Goal: Feedback & Contribution: Contribute content

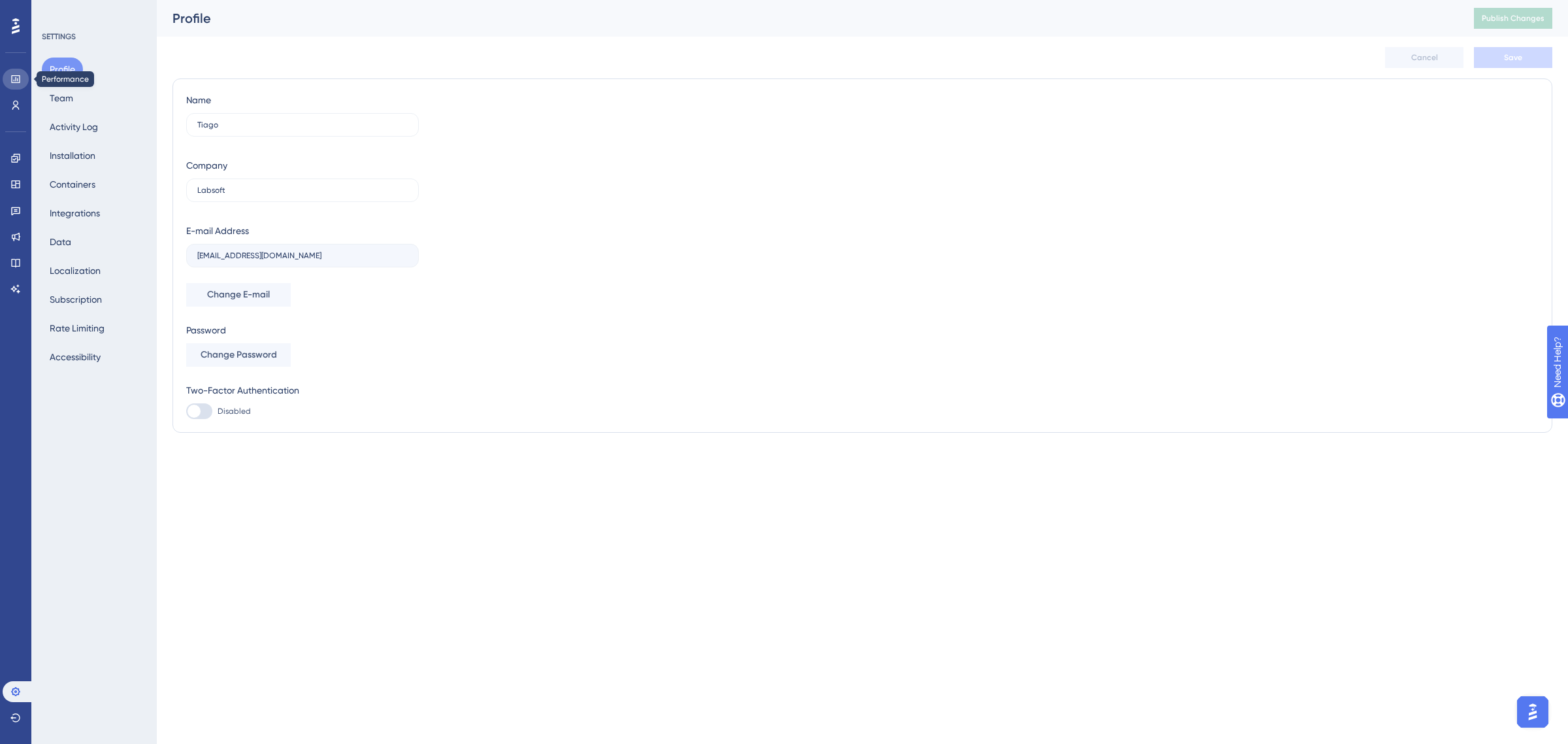
click at [12, 74] on icon at bounding box center [15, 79] width 10 height 10
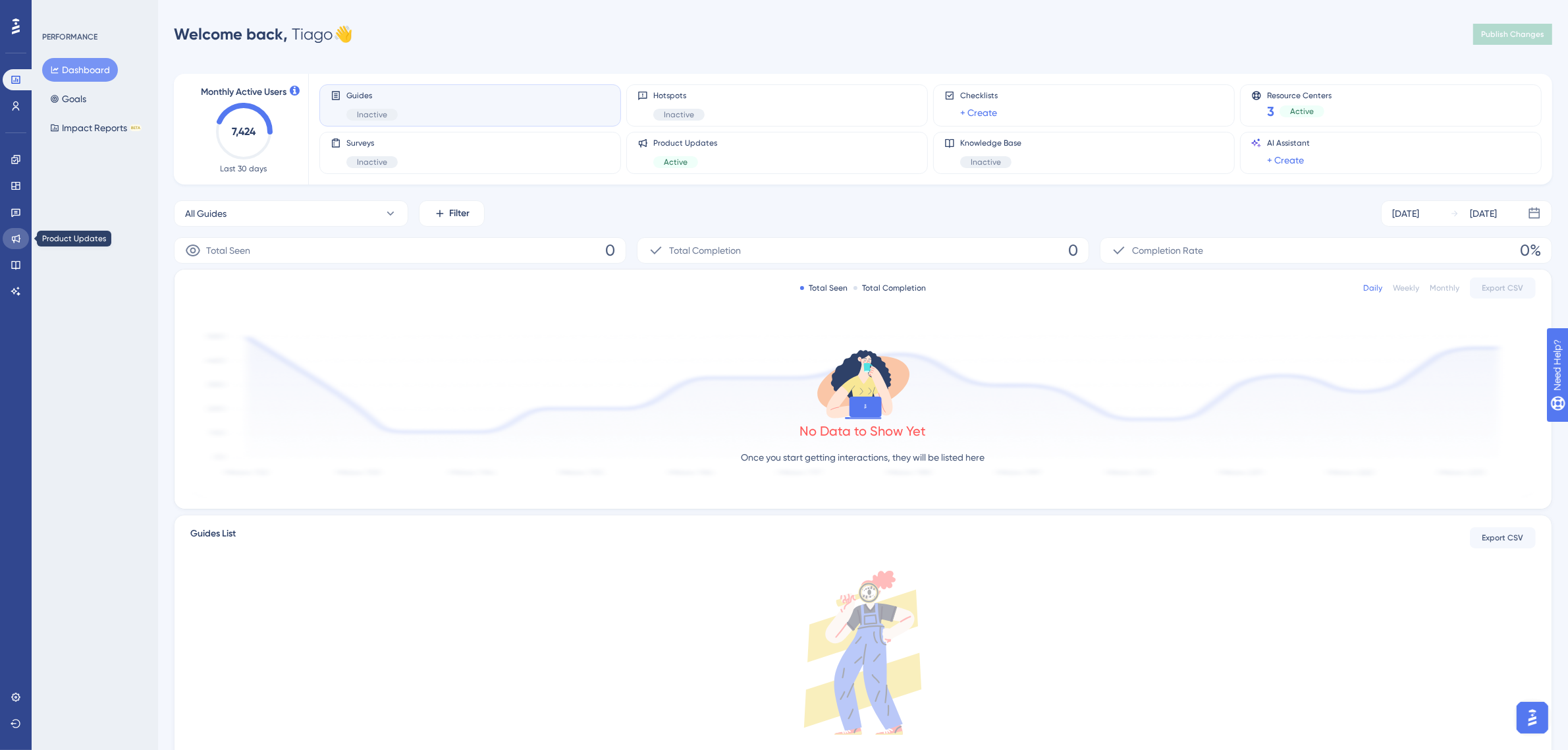
click at [20, 239] on icon at bounding box center [15, 239] width 10 height 10
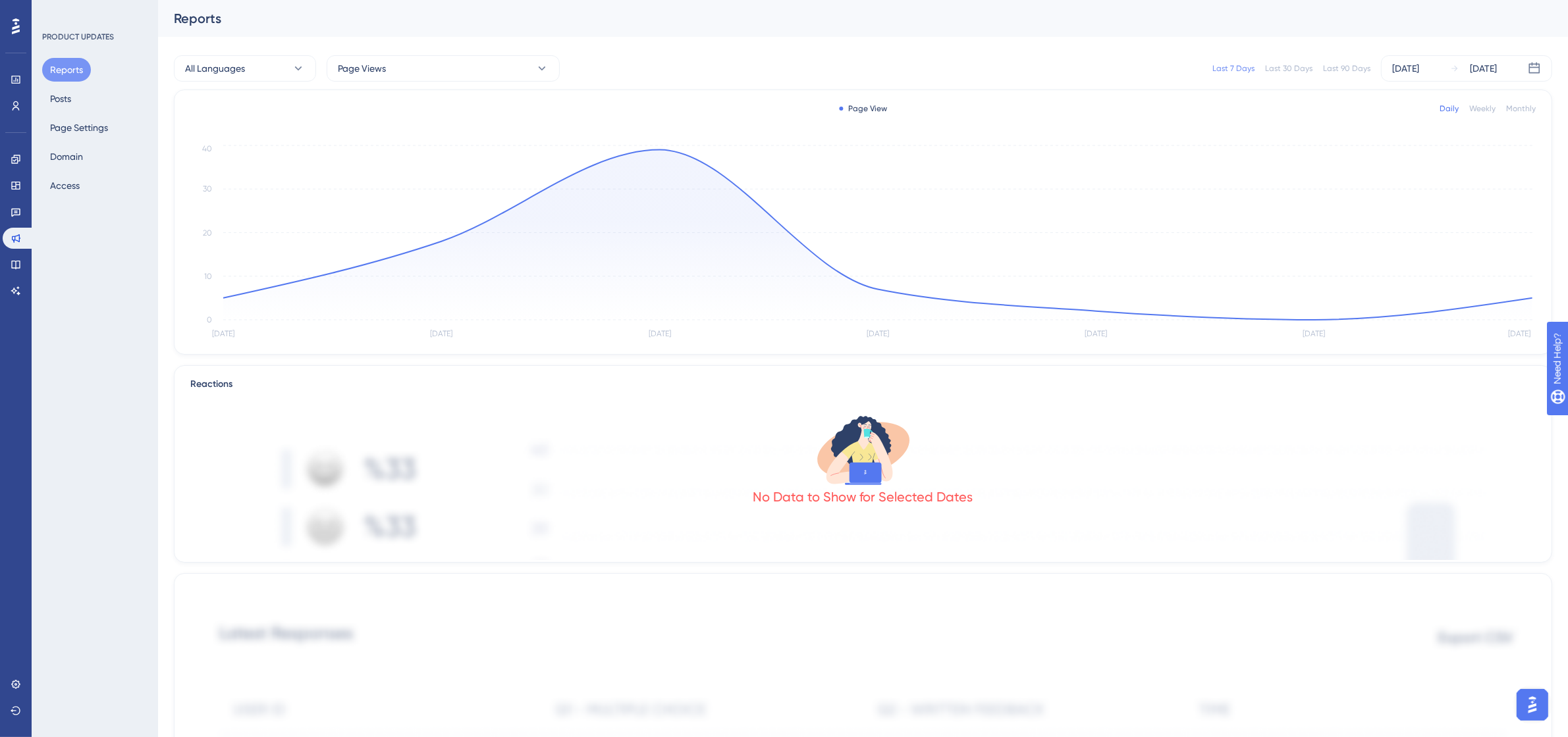
click at [1287, 73] on div "Last 30 Days" at bounding box center [1289, 68] width 47 height 10
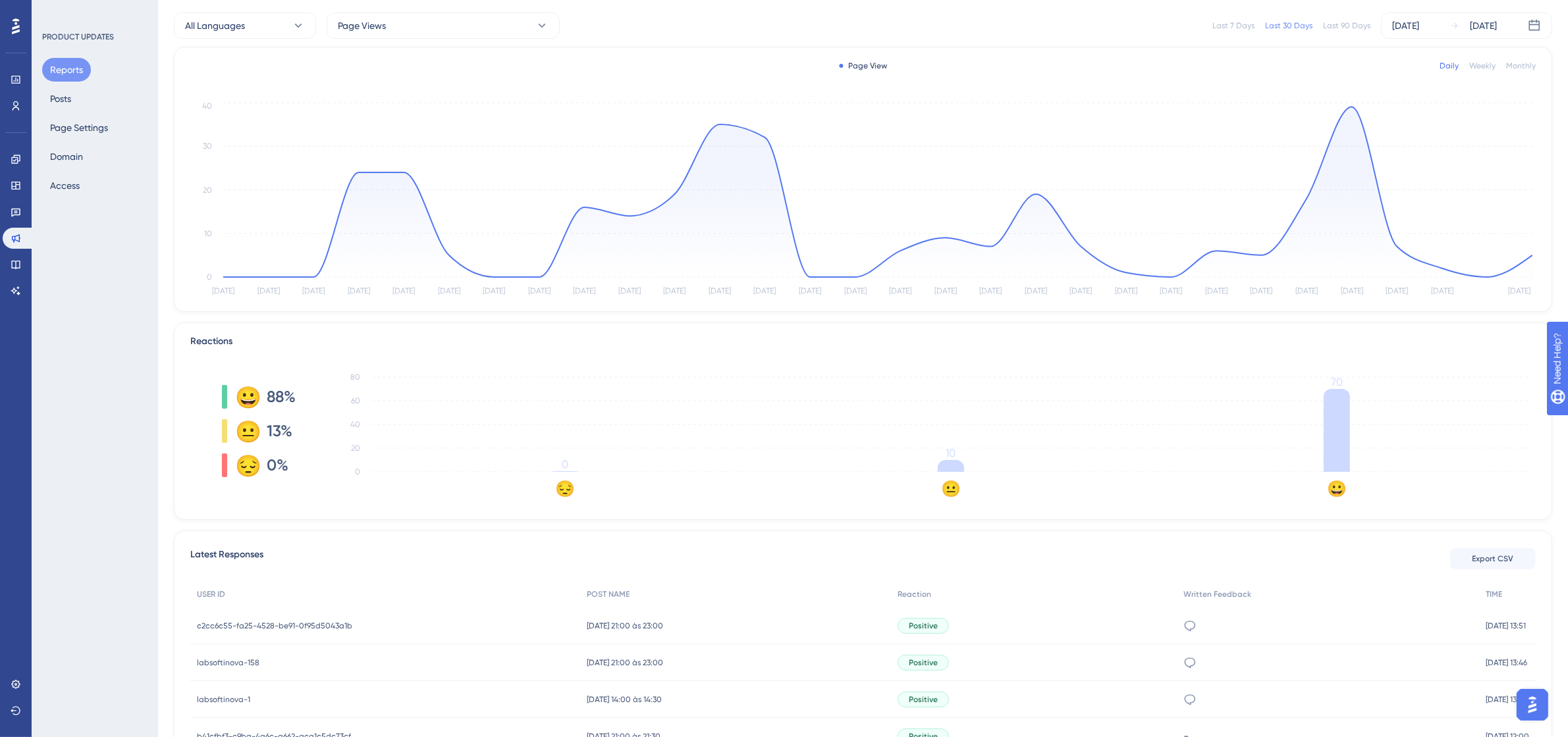
scroll to position [82, 0]
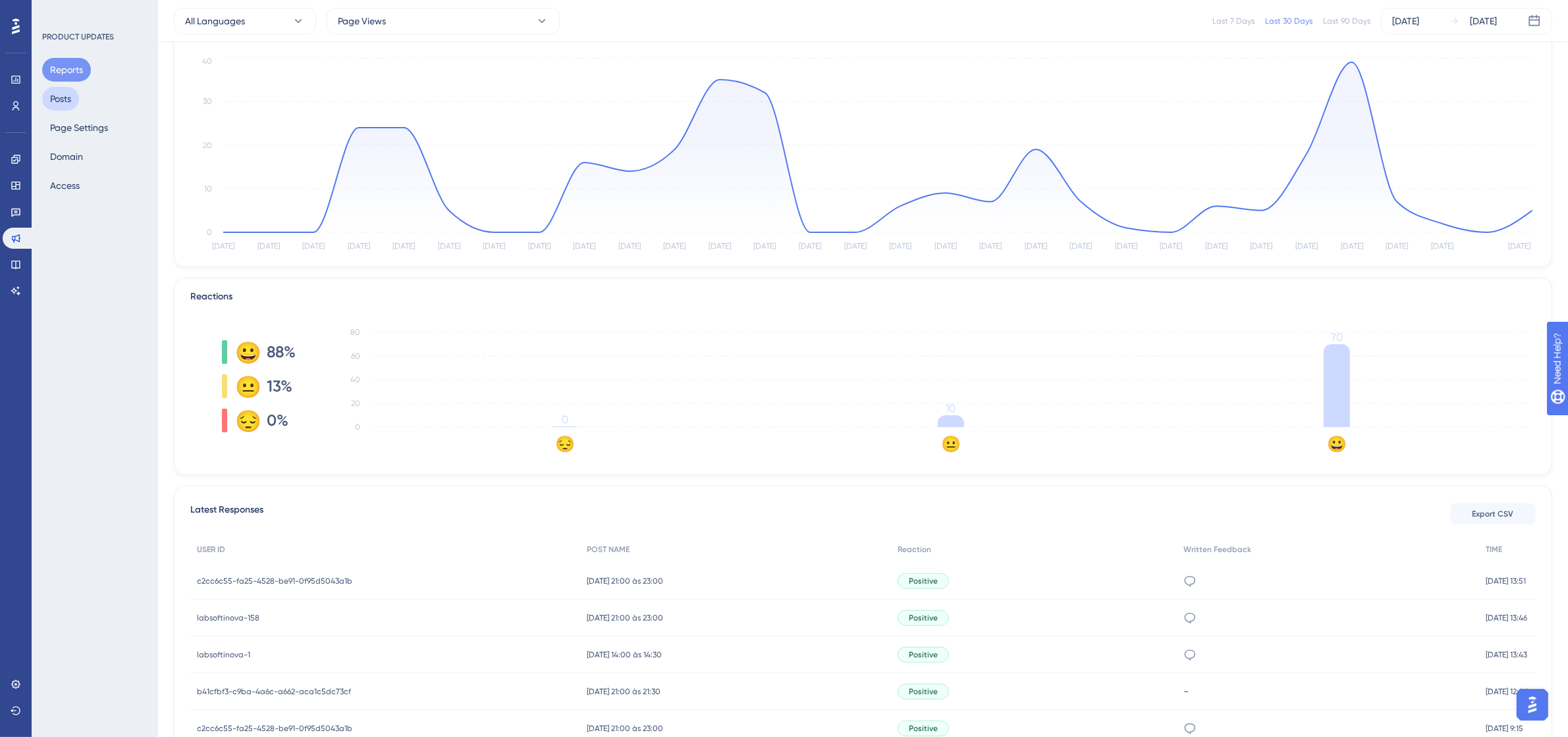
click at [64, 100] on button "Posts" at bounding box center [60, 99] width 37 height 24
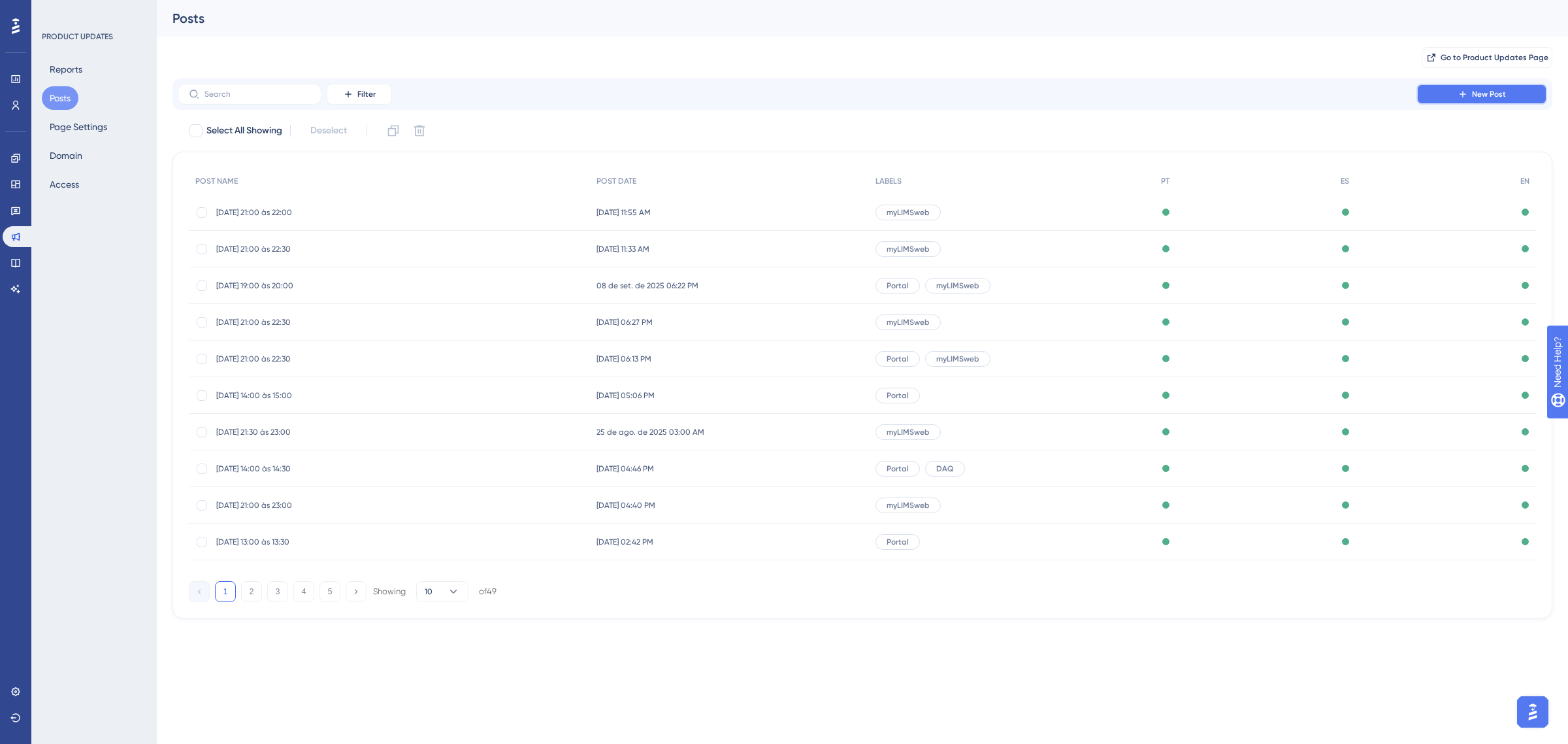
click at [1498, 92] on span "New Post" at bounding box center [1488, 94] width 34 height 10
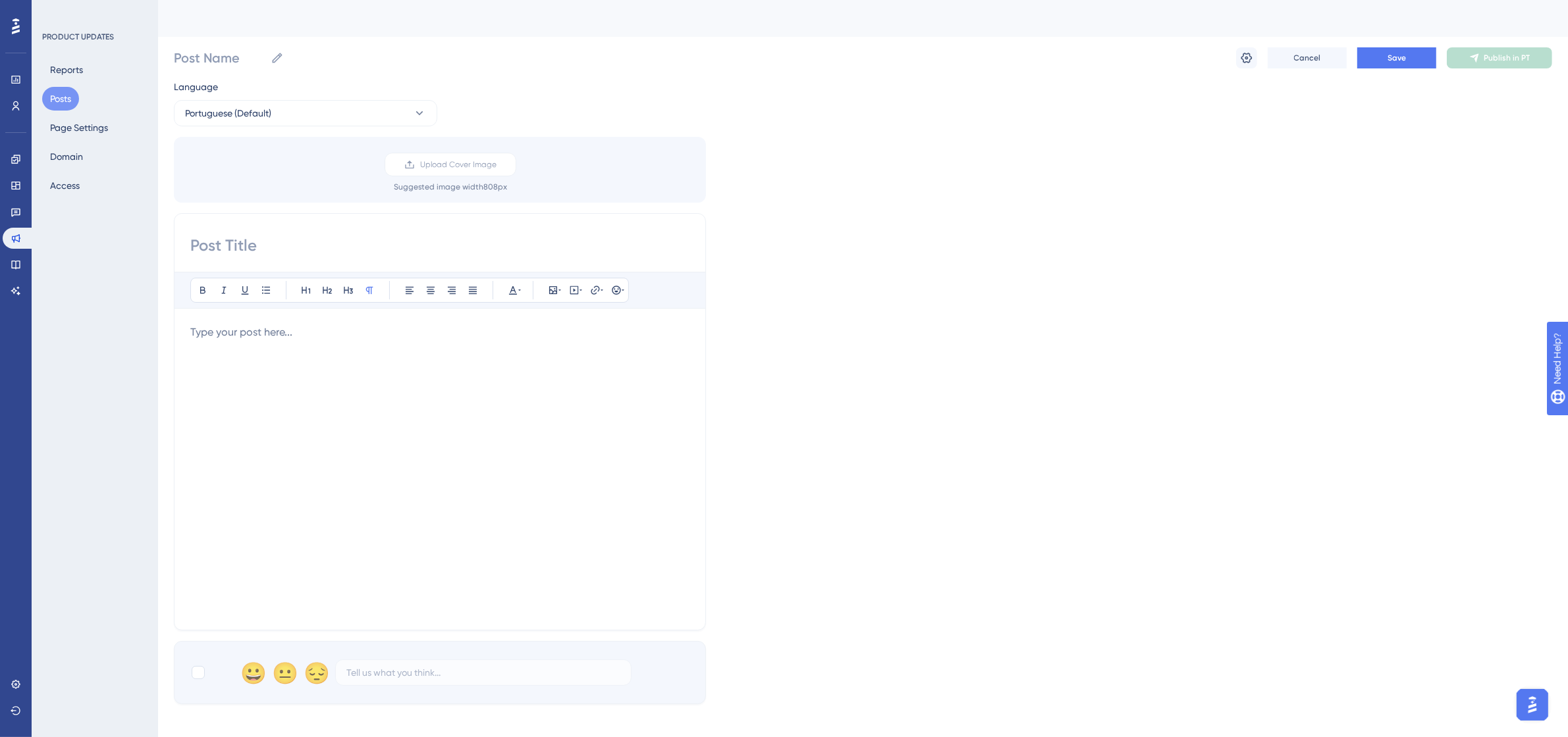
click at [367, 244] on input at bounding box center [440, 245] width 499 height 21
click at [281, 239] on input at bounding box center [440, 245] width 499 height 21
paste input "00/09/25 - 13:30 às 23:00 (horário de Brasília)"
drag, startPoint x: 209, startPoint y: 241, endPoint x: 190, endPoint y: 241, distance: 19.0
click at [191, 241] on input "00/09/25 - 13:30 às 23:00 (horário de Brasília)" at bounding box center [440, 245] width 499 height 21
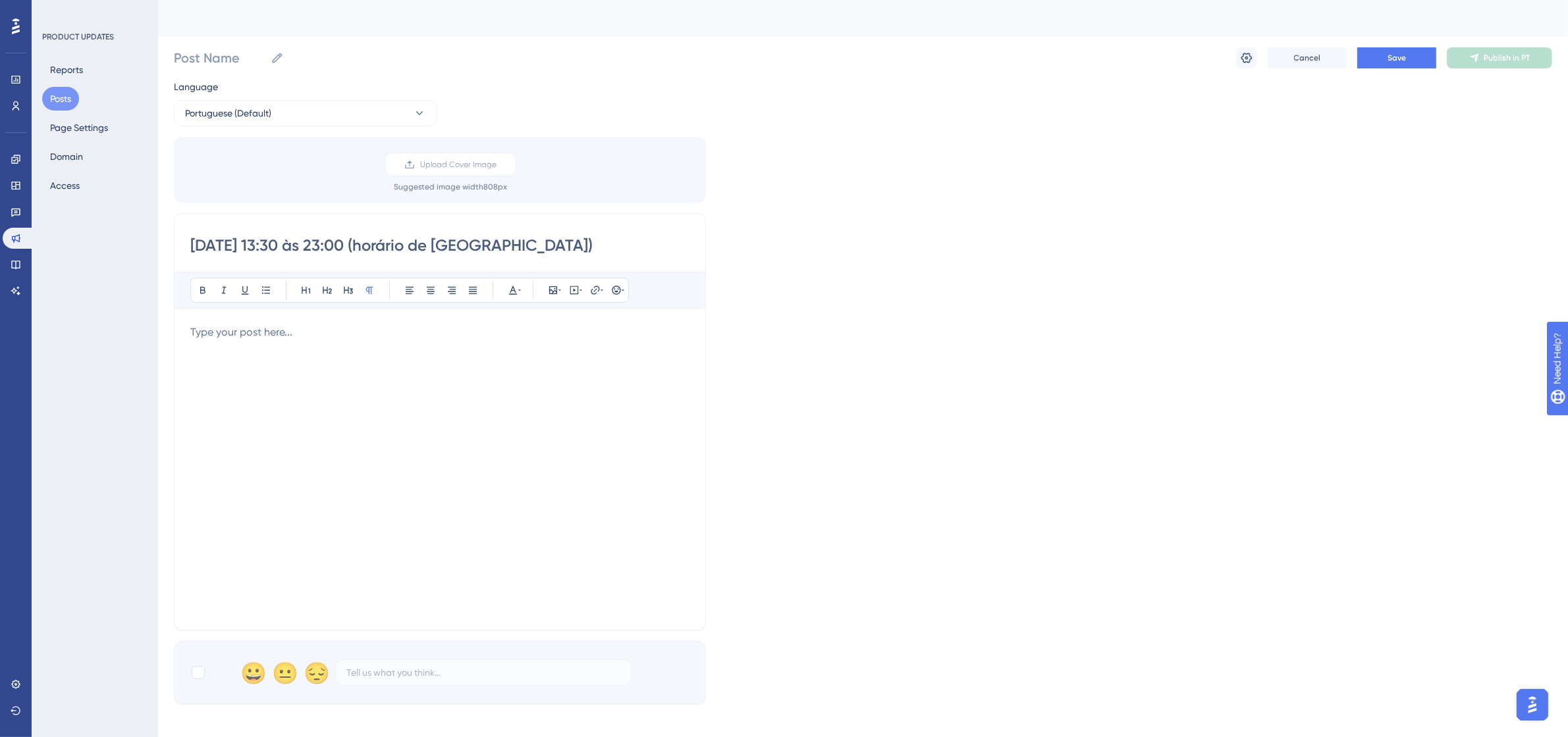
drag, startPoint x: 289, startPoint y: 245, endPoint x: 277, endPoint y: 248, distance: 12.4
click at [277, 248] on input "22/09/25 - 13:30 às 23:00 (horário de Brasília)" at bounding box center [440, 245] width 499 height 21
click at [297, 248] on input "22/09/25 - 21:30 às 23:00 (horário de Brasília)" at bounding box center [440, 245] width 499 height 21
type input "22/09/25 - 21:00 às 23:00 (horário de Brasília)"
click at [427, 388] on div at bounding box center [440, 469] width 499 height 289
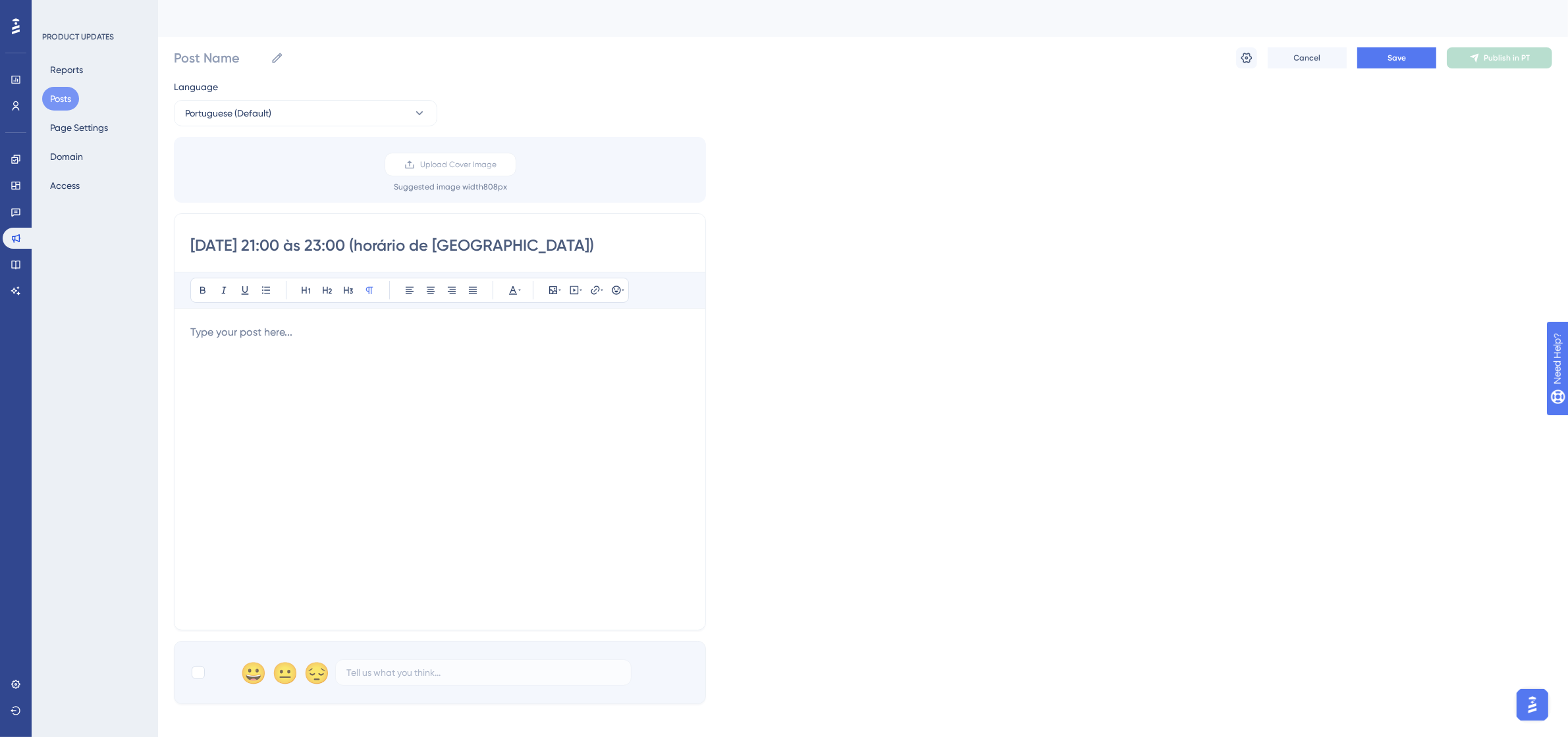
click at [221, 331] on p at bounding box center [440, 332] width 499 height 16
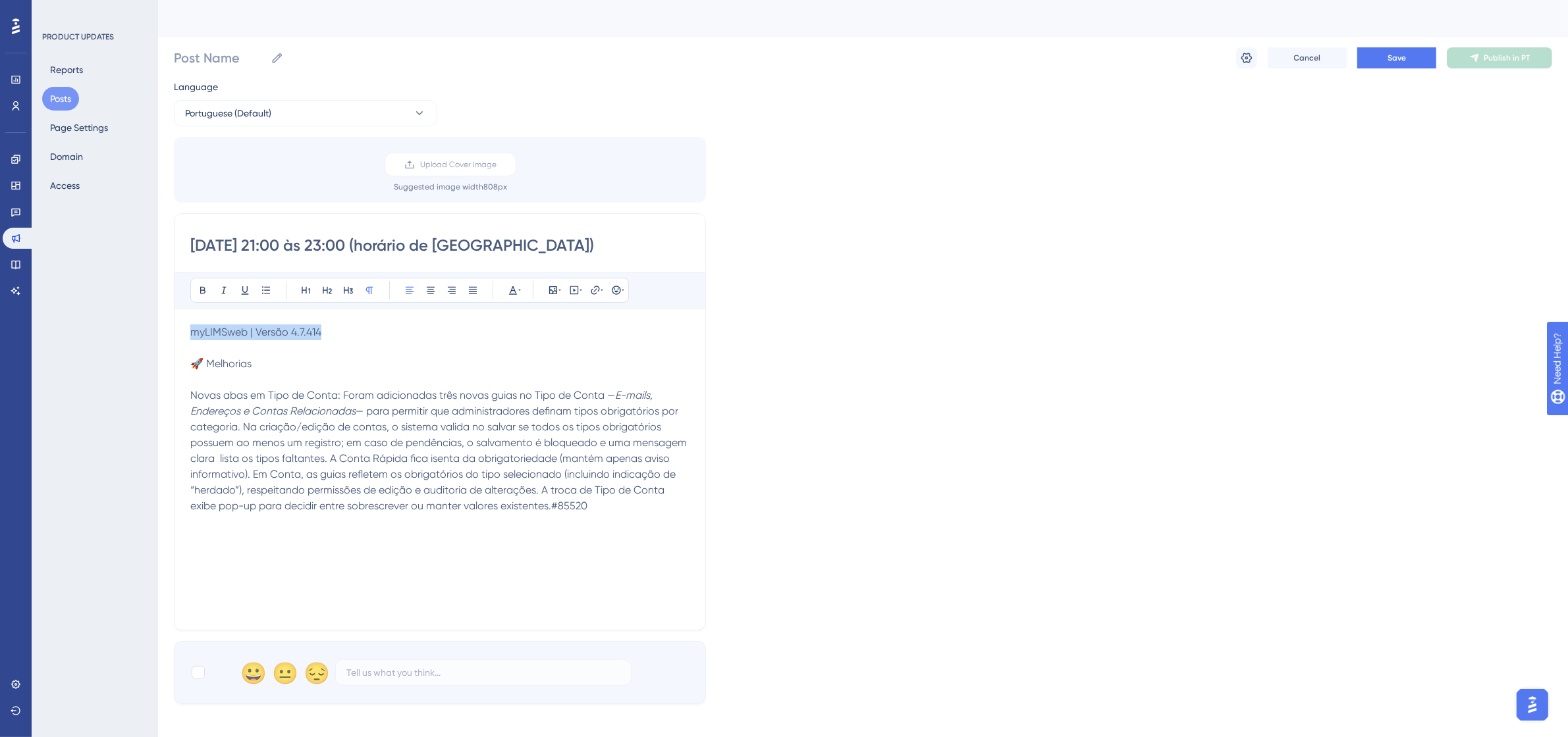
drag, startPoint x: 327, startPoint y: 334, endPoint x: 160, endPoint y: 324, distance: 167.3
click at [160, 324] on div "Performance Users Engagement Widgets Feedback Product Updates Knowledge Base AI…" at bounding box center [863, 487] width 1410 height 974
click at [202, 290] on icon at bounding box center [202, 291] width 5 height 7
click at [300, 283] on button at bounding box center [305, 290] width 18 height 18
drag, startPoint x: 248, startPoint y: 375, endPoint x: 239, endPoint y: 346, distance: 30.4
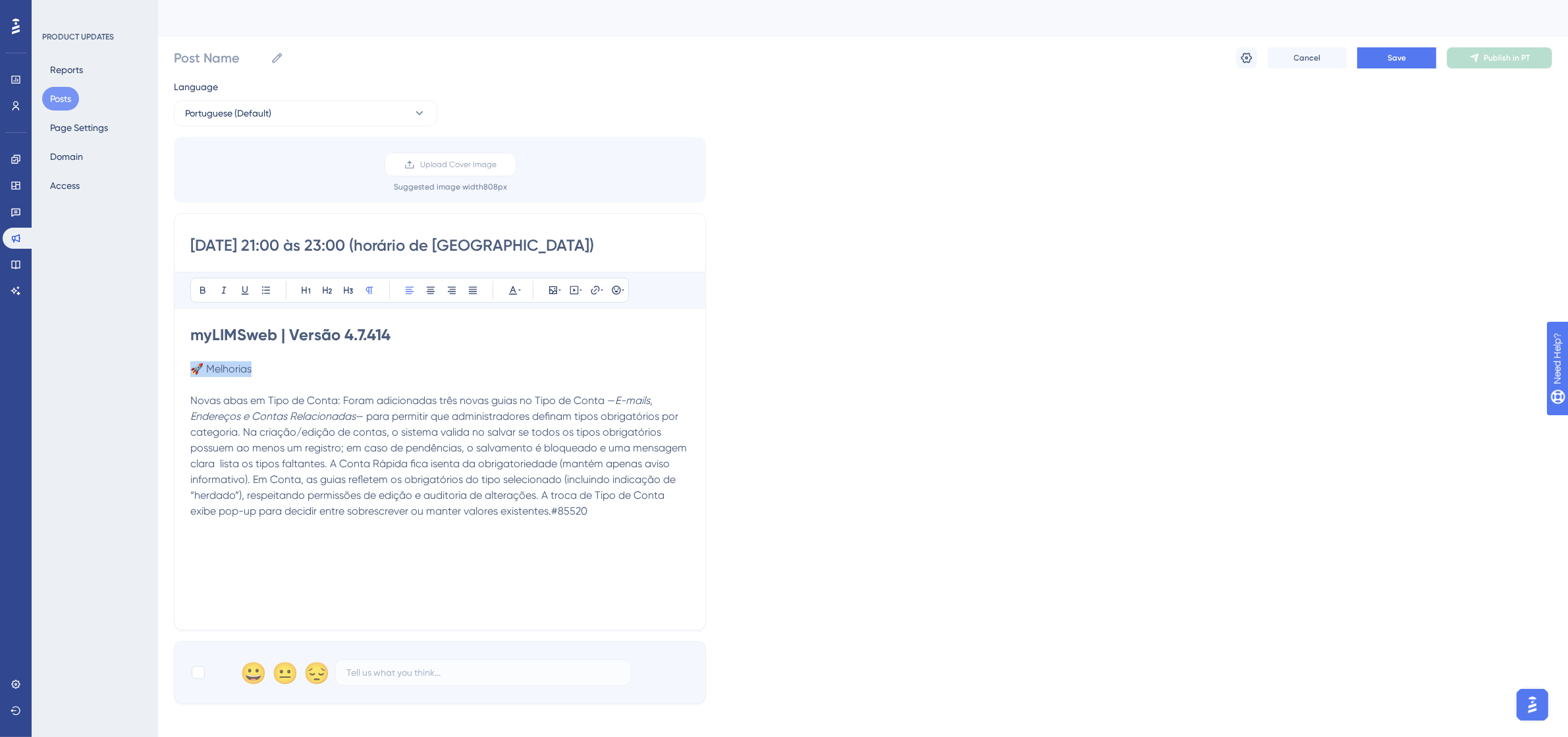
click at [201, 372] on p "🚀 Melhorias" at bounding box center [440, 369] width 499 height 16
click at [329, 285] on icon at bounding box center [327, 290] width 10 height 10
click at [219, 393] on p at bounding box center [440, 388] width 499 height 16
click at [340, 389] on span "Novas abas em Tipo de Conta: Foram adicionadas três novas guias no Tipo de Cont…" at bounding box center [403, 387] width 425 height 12
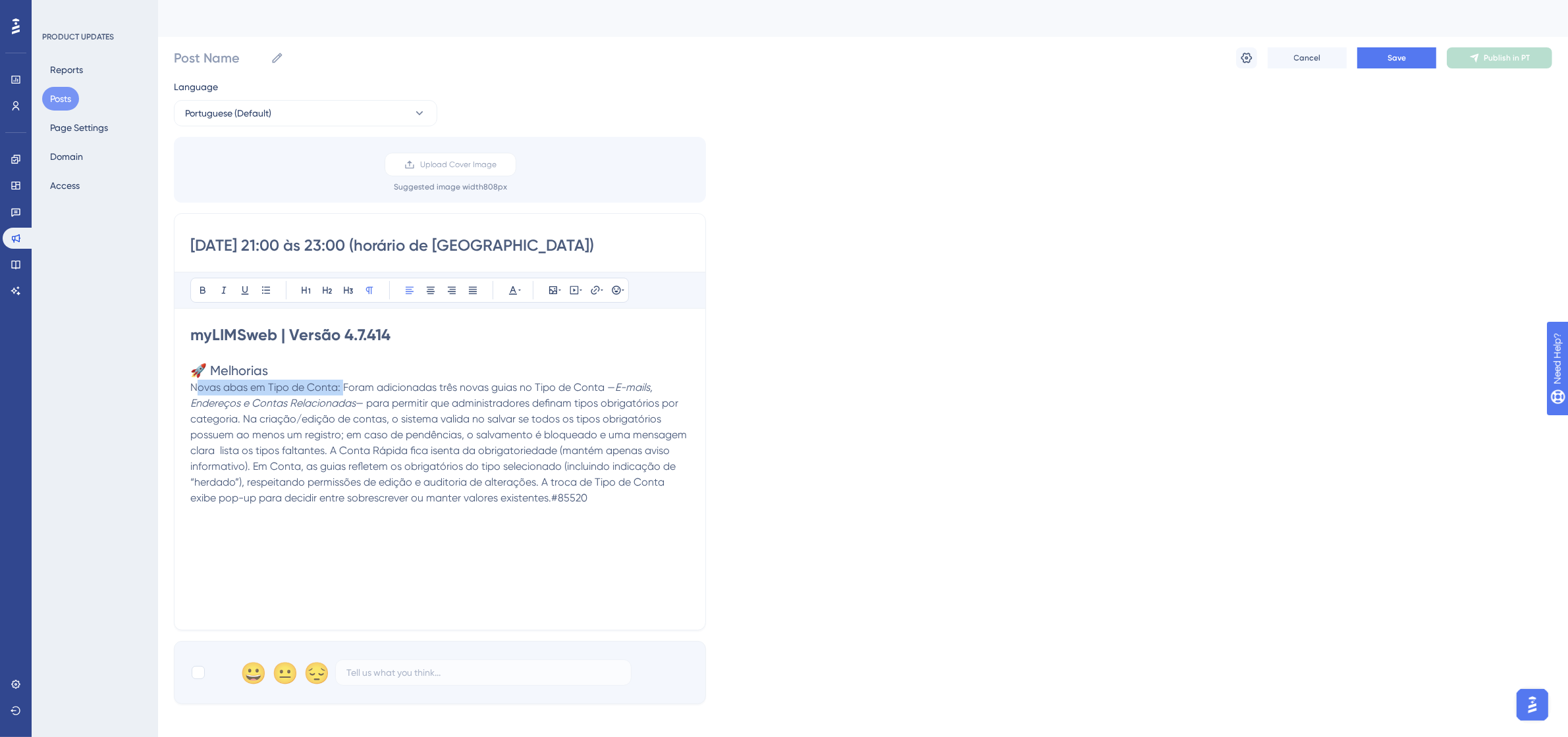
drag, startPoint x: 343, startPoint y: 389, endPoint x: 192, endPoint y: 389, distance: 151.0
click at [192, 389] on span "Novas abas em Tipo de Conta: Foram adicionadas três novas guias no Tipo de Cont…" at bounding box center [403, 387] width 425 height 12
click at [206, 287] on icon at bounding box center [203, 290] width 10 height 10
click at [267, 285] on icon at bounding box center [266, 290] width 10 height 10
drag, startPoint x: 372, startPoint y: 527, endPoint x: 301, endPoint y: 517, distance: 71.7
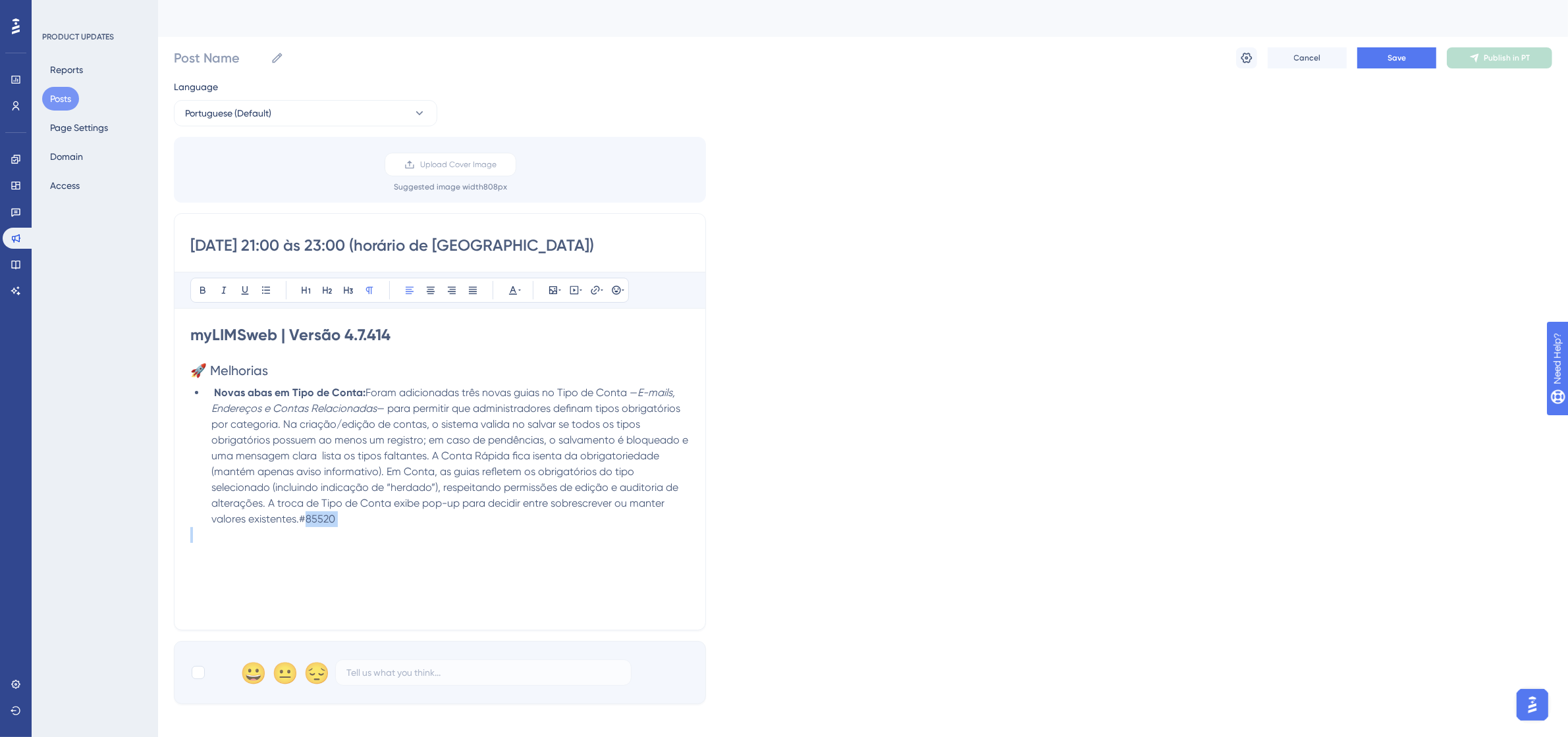
click at [301, 517] on div "myLIMSweb | Versão 4.7.414 🚀 Melhorias Novas abas em Tipo de Conta: Foram adici…" at bounding box center [440, 469] width 499 height 289
click at [347, 520] on li "Novas abas em Tipo de Conta: Foram adicionadas três novas guias no Tipo de Cont…" at bounding box center [447, 456] width 484 height 142
drag, startPoint x: 345, startPoint y: 520, endPoint x: 300, endPoint y: 519, distance: 45.0
click at [300, 519] on li "Novas abas em Tipo de Conta: Foram adicionadas três novas guias no Tipo de Cont…" at bounding box center [447, 456] width 484 height 142
click at [519, 281] on button at bounding box center [513, 290] width 18 height 18
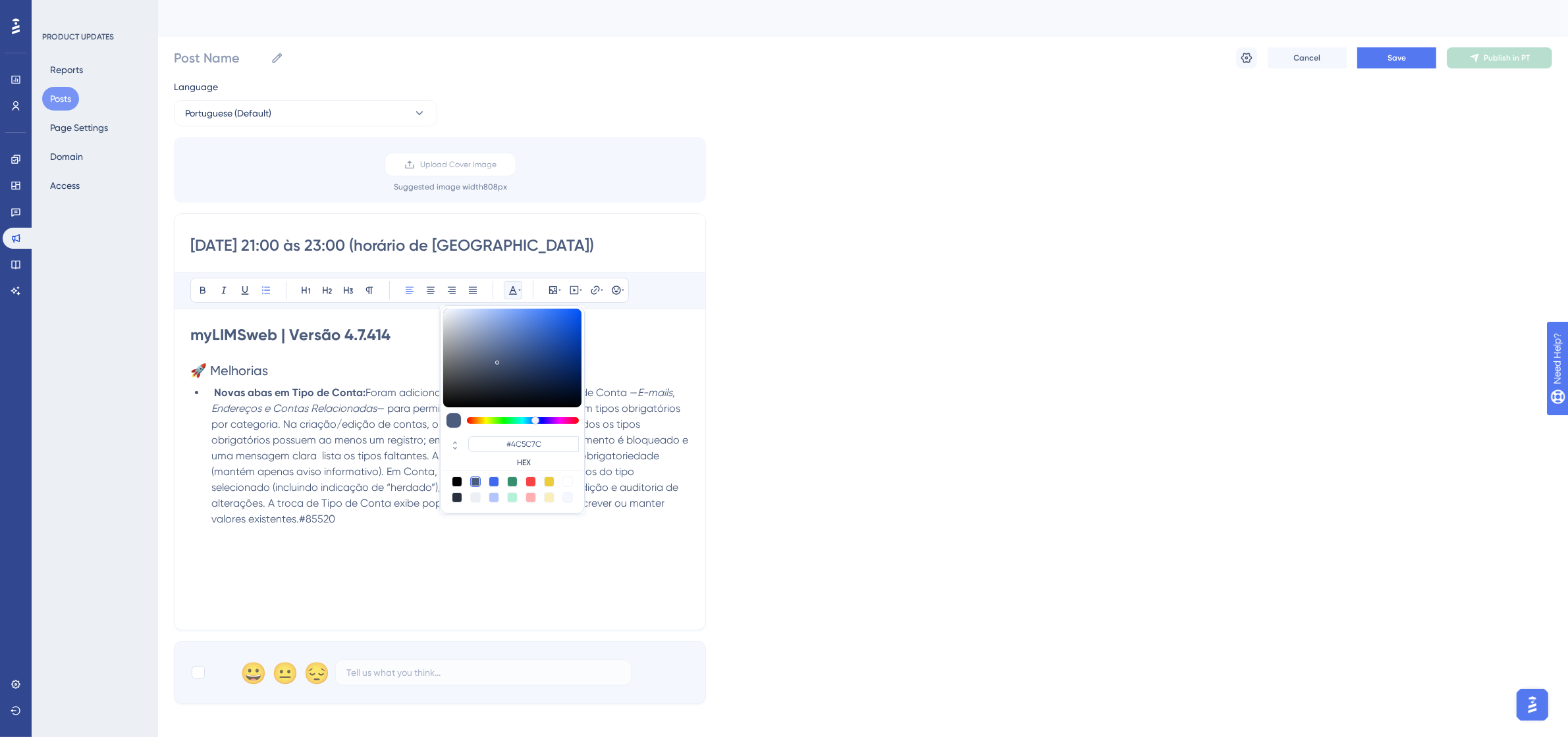
click at [572, 480] on div at bounding box center [567, 482] width 10 height 10
type input "#FFFFFF"
click at [392, 575] on div "myLIMSweb | Versão 4.7.414 🚀 Melhorias Novas abas em Tipo de Conta: Foram adici…" at bounding box center [440, 469] width 499 height 289
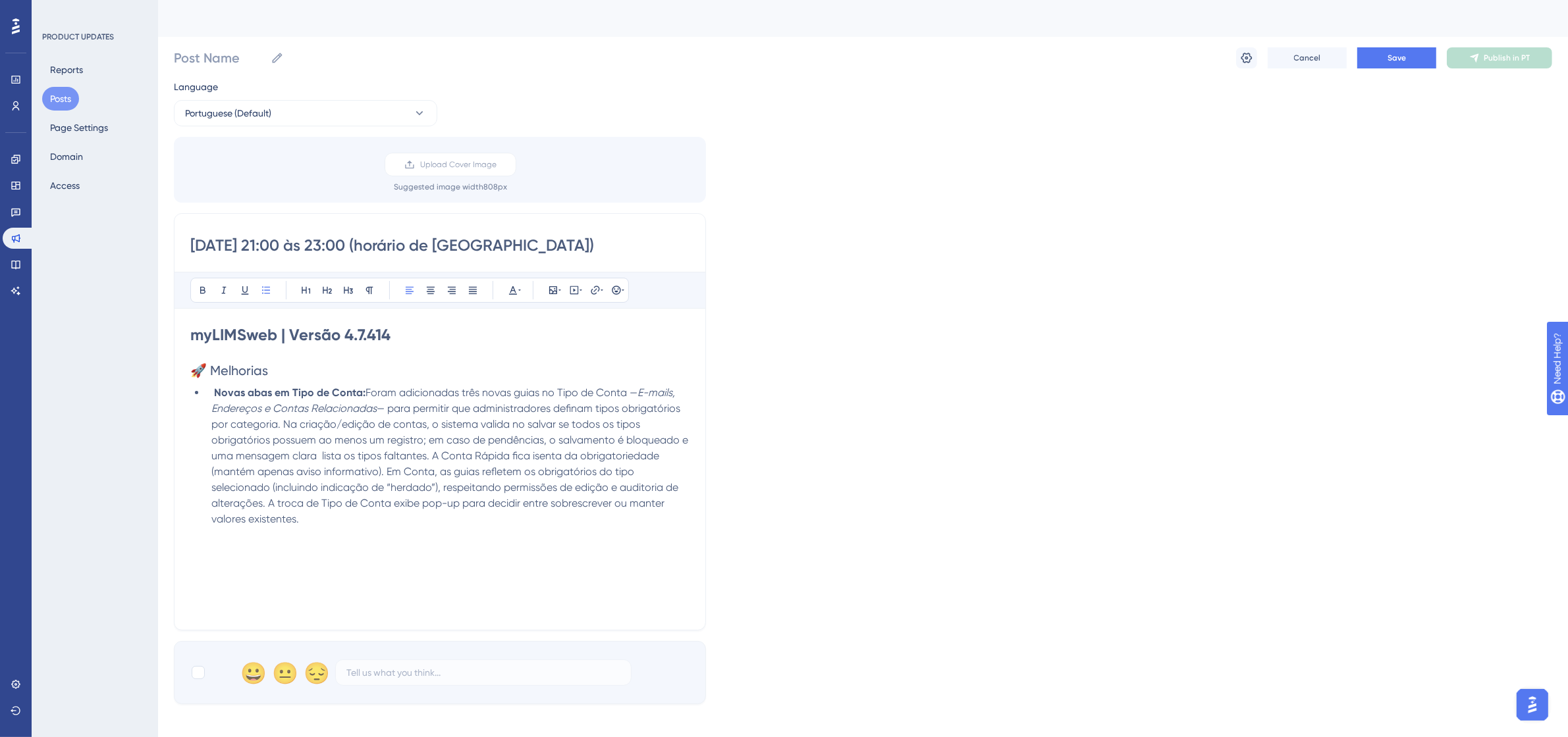
click at [406, 597] on div "myLIMSweb | Versão 4.7.414 🚀 Melhorias Novas abas em Tipo de Conta: Foram adici…" at bounding box center [440, 469] width 499 height 289
drag, startPoint x: 319, startPoint y: 523, endPoint x: 400, endPoint y: 530, distance: 81.3
click at [400, 530] on div "myLIMSweb | Versão 4.7.414 🚀 Melhorias Novas abas em Tipo de Conta: Foram adici…" at bounding box center [440, 469] width 499 height 289
drag, startPoint x: 281, startPoint y: 520, endPoint x: 513, endPoint y: 531, distance: 232.3
click at [513, 531] on div "myLIMSweb | Versão 4.7.414 🚀 Melhorias Novas abas em Tipo de Conta: Foram adici…" at bounding box center [440, 469] width 499 height 289
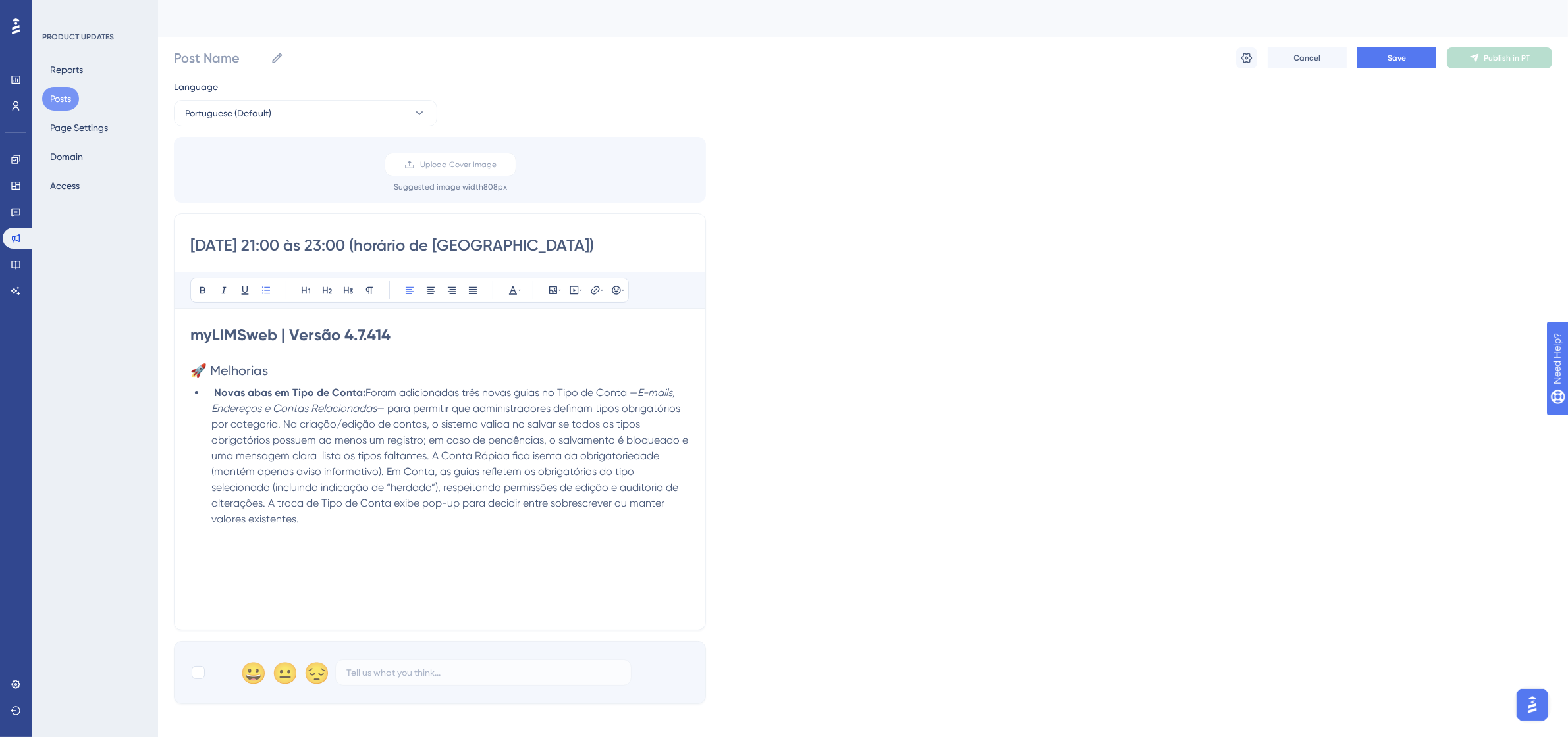
click at [249, 528] on div "myLIMSweb | Versão 4.7.414 🚀 Melhorias Novas abas em Tipo de Conta: Foram adici…" at bounding box center [440, 469] width 499 height 289
drag, startPoint x: 295, startPoint y: 520, endPoint x: 347, endPoint y: 523, distance: 52.1
click at [392, 521] on li "Novas abas em Tipo de Conta: Foram adicionadas três novas guias no Tipo de Cont…" at bounding box center [447, 456] width 484 height 142
click at [324, 520] on li "Novas abas em Tipo de Conta: Foram adicionadas três novas guias no Tipo de Cont…" at bounding box center [447, 456] width 484 height 142
click at [321, 520] on span "#855" at bounding box center [311, 518] width 25 height 12
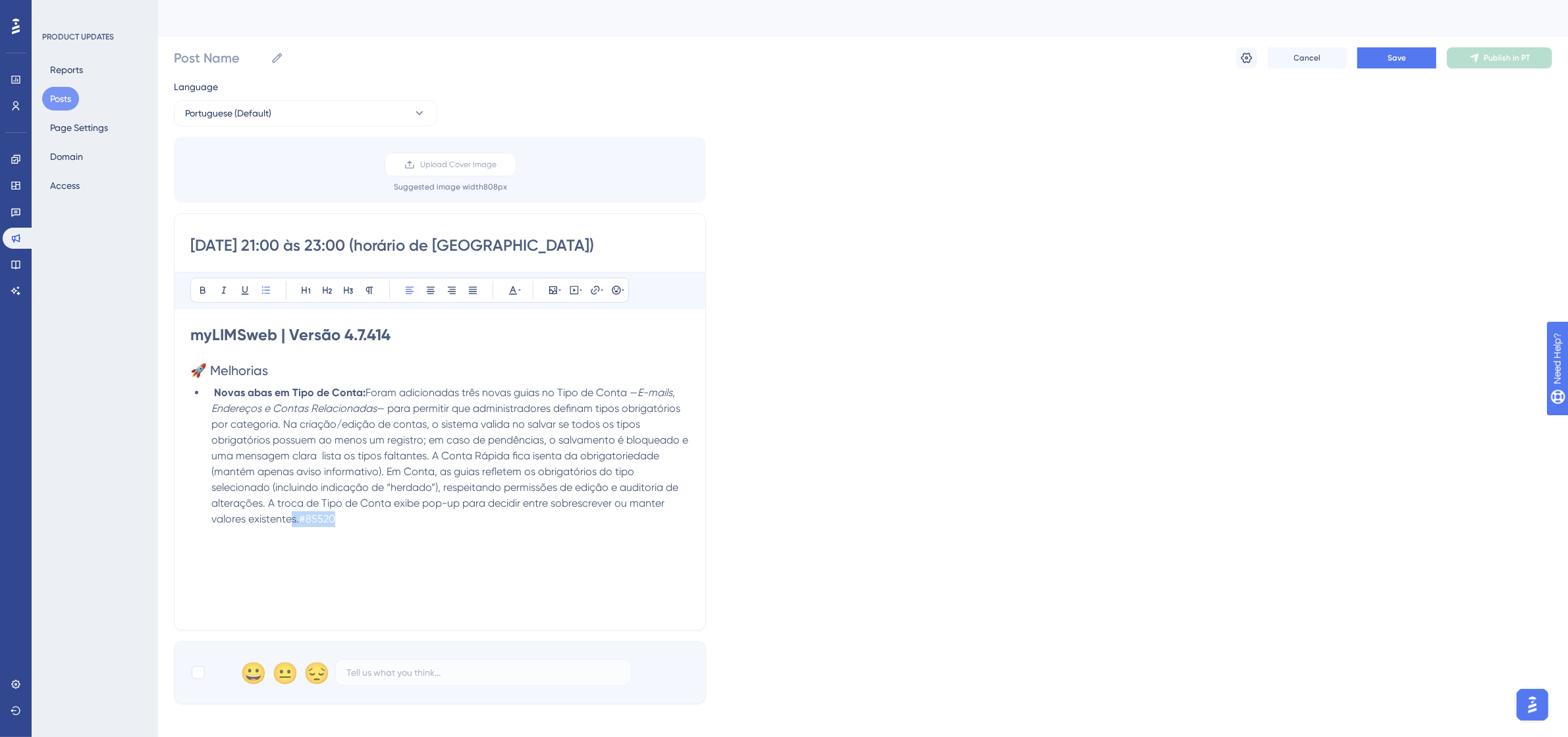
drag, startPoint x: 284, startPoint y: 520, endPoint x: 466, endPoint y: 520, distance: 182.0
click at [466, 520] on li "Novas abas em Tipo de Conta: Foram adicionadas três novas guias no Tipo de Cont…" at bounding box center [447, 456] width 484 height 142
click at [492, 569] on div "myLIMSweb | Versão 4.7.414 🚀 Melhorias Novas abas em Tipo de Conta: Foram adici…" at bounding box center [440, 469] width 499 height 289
click at [1244, 52] on icon at bounding box center [1247, 58] width 13 height 13
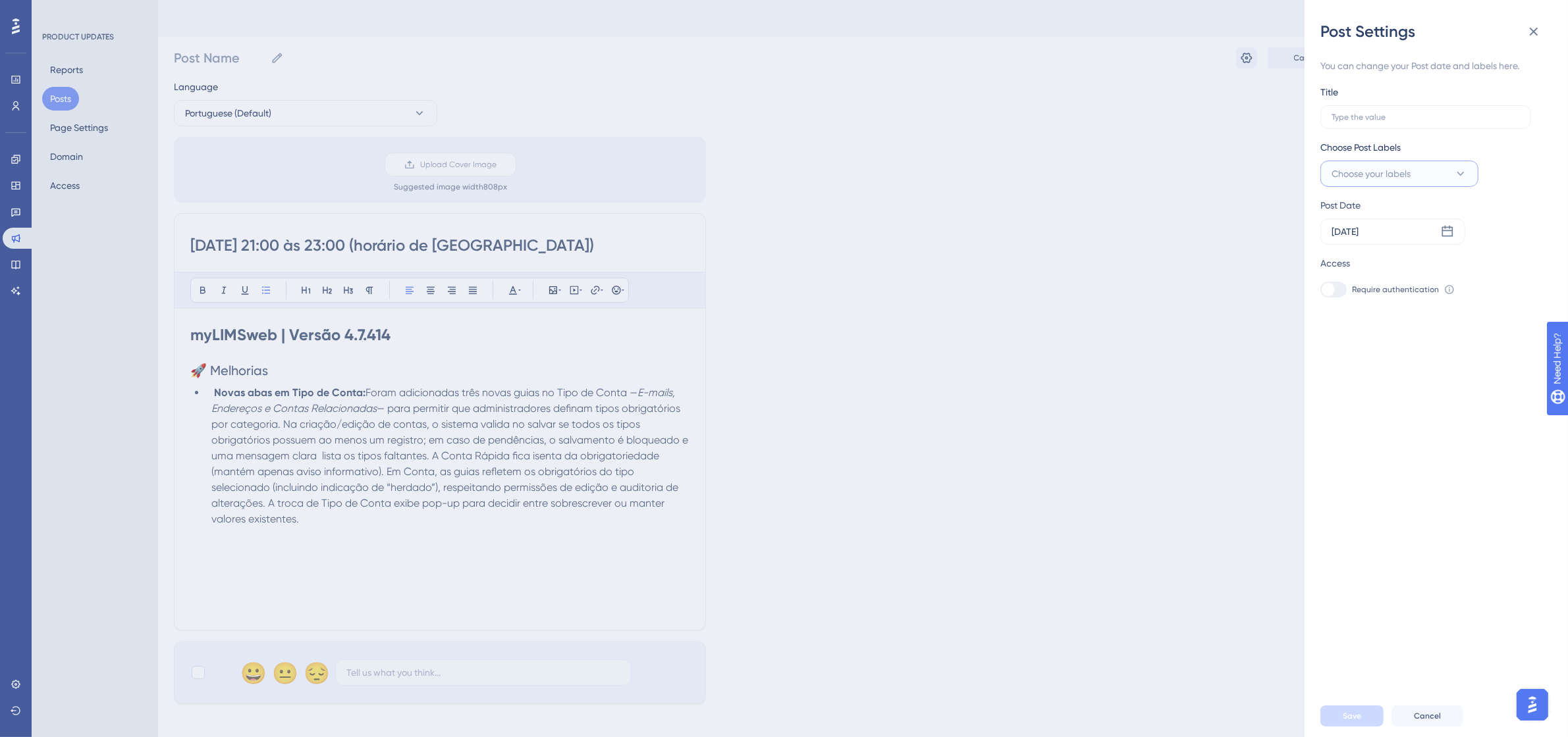
click at [1351, 181] on span "Choose your labels" at bounding box center [1371, 174] width 79 height 16
click at [1332, 284] on div at bounding box center [1335, 281] width 10 height 10
checkbox input "true"
click at [1359, 717] on button "Save" at bounding box center [1352, 716] width 63 height 21
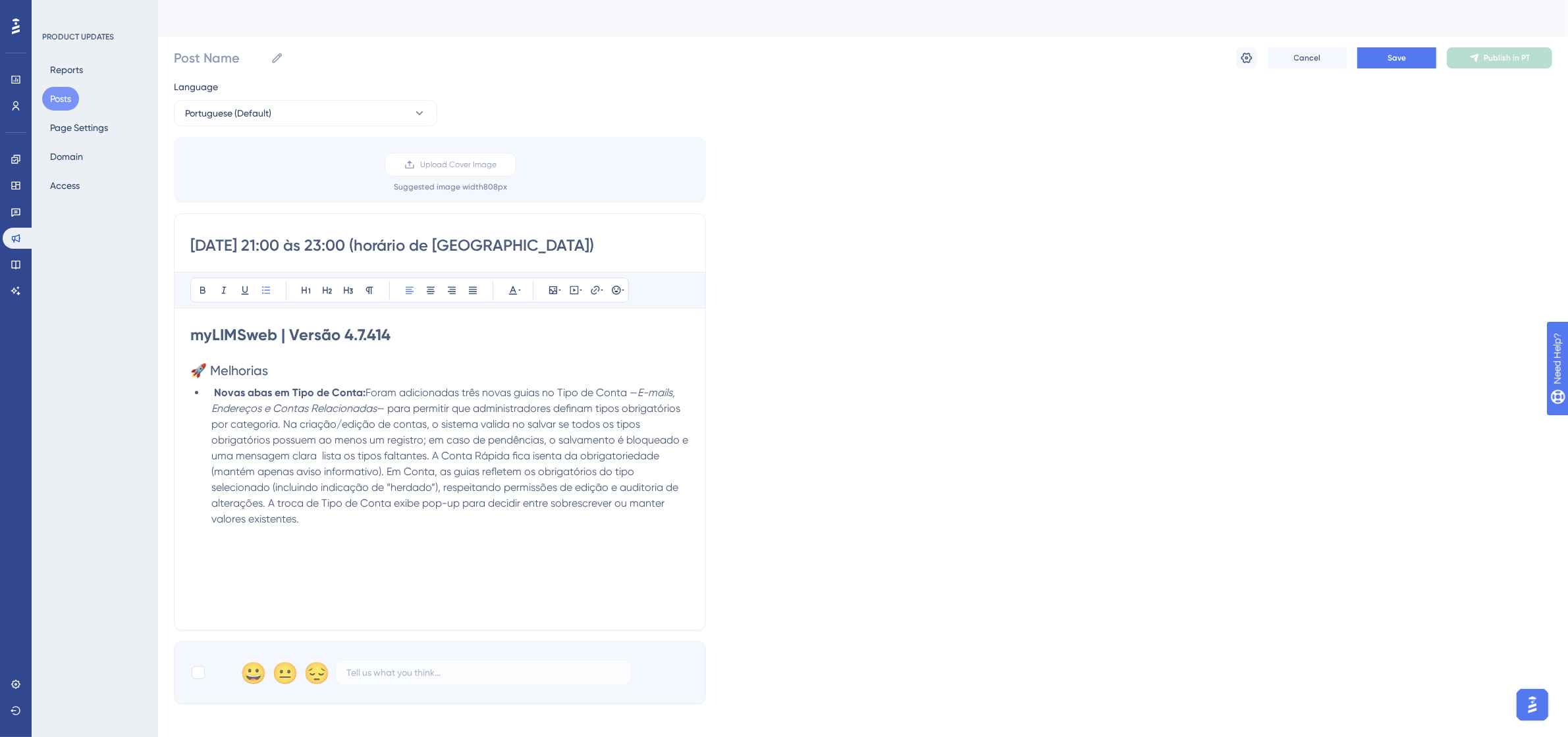
click at [1233, 504] on div "Language Portuguese (Default) Upload Cover Image Suggested image width 808 px 2…" at bounding box center [863, 392] width 1379 height 625
click at [1410, 60] on button "Save" at bounding box center [1397, 57] width 79 height 21
drag, startPoint x: 380, startPoint y: 246, endPoint x: 188, endPoint y: 251, distance: 192.1
click at [188, 251] on div "22/09/25 - 21:00 às 23:00 (horário de Brasília) Bold Italic Underline Bullet Po…" at bounding box center [440, 422] width 532 height 417
click at [231, 63] on input "Post Name" at bounding box center [220, 57] width 92 height 18
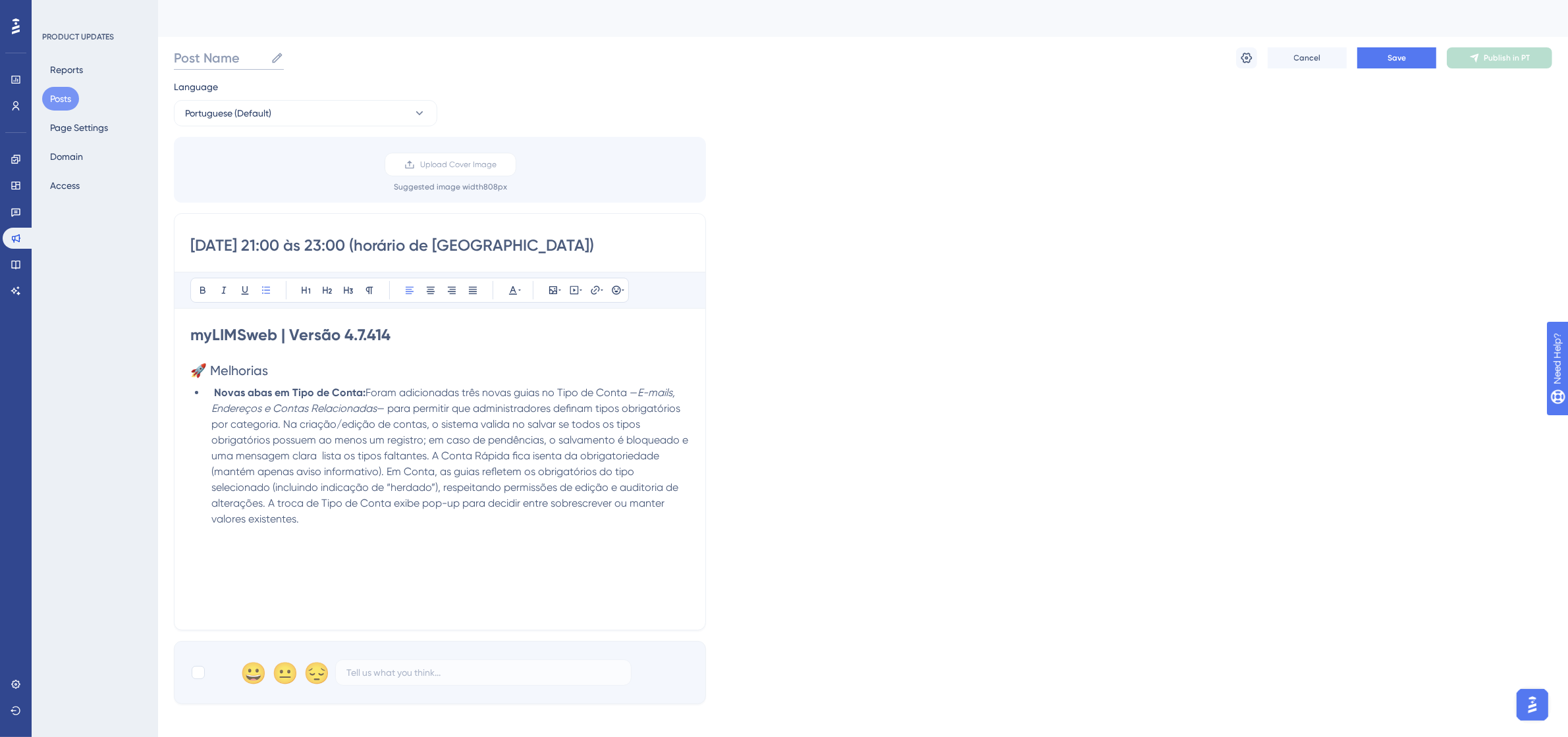
paste input "22/09/25 - 21:00 às 23:00"
type input "22/09/25 - 21:00 às 23:00"
click at [492, 91] on div "Language Portuguese (Default) Upload Cover Image Suggested image width 808 px 2…" at bounding box center [863, 392] width 1379 height 625
click at [1380, 61] on button "Save" at bounding box center [1397, 57] width 79 height 21
click at [379, 429] on span "— para permitir que administradores definam tipos obrigatórios por categoria. N…" at bounding box center [451, 463] width 479 height 123
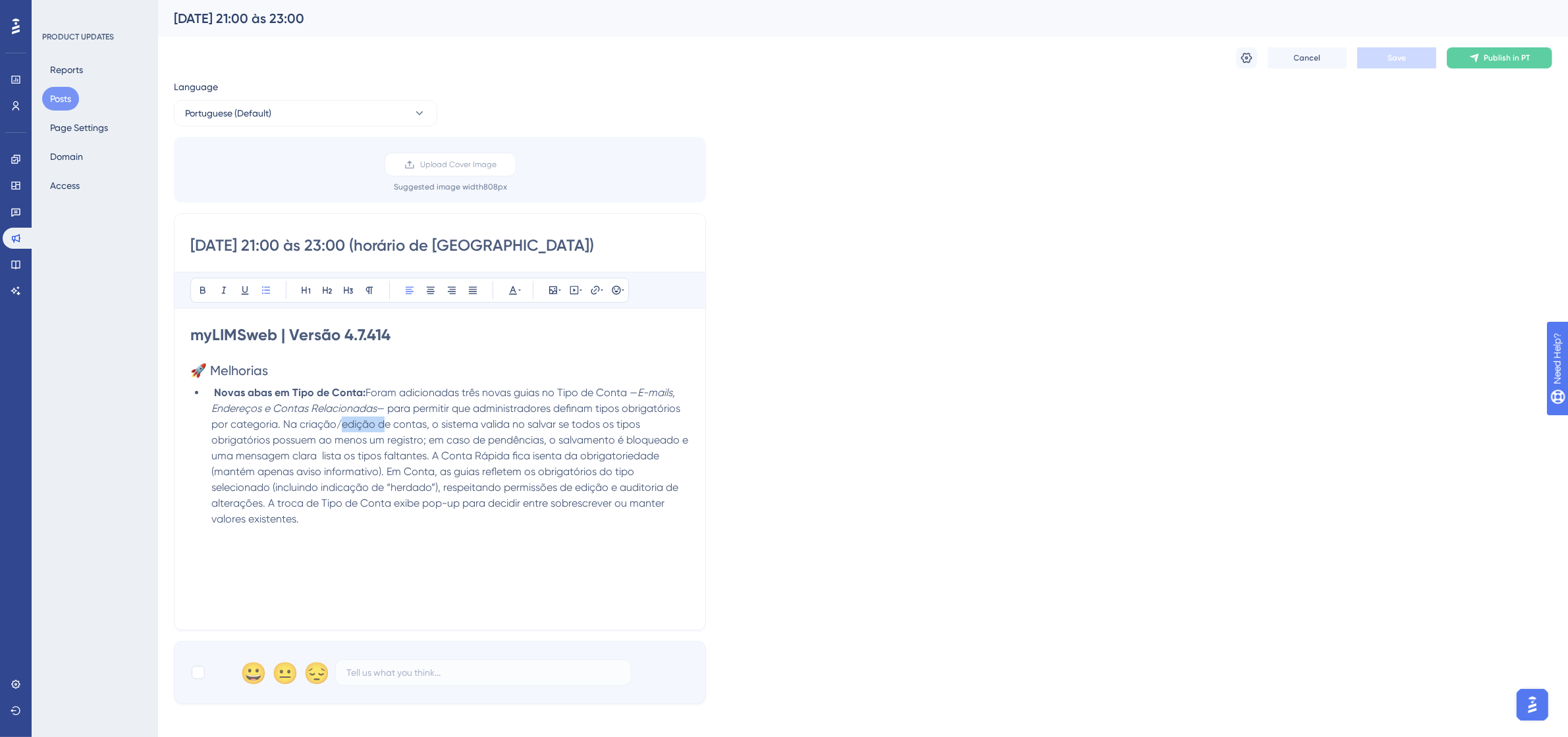
drag, startPoint x: 379, startPoint y: 429, endPoint x: 337, endPoint y: 429, distance: 42.0
click at [337, 429] on span "— para permitir que administradores definam tipos obrigatórios por categoria. N…" at bounding box center [451, 463] width 479 height 123
click at [1243, 60] on icon at bounding box center [1247, 58] width 13 height 13
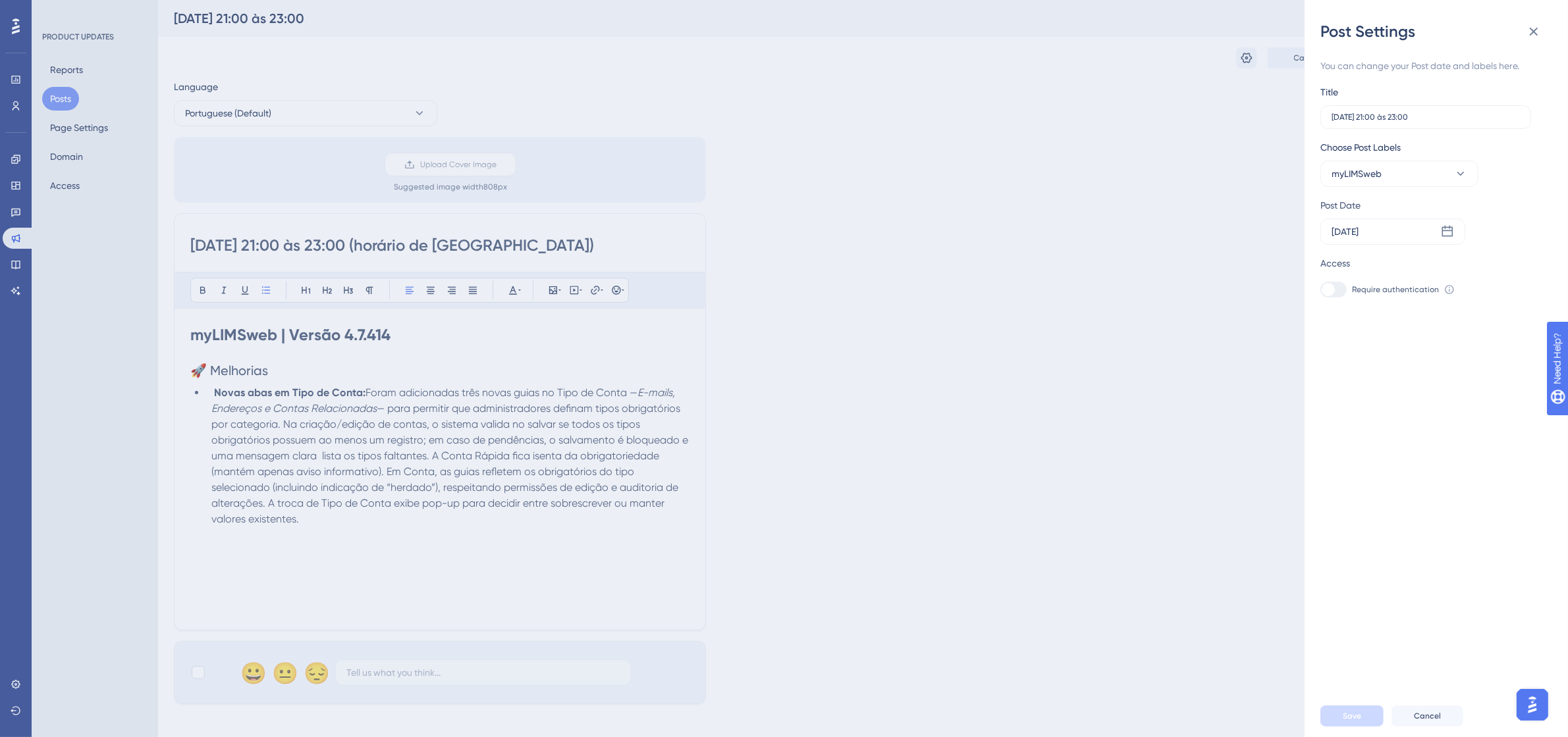
click at [403, 401] on div "Post Settings You can change your Post date and labels here. Title 22/09/25 - 2…" at bounding box center [784, 368] width 1568 height 737
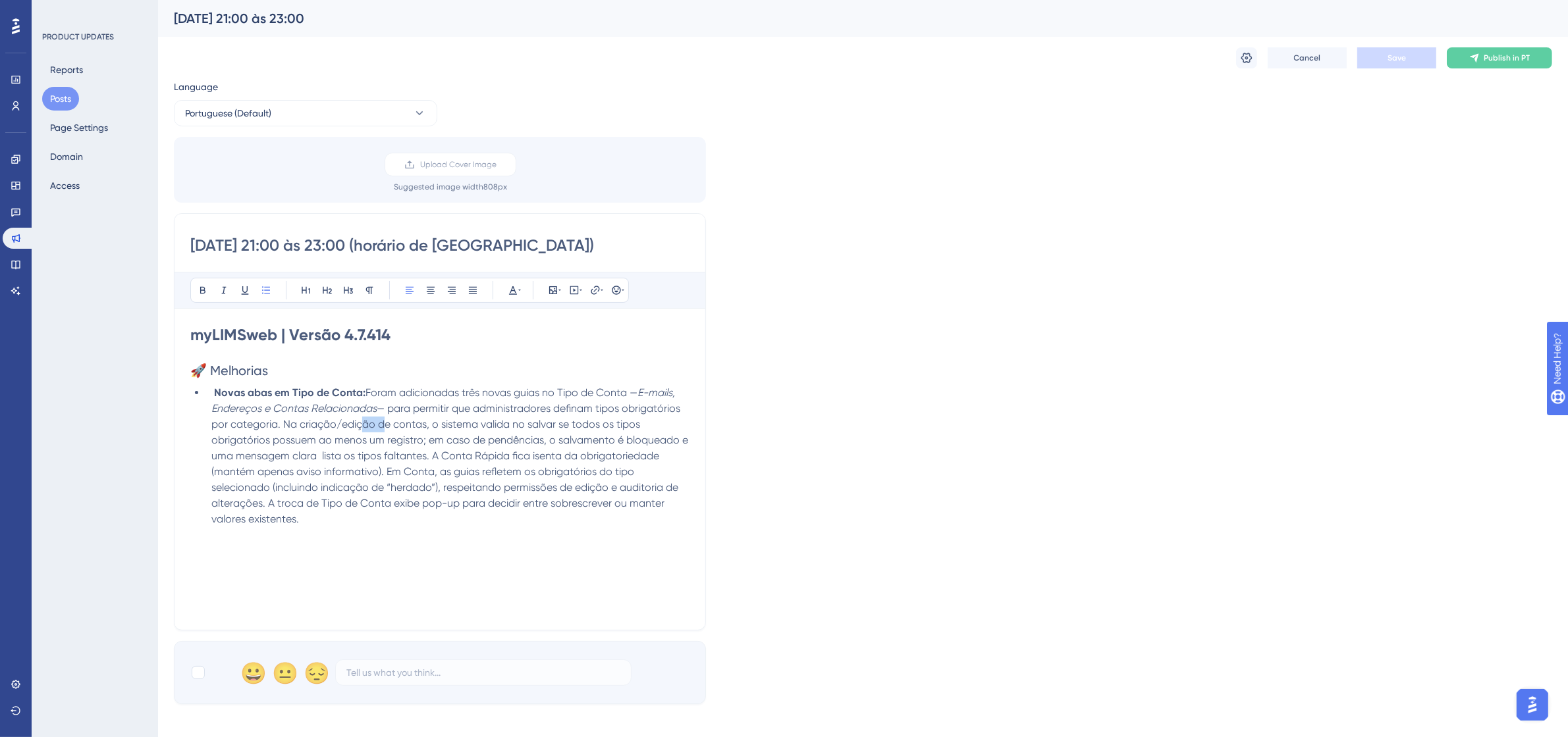
drag, startPoint x: 379, startPoint y: 426, endPoint x: 359, endPoint y: 432, distance: 20.9
click at [359, 432] on li "Novas abas em Tipo de Conta: Foram adicionadas três novas guias no Tipo de Cont…" at bounding box center [447, 456] width 484 height 142
click at [518, 462] on span "— para permitir que administradores definam tipos obrigatórios por categoria. N…" at bounding box center [449, 463] width 474 height 123
click at [1392, 54] on span "Save" at bounding box center [1396, 57] width 18 height 10
click at [1483, 60] on button "Publish in PT" at bounding box center [1500, 57] width 105 height 21
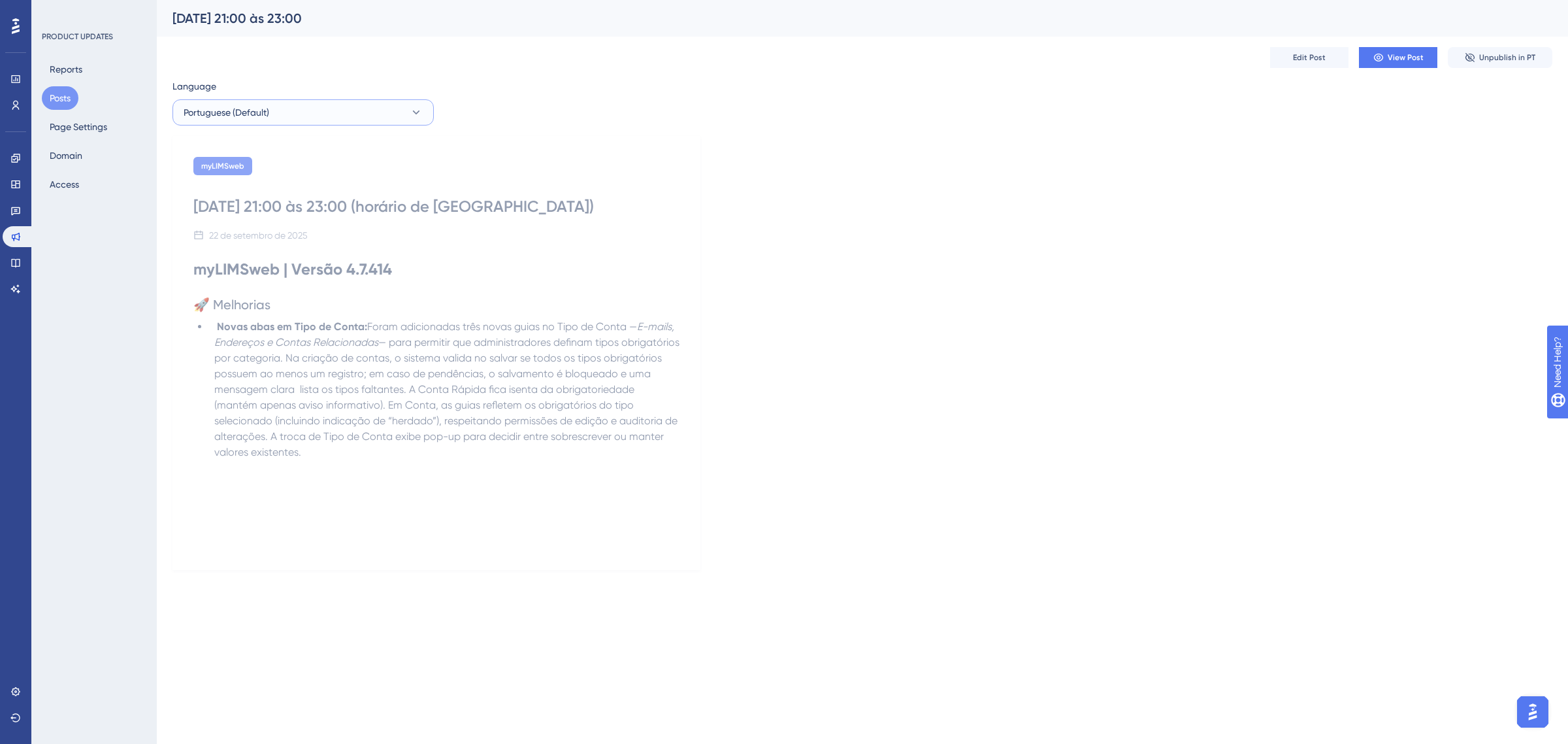
click at [390, 105] on button "Portuguese (Default)" at bounding box center [303, 113] width 261 height 26
click at [322, 178] on button "Spanish Spanish No translation" at bounding box center [303, 178] width 245 height 26
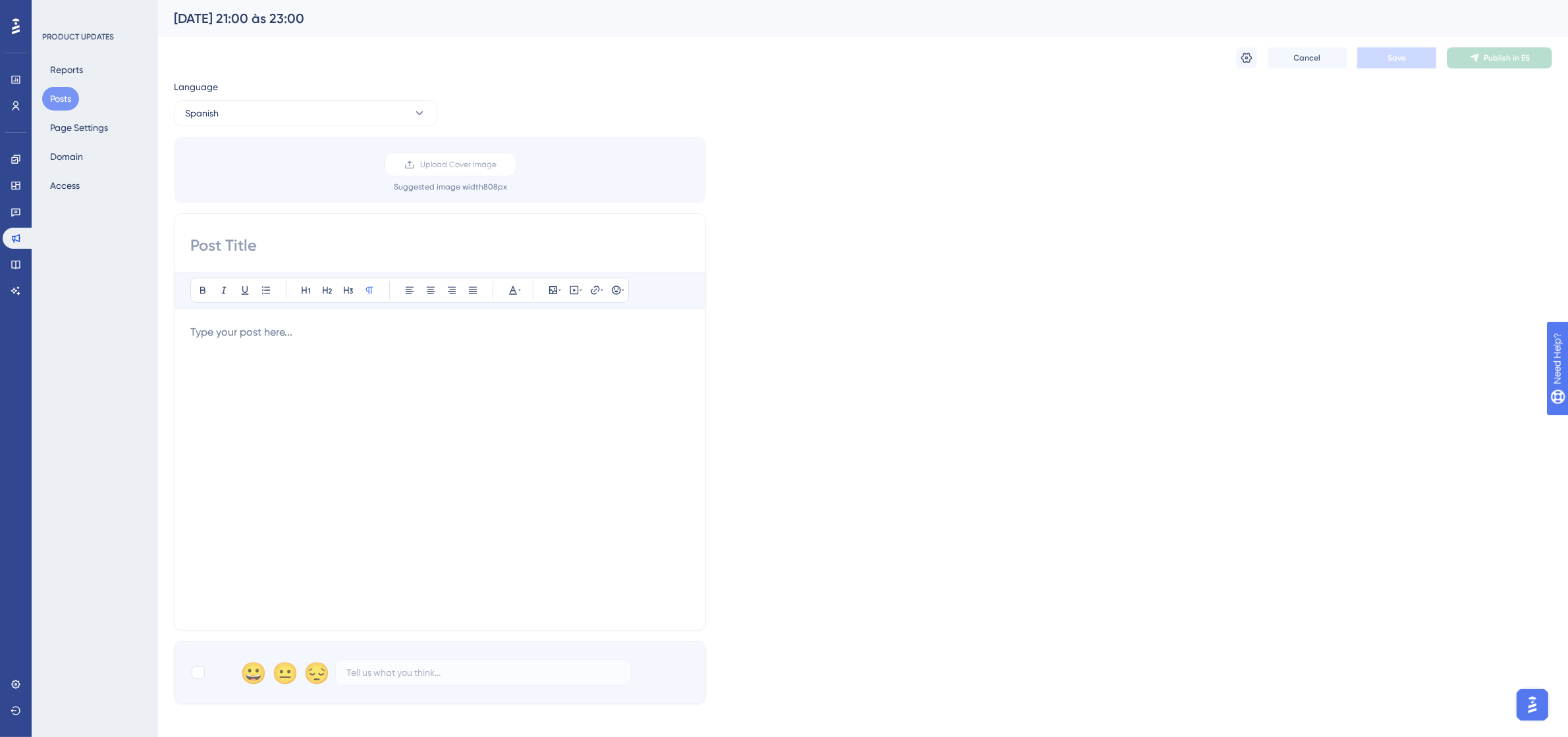
click at [260, 252] on input at bounding box center [440, 245] width 499 height 21
paste input "00/09/25 – de 13:30 a 23:00 (UTC-3, Hora de Brasilia)"
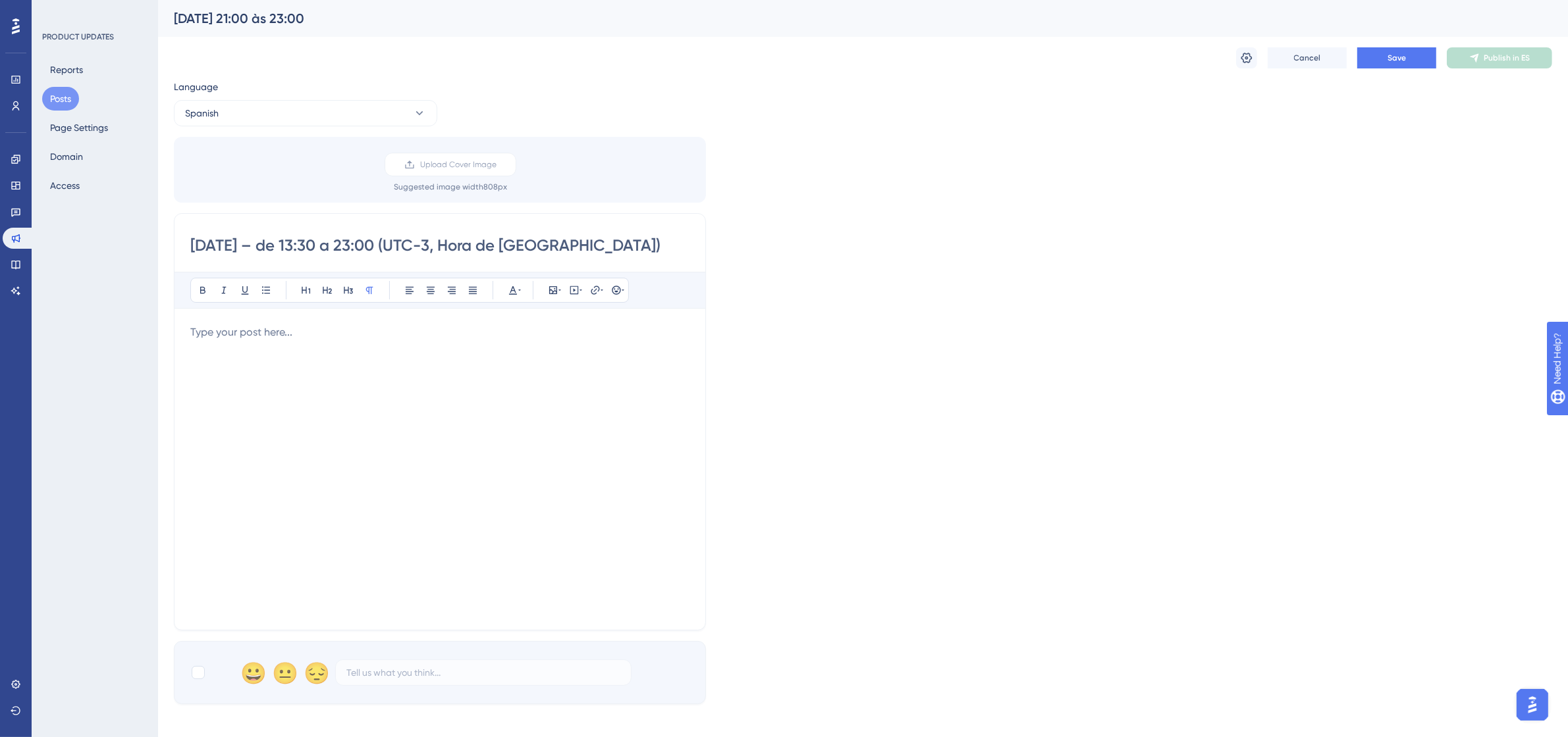
drag, startPoint x: 208, startPoint y: 251, endPoint x: 190, endPoint y: 251, distance: 18.0
click at [191, 251] on input "00/09/25 – de 13:30 a 23:00 (UTC-3, Hora de Brasilia)" at bounding box center [440, 245] width 499 height 21
drag, startPoint x: 314, startPoint y: 244, endPoint x: 303, endPoint y: 248, distance: 11.7
click at [303, 248] on input "22/09/25 – de 13:30 a 23:00 (UTC-3, Hora de Brasilia)" at bounding box center [440, 245] width 499 height 21
click at [321, 241] on input "22/09/25 – de 21:30 a 23:00 (UTC-3, Hora de Brasilia)" at bounding box center [440, 245] width 499 height 21
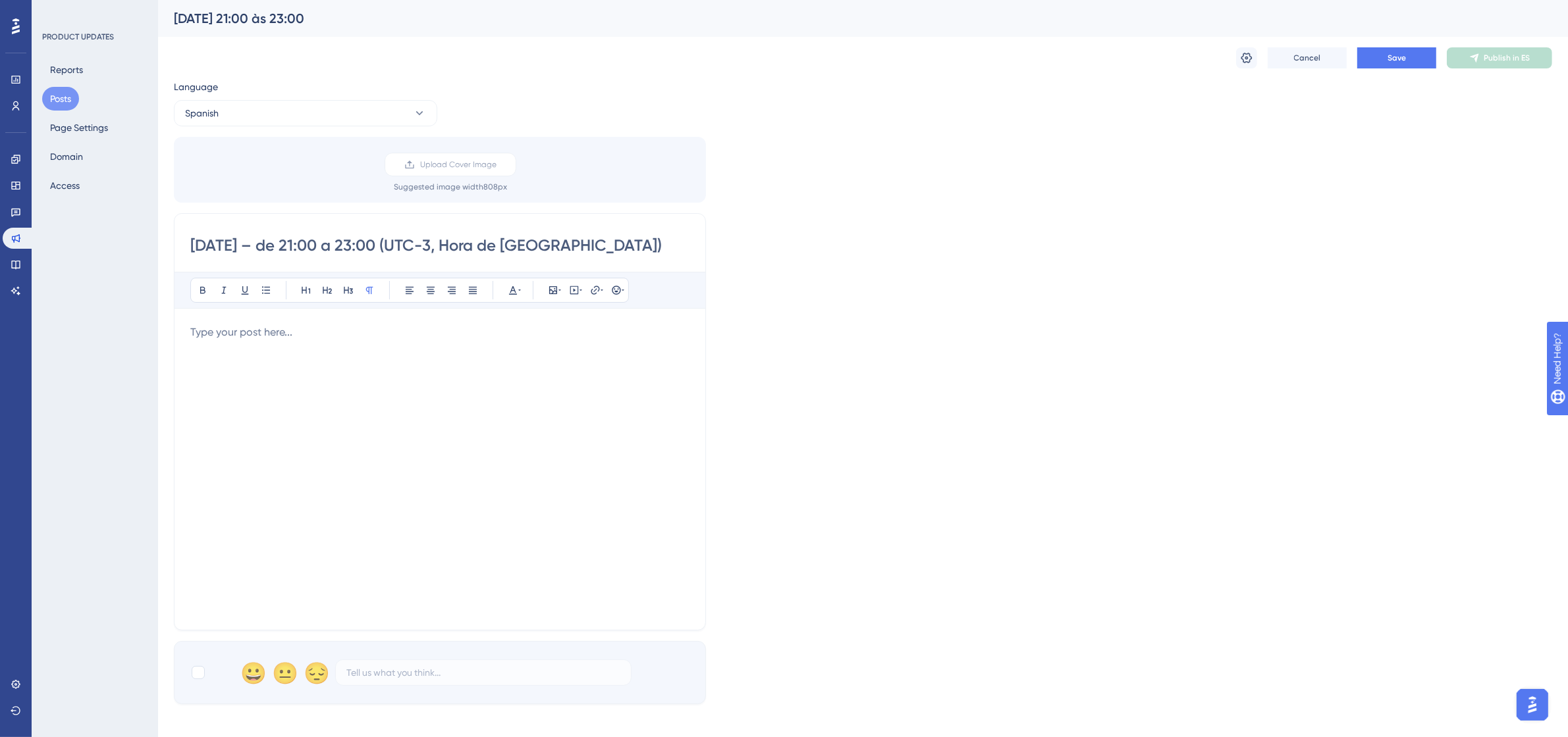
click at [371, 250] on input "22/09/25 – de 21:00 a 23:00 (UTC-3, Hora de Brasilia)" at bounding box center [440, 245] width 499 height 21
type input "22/09/25 – de 21:00 a 23:00 (UTC-3, Hora de Brasilia)"
click at [400, 349] on div at bounding box center [440, 469] width 499 height 289
click at [409, 429] on div at bounding box center [440, 469] width 499 height 289
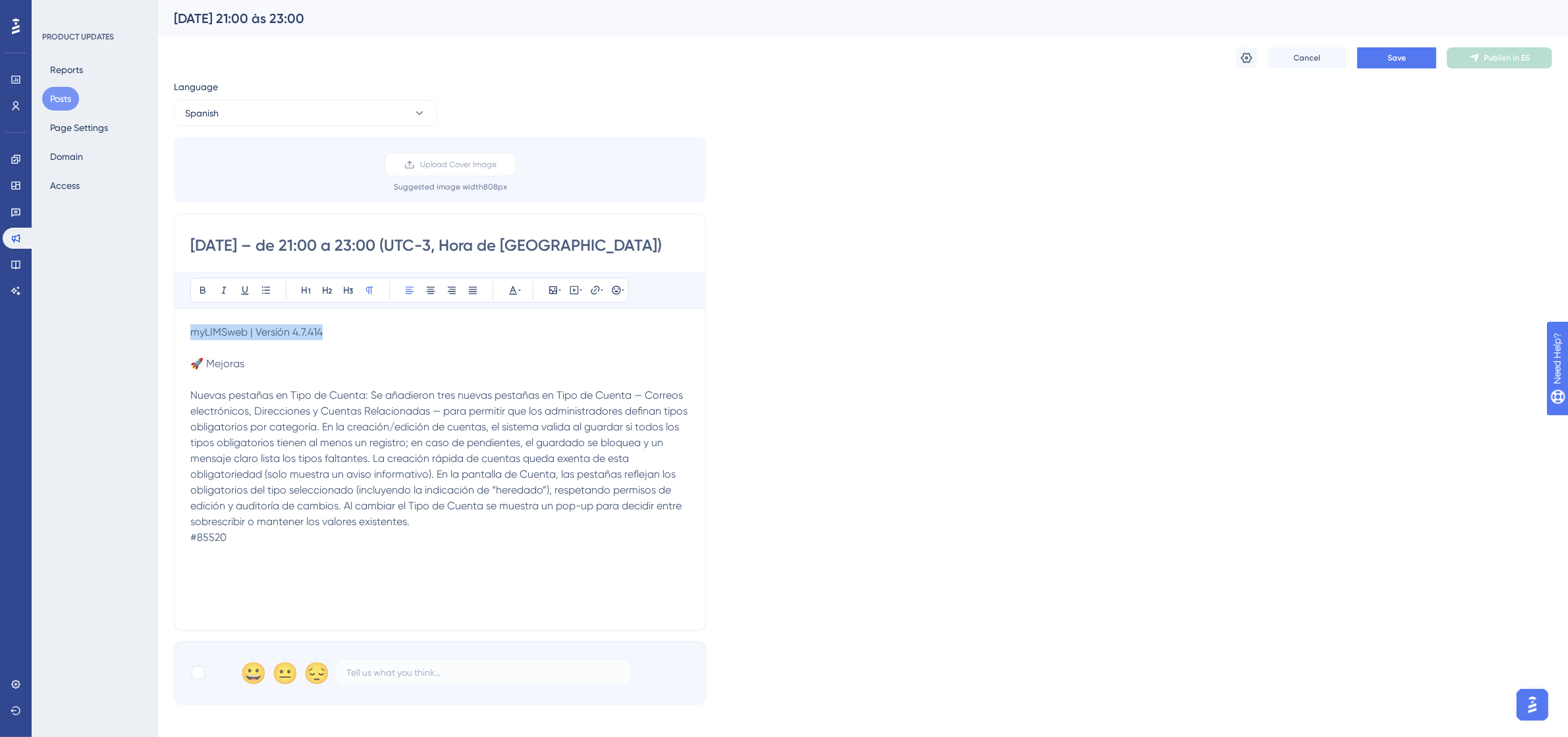
drag, startPoint x: 303, startPoint y: 332, endPoint x: 178, endPoint y: 333, distance: 125.0
click at [178, 333] on div "22/09/25 – de 21:00 a 23:00 (UTC-3, Hora de Brasilia) Bold Italic Underline Bul…" at bounding box center [440, 422] width 532 height 417
click at [199, 290] on icon at bounding box center [203, 290] width 10 height 10
click at [304, 288] on icon at bounding box center [306, 290] width 10 height 10
drag, startPoint x: 208, startPoint y: 370, endPoint x: 194, endPoint y: 371, distance: 14.0
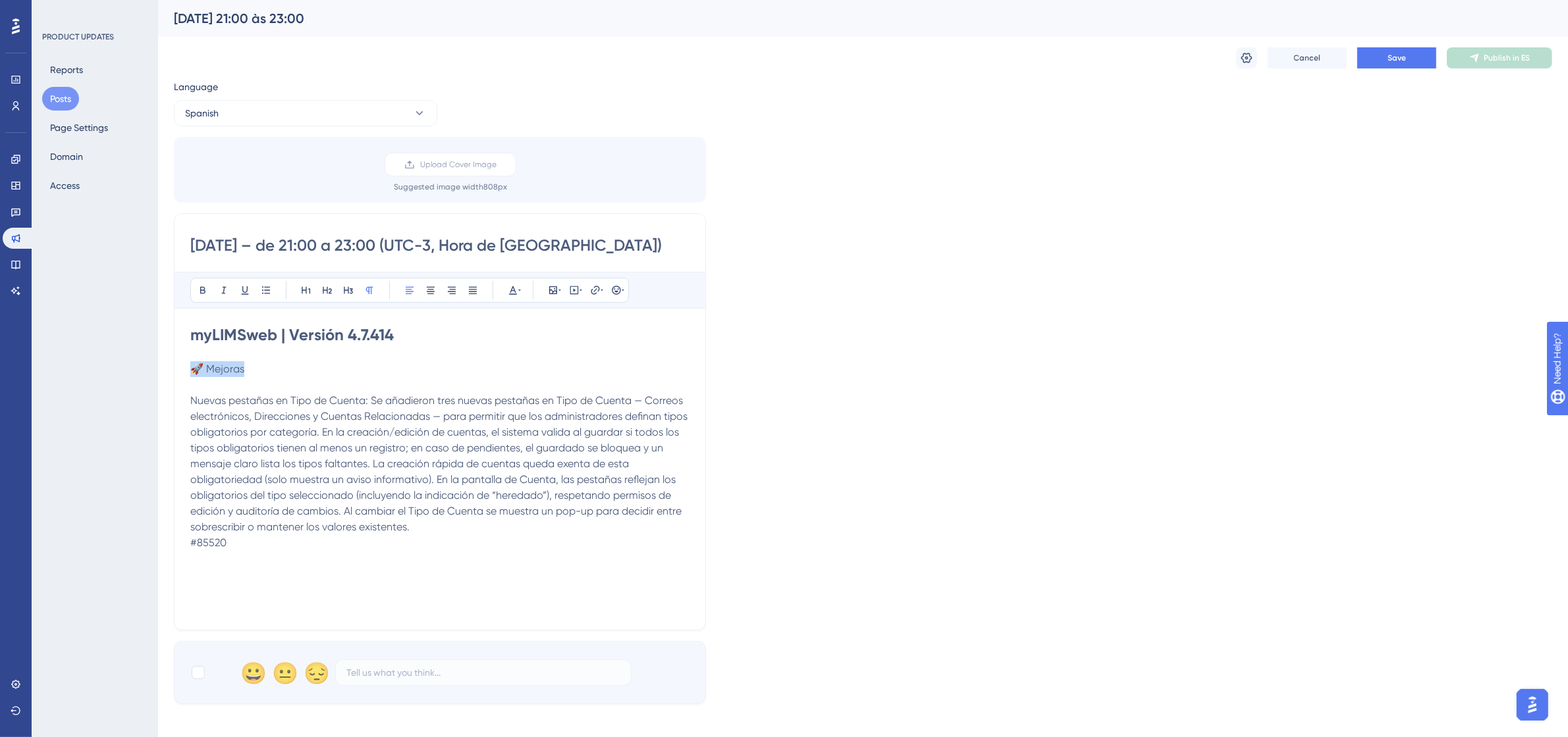
click at [194, 371] on p "🚀 Mejoras" at bounding box center [440, 369] width 499 height 16
click at [332, 291] on icon at bounding box center [327, 291] width 9 height 7
drag, startPoint x: 371, startPoint y: 403, endPoint x: 185, endPoint y: 402, distance: 186.0
click at [185, 402] on div "22/09/25 – de 21:00 a 23:00 (UTC-3, Hora de Brasilia) Bold Italic Underline Bul…" at bounding box center [440, 422] width 532 height 417
click at [201, 291] on icon at bounding box center [202, 291] width 5 height 7
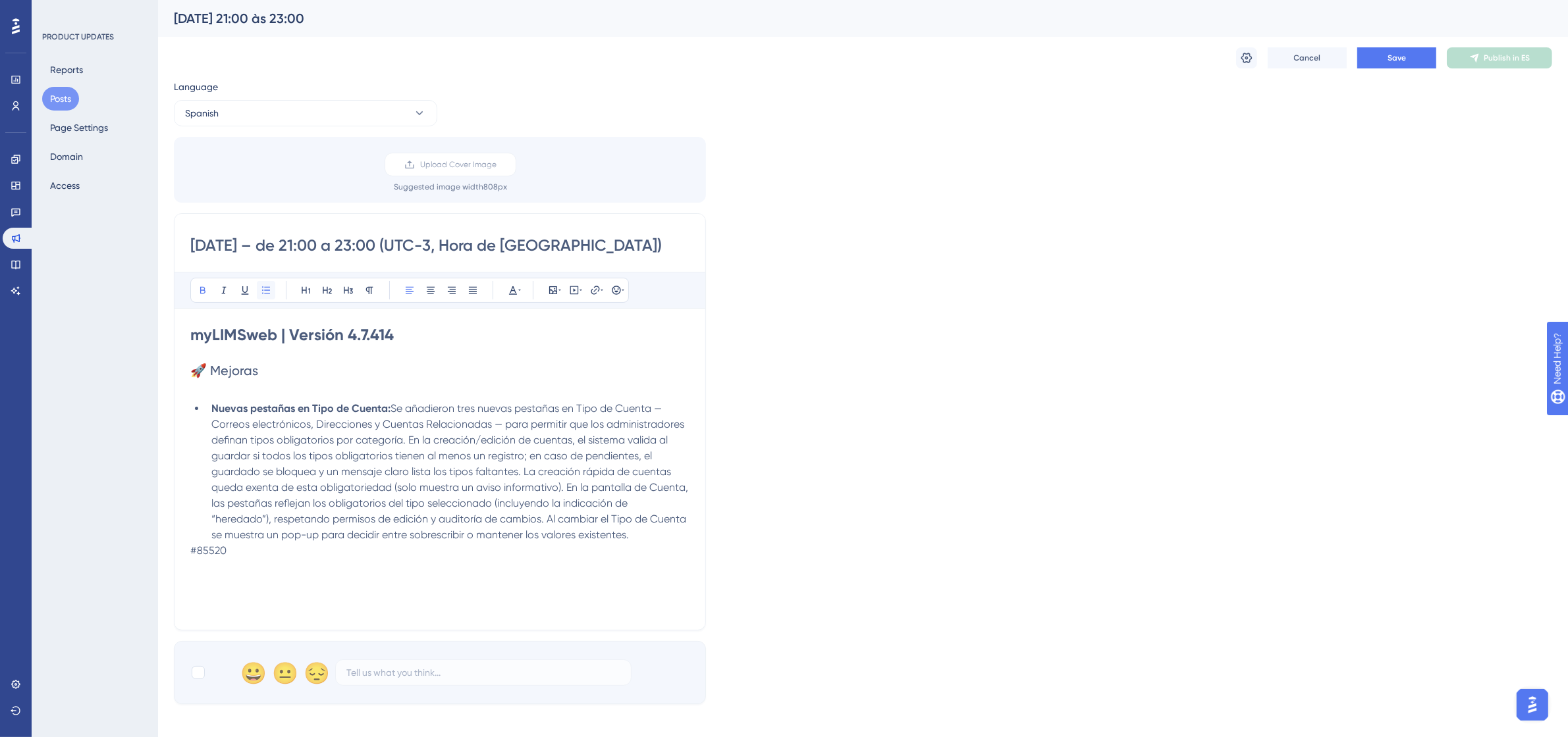
click at [265, 289] on icon at bounding box center [266, 290] width 10 height 10
click at [258, 558] on p "#85520" at bounding box center [440, 551] width 499 height 16
click at [631, 534] on li "Nuevas pestañas en Tipo de Cuenta: Se añadieron tres nuevas pestañas en Tipo de…" at bounding box center [447, 472] width 484 height 142
drag, startPoint x: 663, startPoint y: 532, endPoint x: 631, endPoint y: 539, distance: 32.8
click at [631, 539] on span "Se añadieron tres nuevas pestañas en Tipo de Cuenta — Correos electrónicos, Dir…" at bounding box center [451, 471] width 479 height 139
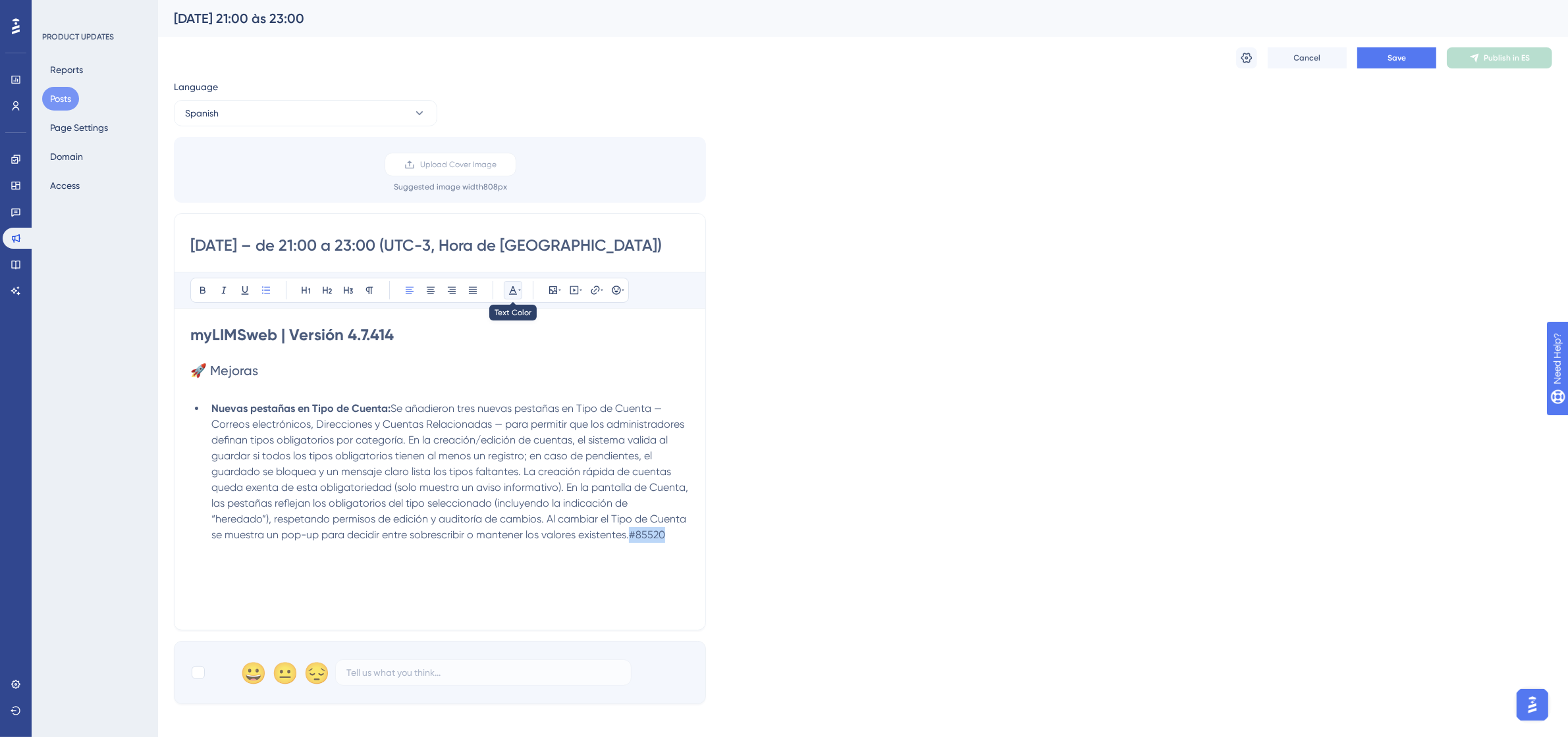
click at [508, 287] on icon at bounding box center [513, 290] width 10 height 10
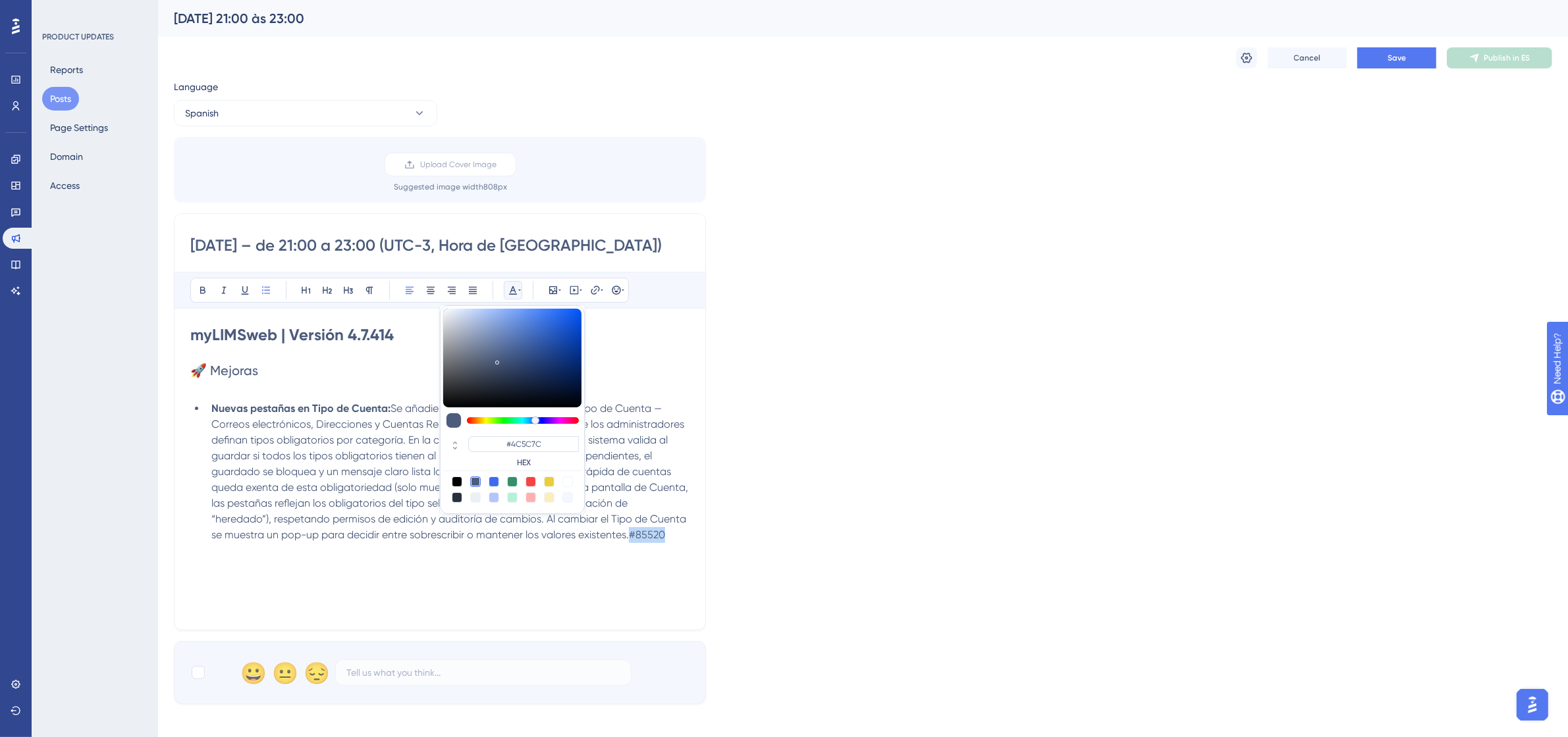
click at [564, 483] on div at bounding box center [567, 482] width 10 height 10
type input "#FFFFFF"
click at [507, 549] on div "myLIMSweb | Versión 4.7.414 🚀 Mejoras Nuevas pestañas en Tipo de Cuenta: Se aña…" at bounding box center [440, 469] width 499 height 289
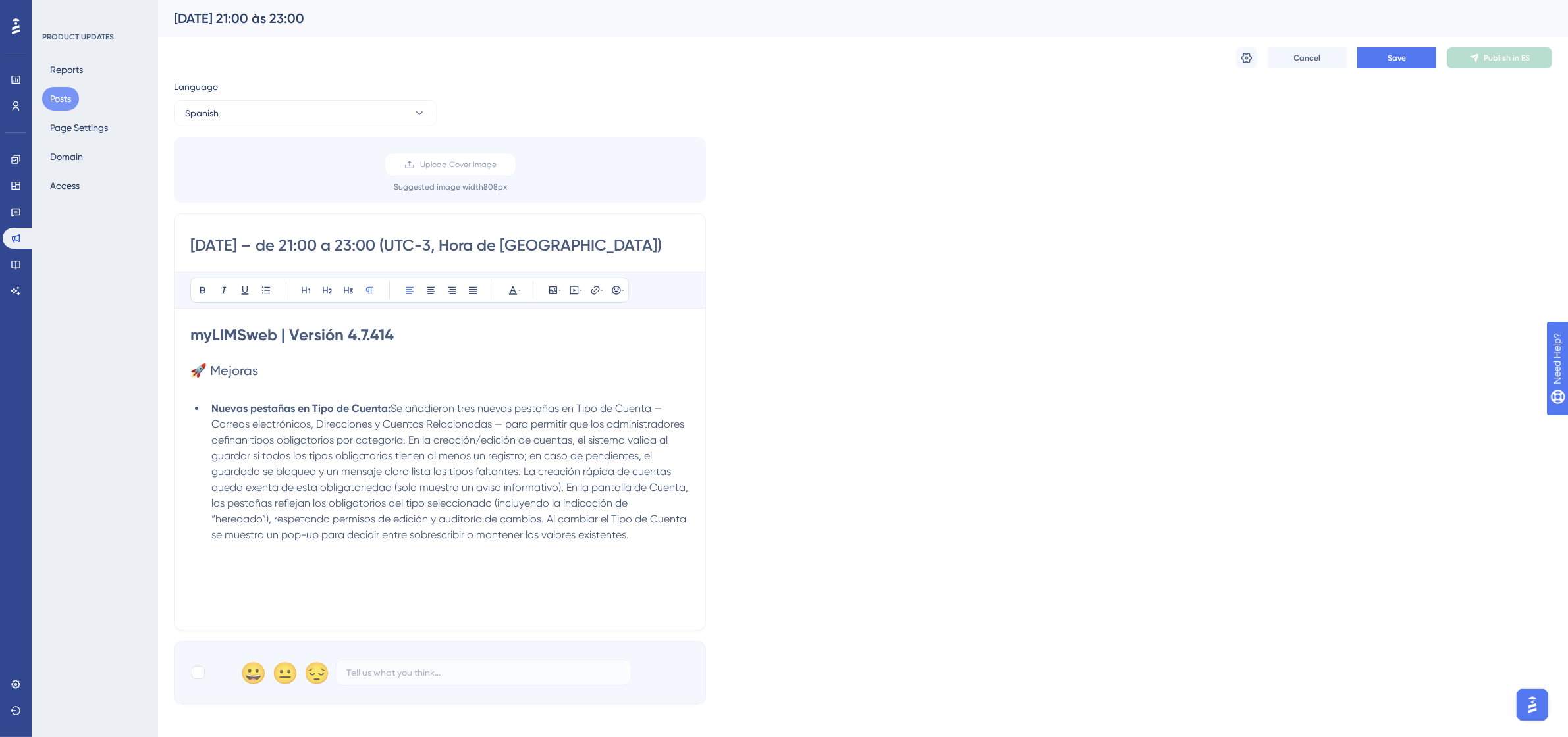
click at [241, 392] on p at bounding box center [440, 388] width 499 height 16
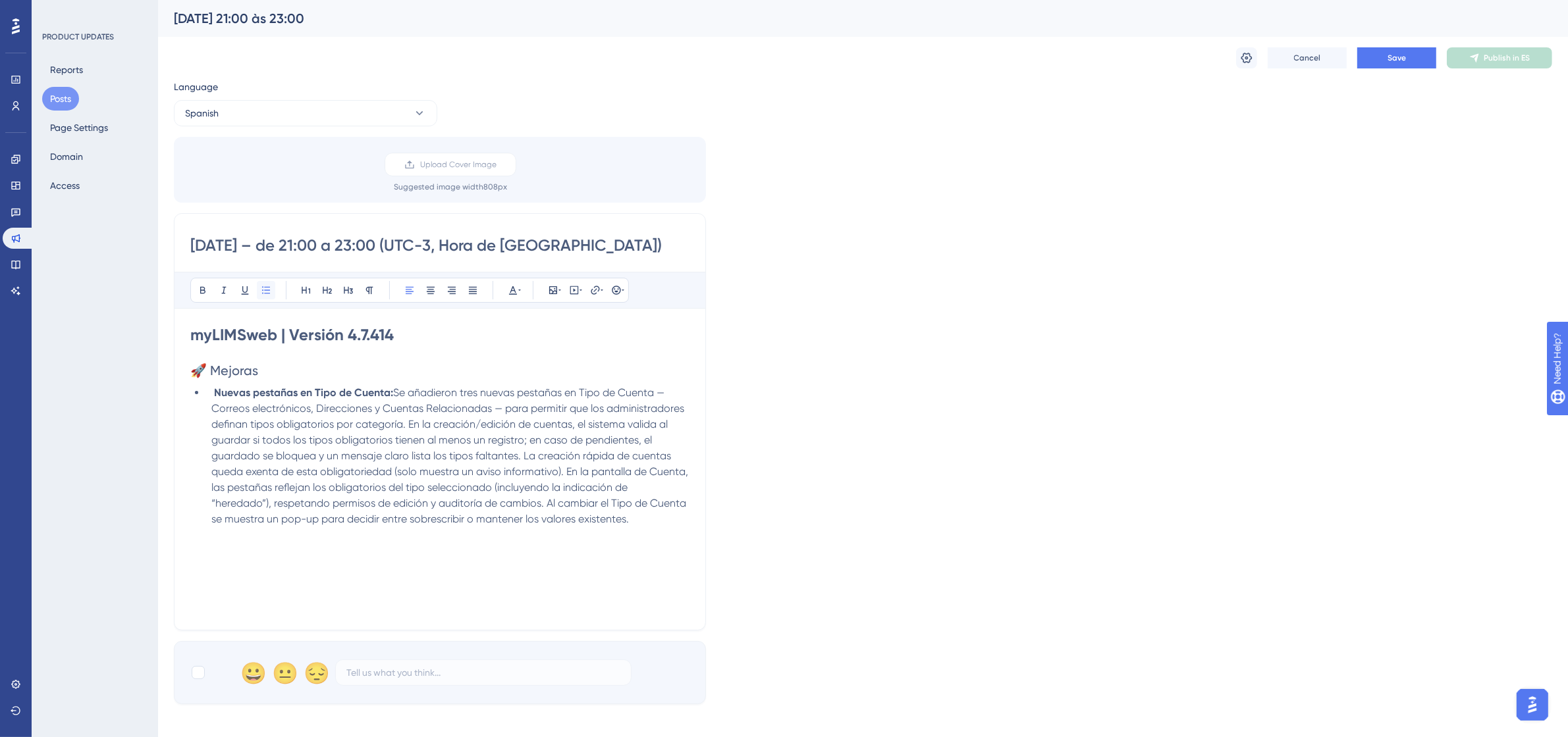
click at [273, 291] on button at bounding box center [265, 290] width 18 height 18
click at [311, 393] on strong "Nuevas pestañas en Tipo de Cuenta:" at bounding box center [303, 392] width 179 height 12
drag, startPoint x: 257, startPoint y: 373, endPoint x: 192, endPoint y: 374, distance: 65.0
click at [192, 374] on span "🚀 Mejoras" at bounding box center [224, 371] width 68 height 16
click at [201, 294] on icon at bounding box center [202, 291] width 5 height 7
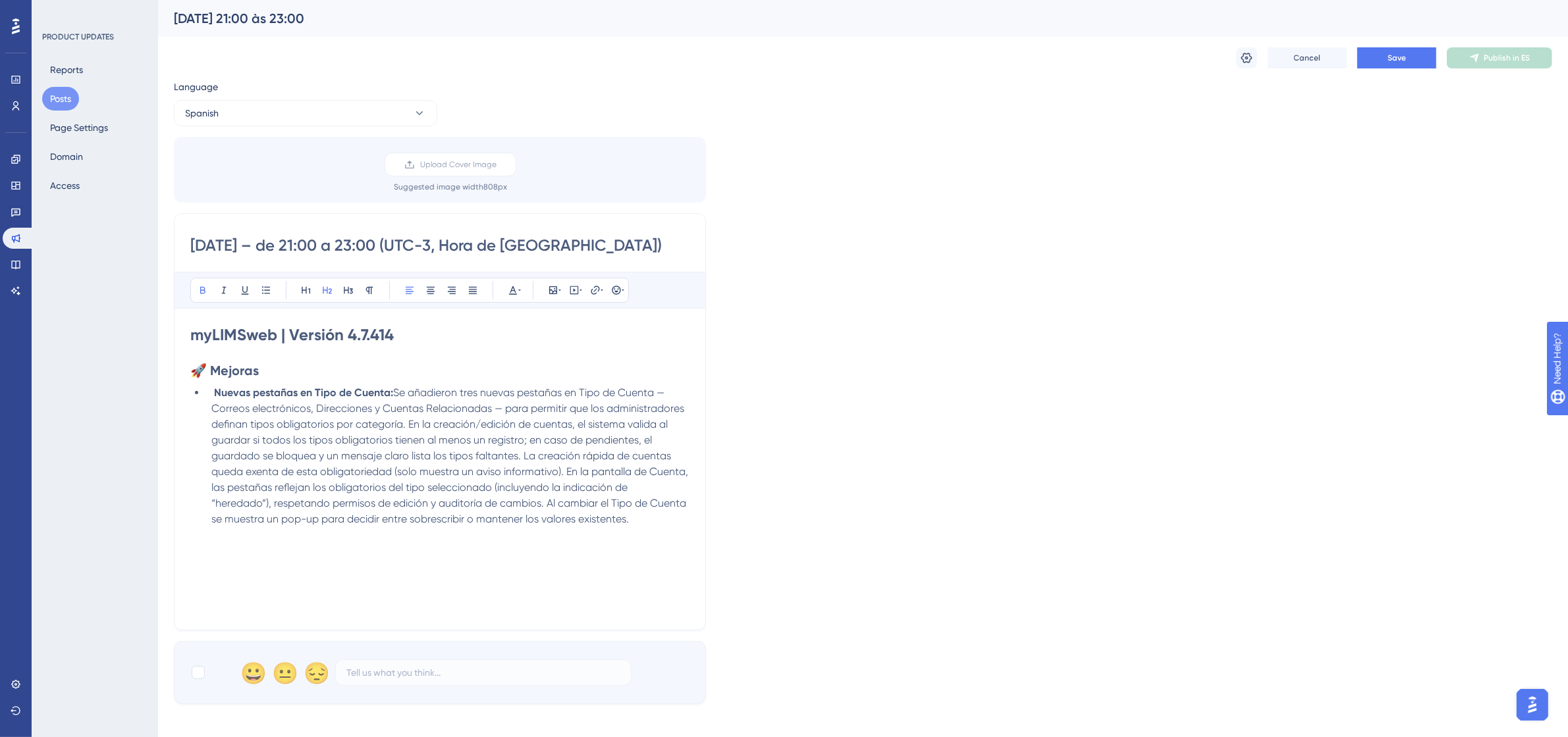
click at [376, 367] on h2 "🚀 Mejoras" at bounding box center [440, 370] width 499 height 18
click at [337, 408] on span "Se añadieron tres nuevas pestañas en Tipo de Cuenta — Correos electrónicos, Dir…" at bounding box center [451, 456] width 479 height 139
click at [1414, 66] on button "Save" at bounding box center [1397, 57] width 79 height 21
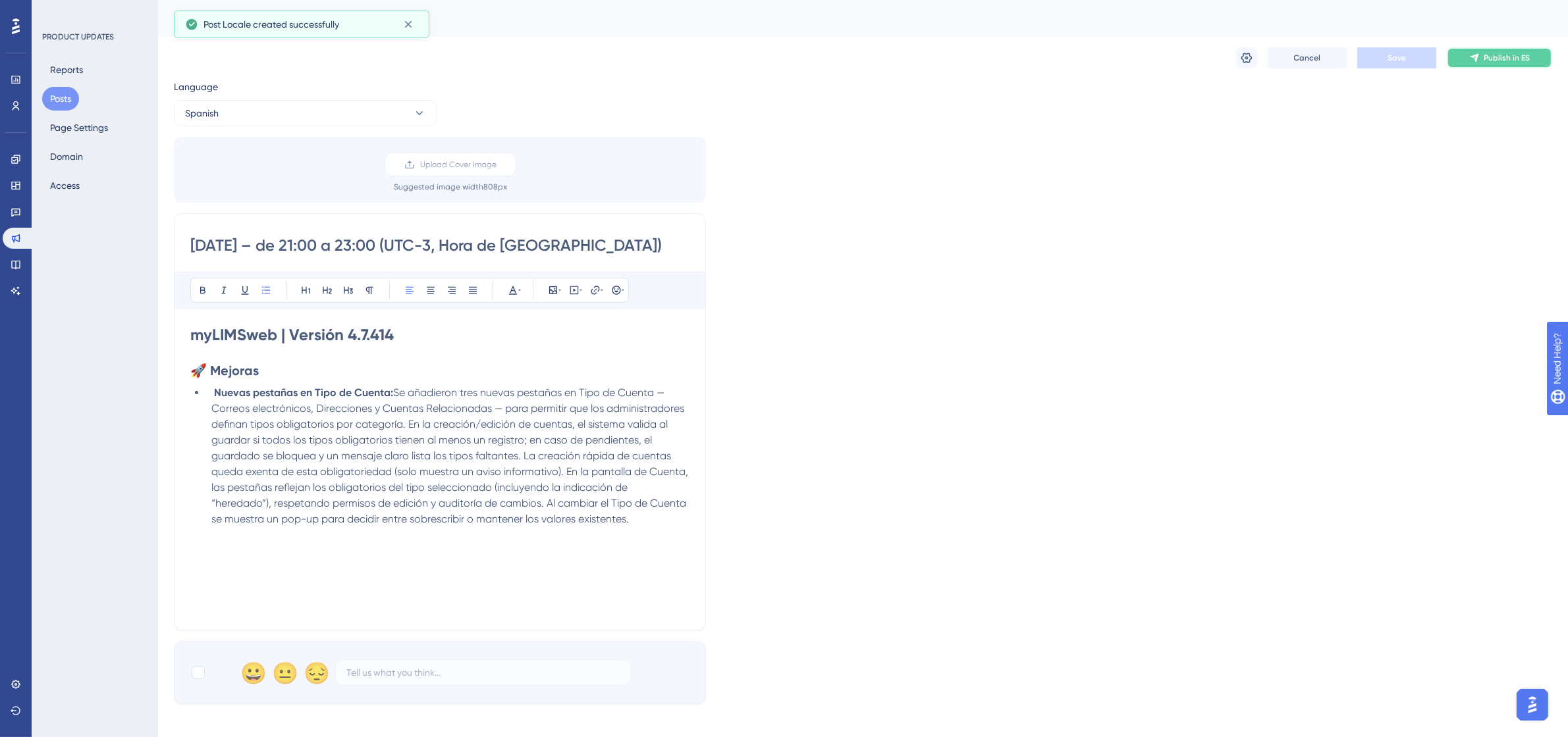
click at [1484, 66] on button "Publish in ES" at bounding box center [1500, 57] width 105 height 21
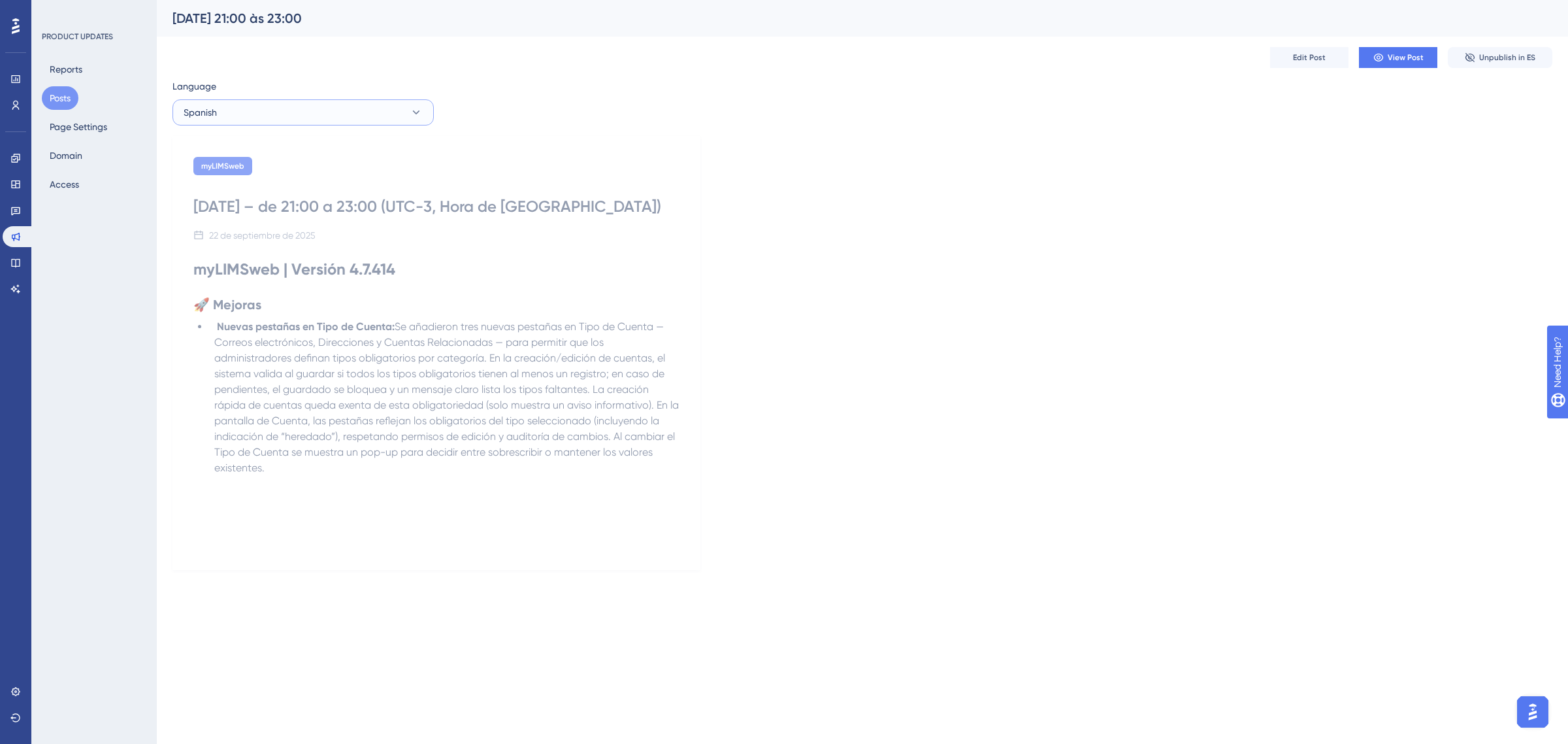
click at [293, 110] on button "Spanish" at bounding box center [303, 113] width 261 height 26
click at [253, 201] on button "English English No translation" at bounding box center [303, 204] width 245 height 26
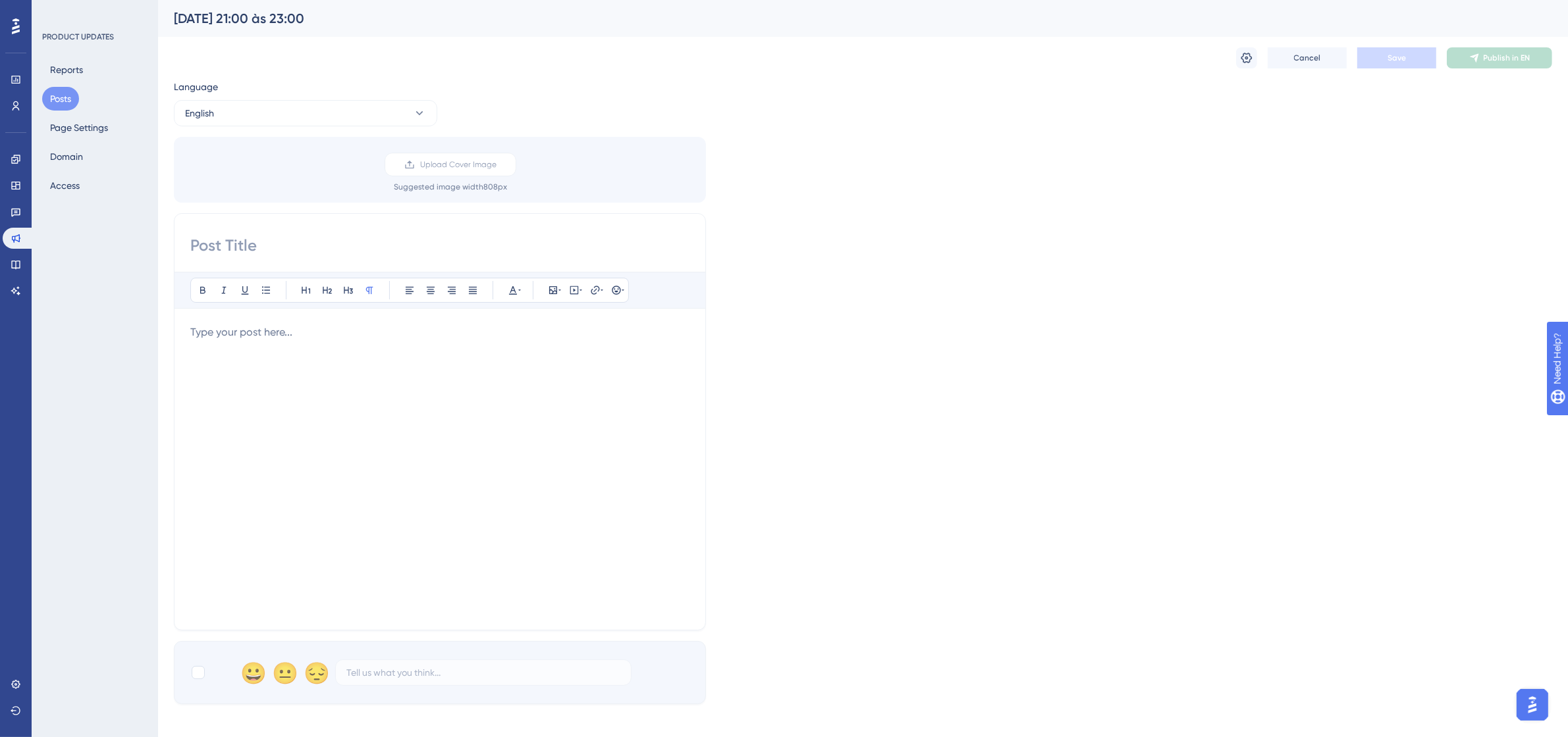
click at [494, 337] on p at bounding box center [440, 332] width 499 height 16
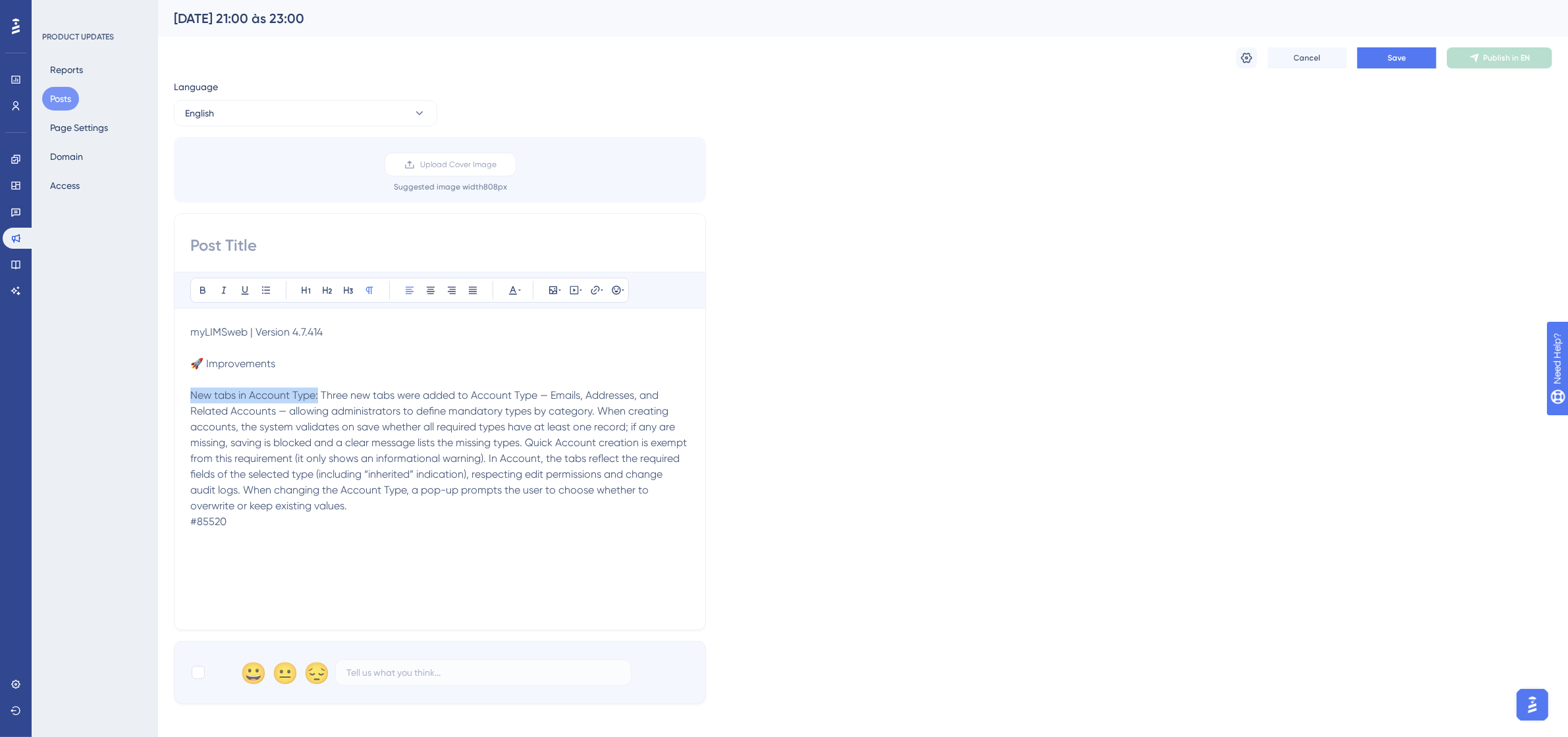
drag, startPoint x: 318, startPoint y: 394, endPoint x: 191, endPoint y: 395, distance: 127.0
click at [191, 395] on span "New tabs in Account Type: Three new tabs were added to Account Type — Emails, A…" at bounding box center [440, 450] width 499 height 123
click at [199, 291] on icon at bounding box center [203, 290] width 10 height 10
click at [263, 291] on icon at bounding box center [266, 290] width 10 height 10
click at [289, 368] on p "🚀 Improvements" at bounding box center [440, 364] width 499 height 16
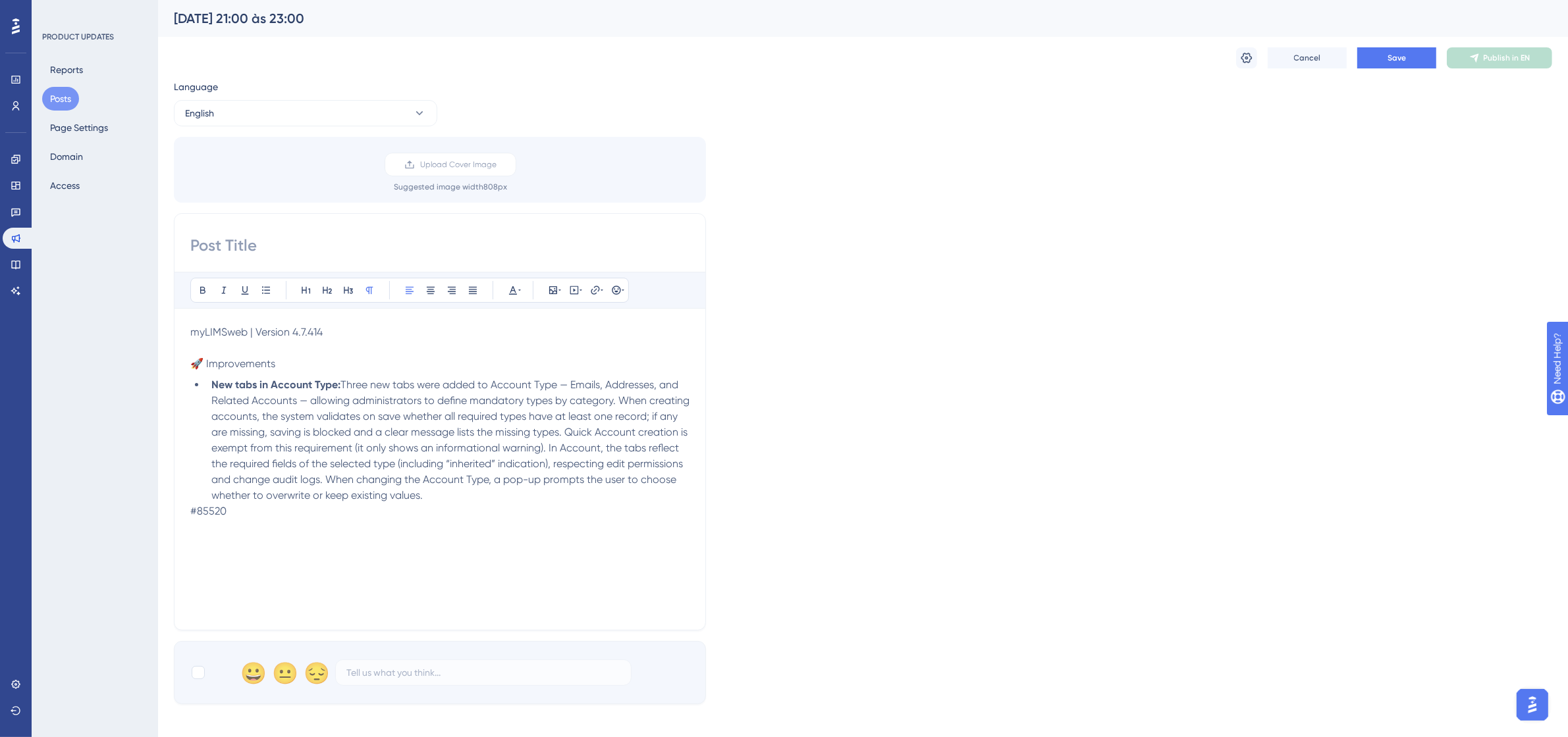
drag, startPoint x: 311, startPoint y: 356, endPoint x: 192, endPoint y: 363, distance: 119.2
click at [192, 363] on p "🚀 Improvements" at bounding box center [440, 364] width 499 height 16
click at [196, 291] on button at bounding box center [202, 290] width 18 height 18
click at [327, 283] on button at bounding box center [327, 290] width 18 height 18
drag, startPoint x: 329, startPoint y: 330, endPoint x: 191, endPoint y: 336, distance: 138.1
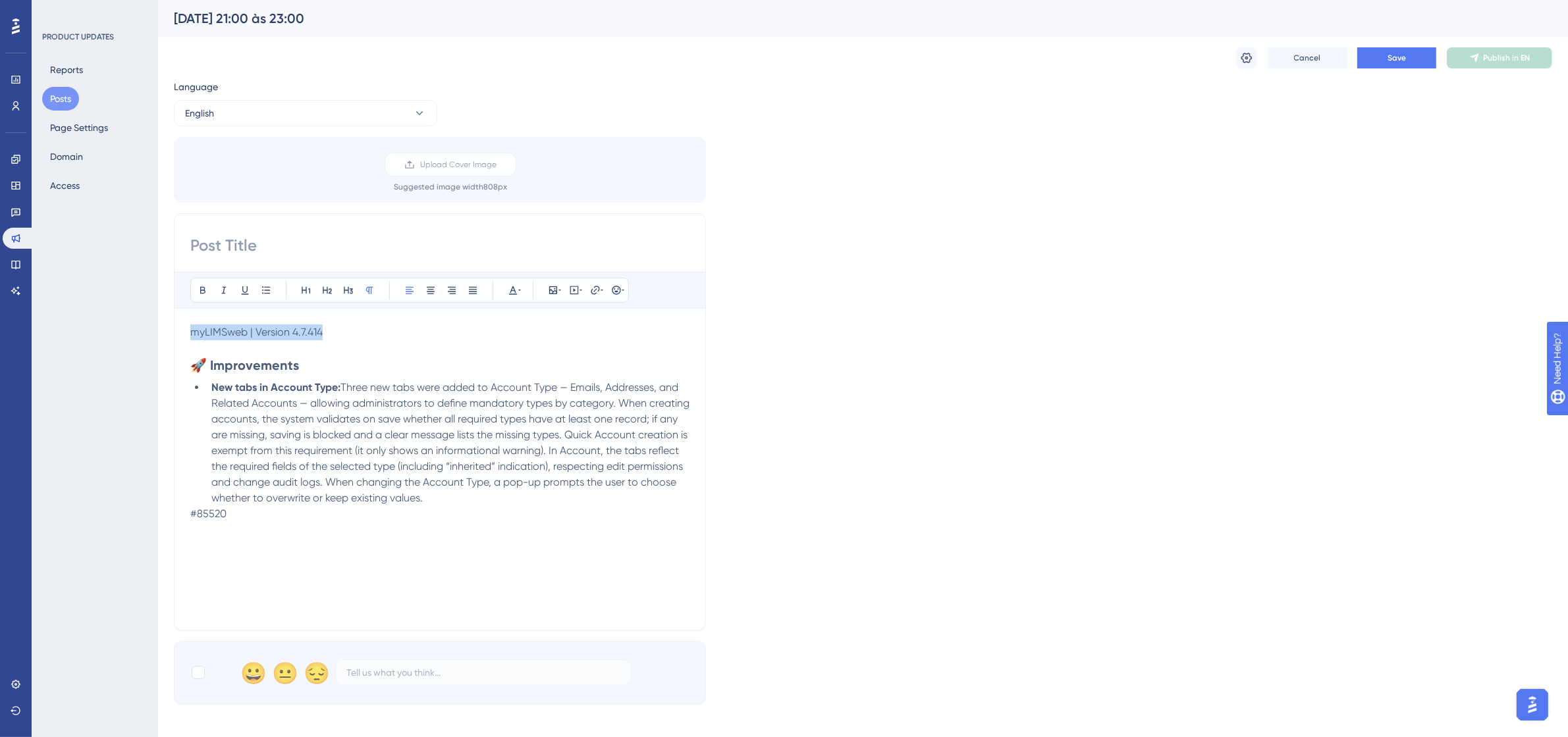
click at [191, 336] on p "myLIMSweb | Version 4.7.414" at bounding box center [440, 332] width 499 height 16
click at [199, 289] on icon at bounding box center [203, 290] width 10 height 10
click at [305, 295] on icon at bounding box center [306, 290] width 10 height 10
click at [436, 499] on li "New tabs in Account Type: Three new tabs were added to Account Type — Emails, A…" at bounding box center [447, 448] width 484 height 126
drag, startPoint x: 422, startPoint y: 504, endPoint x: 473, endPoint y: 500, distance: 51.2
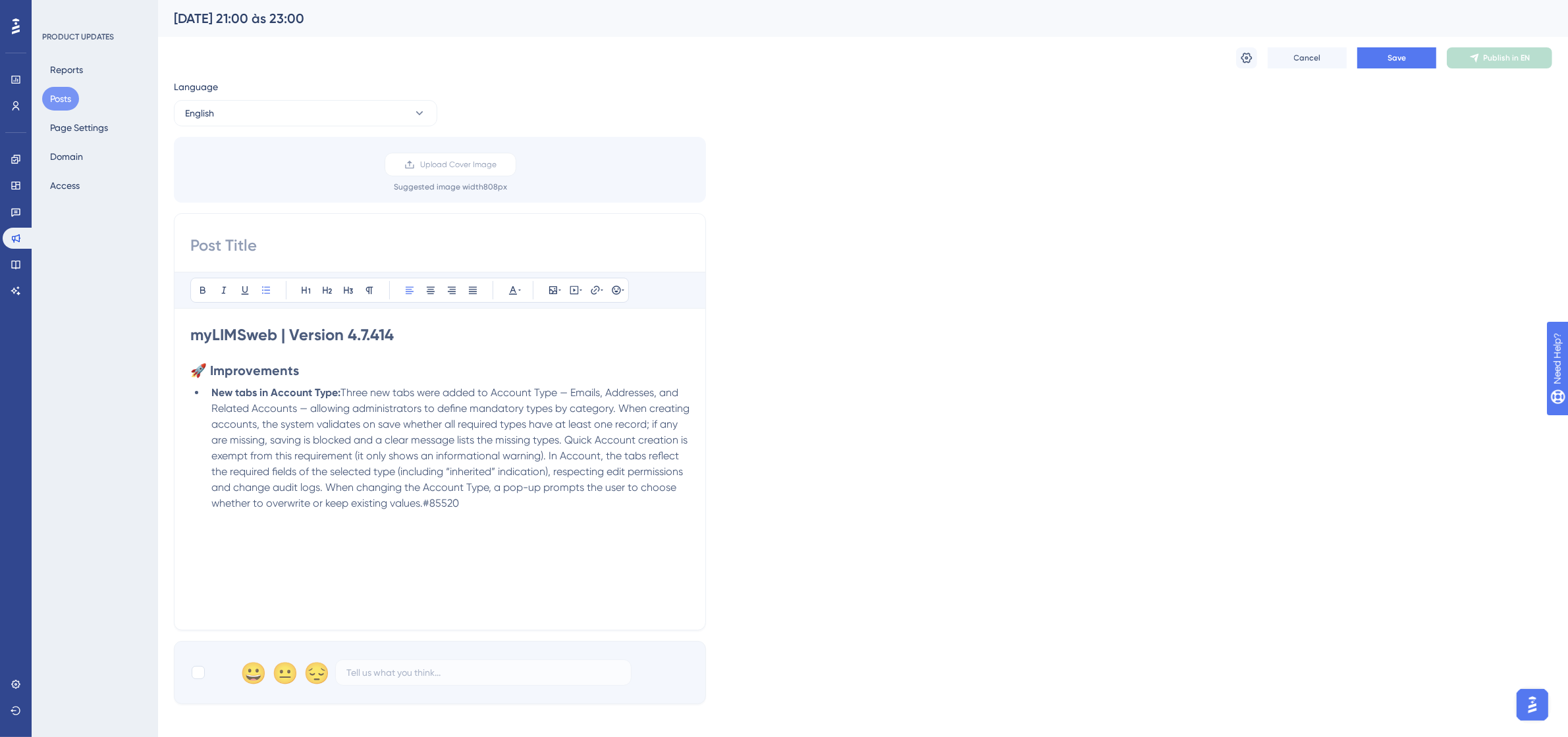
click at [473, 500] on li "New tabs in Account Type: Three new tabs were added to Account Type — Emails, A…" at bounding box center [447, 448] width 484 height 126
drag, startPoint x: 470, startPoint y: 507, endPoint x: 425, endPoint y: 506, distance: 45.0
click at [425, 506] on li "New tabs in Account Type: Three new tabs were added to Account Type — Emails, A…" at bounding box center [447, 448] width 484 height 126
click at [506, 297] on button at bounding box center [513, 290] width 18 height 18
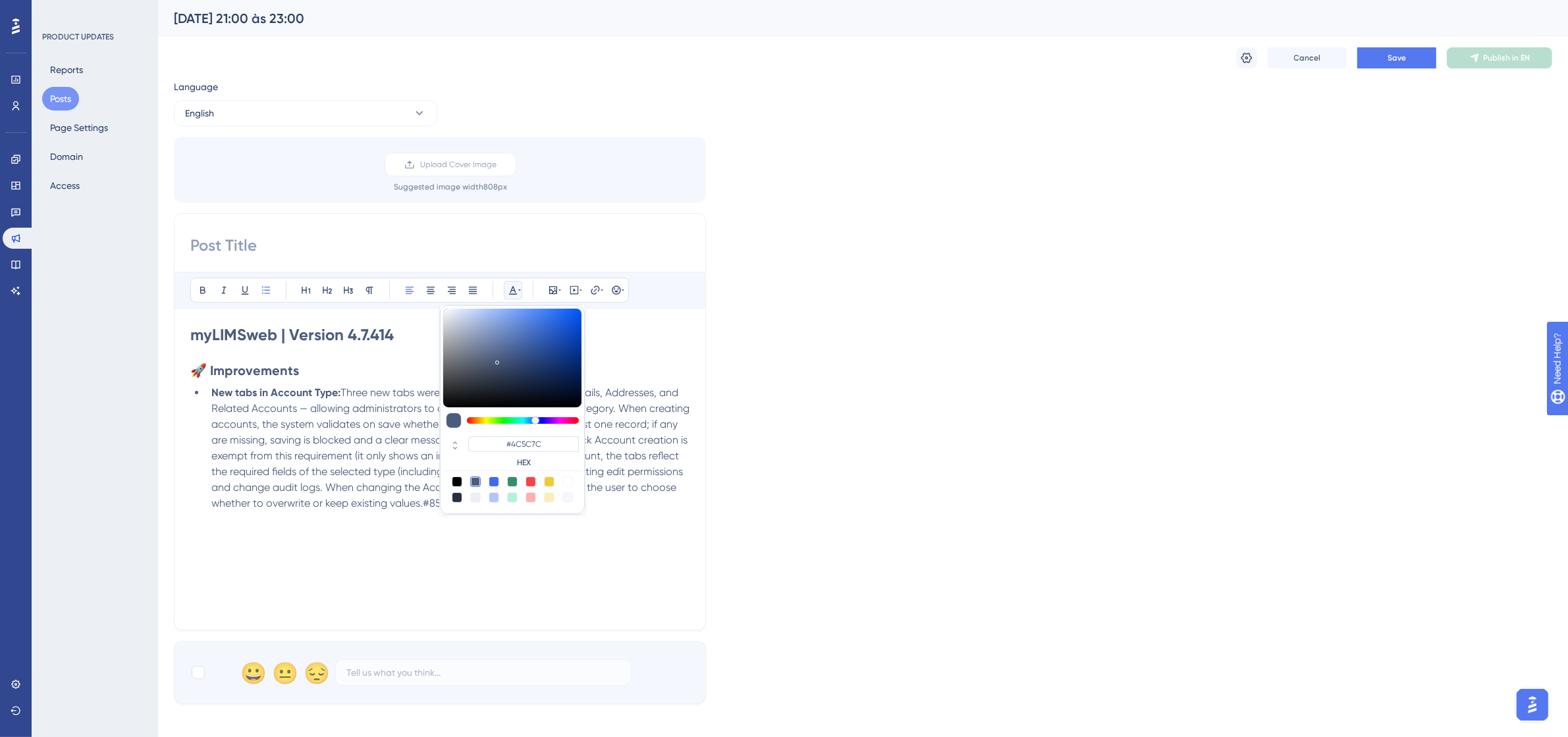
click at [569, 481] on div at bounding box center [567, 482] width 10 height 10
type input "#FFFFFF"
click at [563, 576] on div "myLIMSweb | Version 4.7.414 🚀 Improvements New tabs in Account Type: Three new …" at bounding box center [440, 469] width 499 height 289
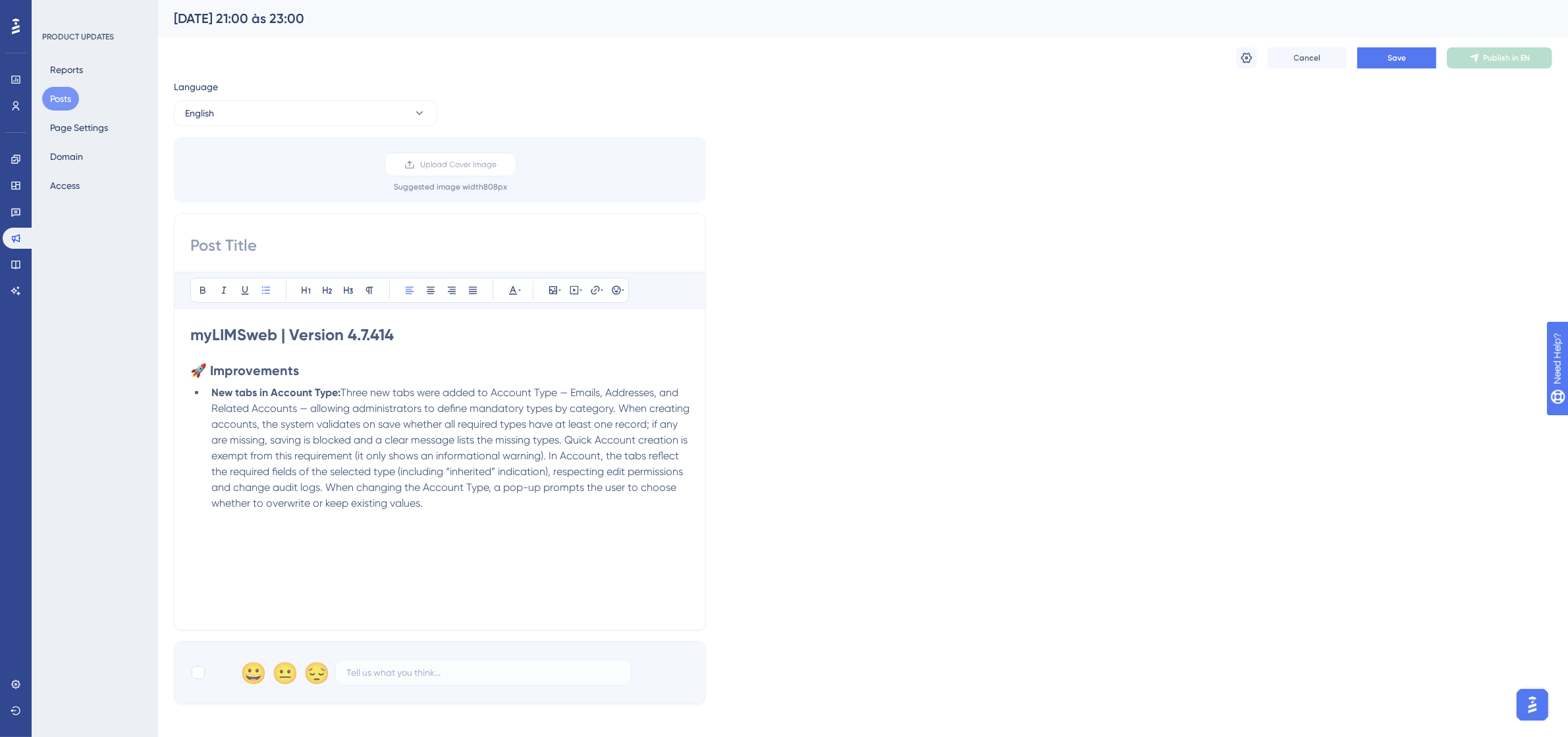
click at [394, 247] on input at bounding box center [440, 245] width 499 height 21
click at [199, 239] on input at bounding box center [440, 245] width 499 height 21
paste input "09/00/25 – from 1:30 PM to 11:00 PM (UTC-3, Brasilia Time)"
drag, startPoint x: 233, startPoint y: 241, endPoint x: 220, endPoint y: 245, distance: 13.6
click at [220, 245] on input "09/00/25 – from 1:30 PM to 11:00 PM (UTC-3, Brasilia Time)" at bounding box center [440, 245] width 499 height 21
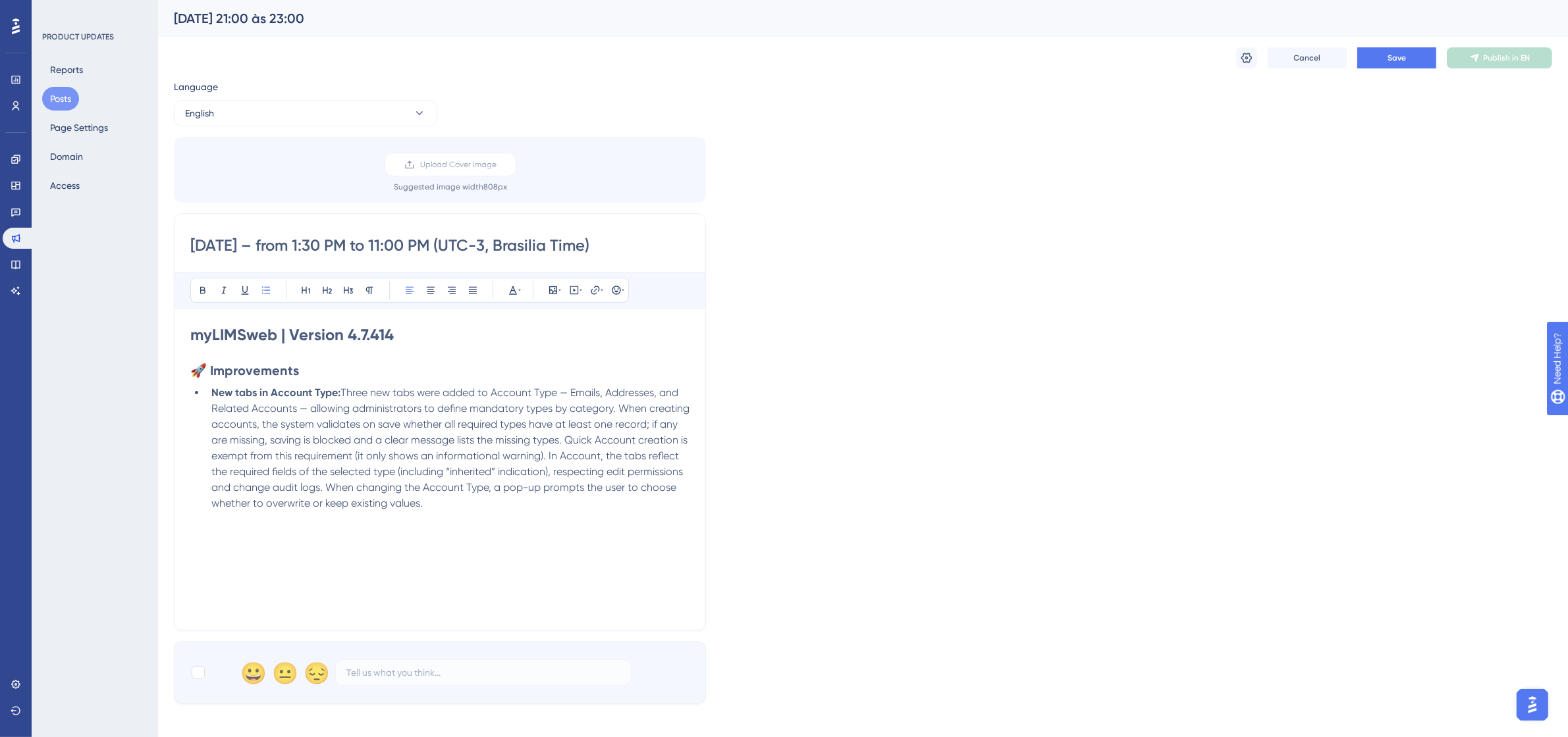
drag, startPoint x: 323, startPoint y: 243, endPoint x: 316, endPoint y: 244, distance: 7.1
click at [316, 244] on input "09/22/25 – from 1:30 PM to 11:00 PM (UTC-3, Brasilia Time)" at bounding box center [440, 245] width 499 height 21
click at [321, 244] on input "09/22/25 – from 930 PM to 11:00 PM (UTC-3, Brasilia Time)" at bounding box center [440, 245] width 499 height 21
type input "09/22/25 – from 9:00 PM to 11:00 PM (UTC-3, Brasilia Time)"
click at [1391, 61] on span "Save" at bounding box center [1396, 57] width 18 height 10
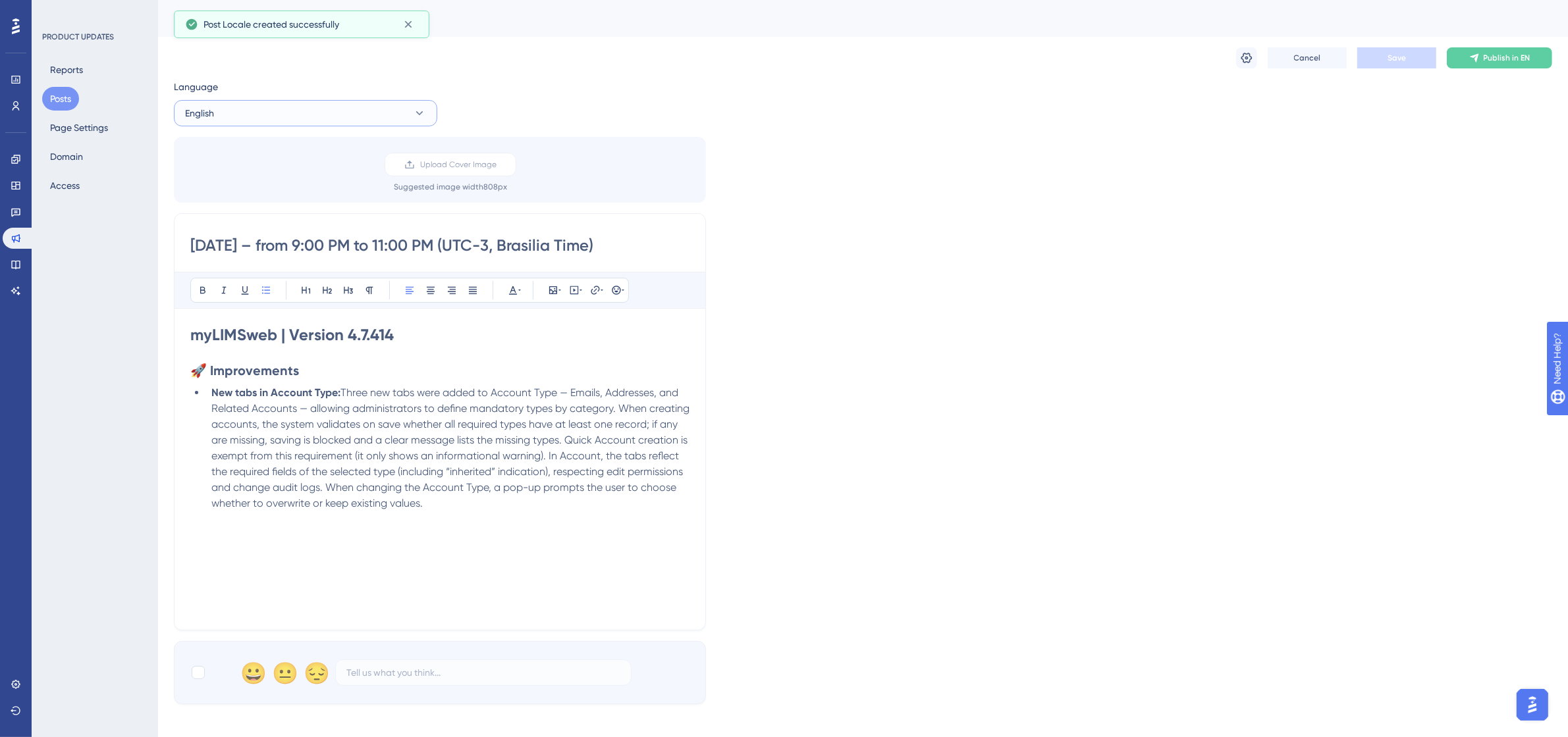
click at [427, 115] on button "English" at bounding box center [305, 113] width 263 height 26
click at [229, 162] on button "Portuguese (Default) Portuguese (Default) Published" at bounding box center [305, 153] width 247 height 26
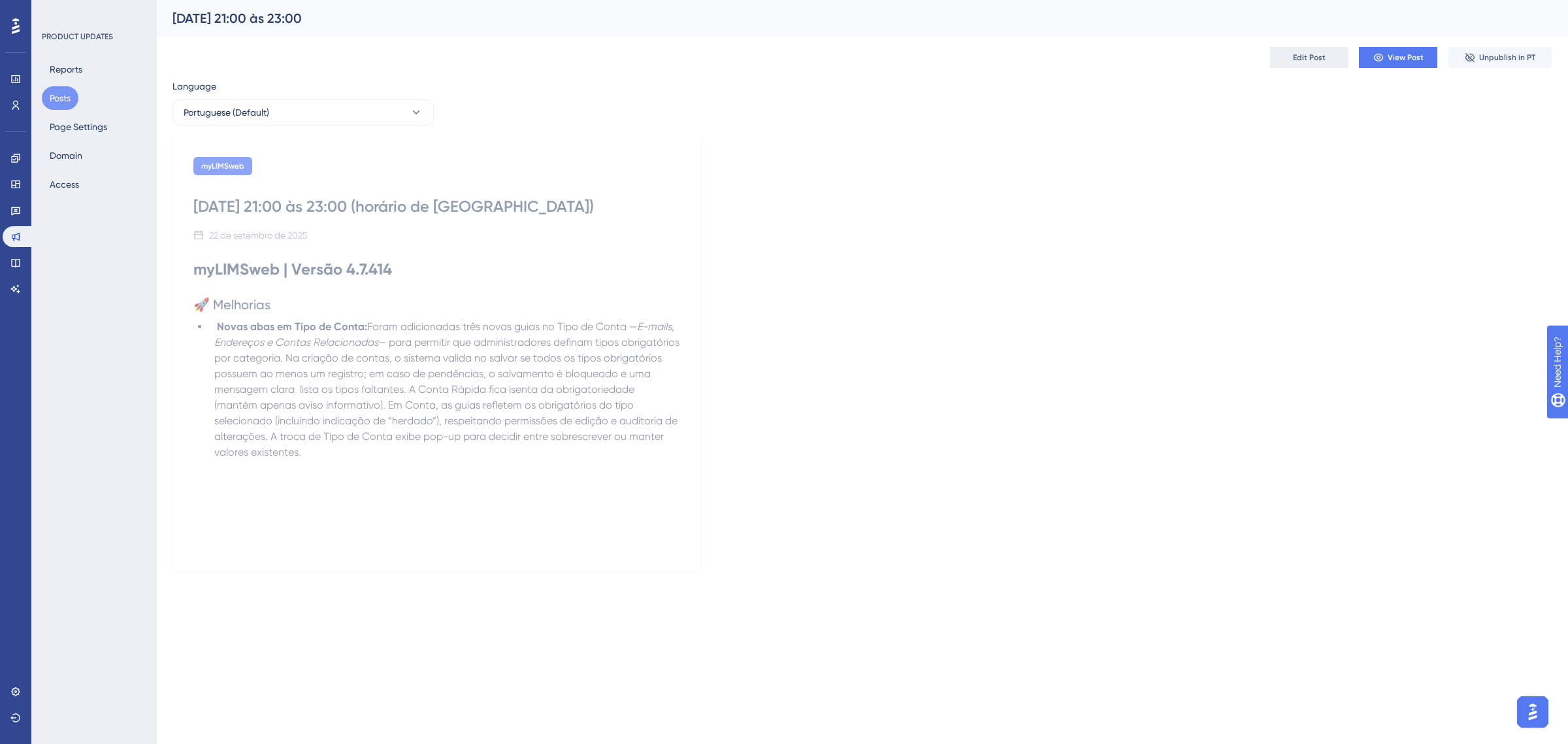
click at [1326, 59] on button "Edit Post" at bounding box center [1309, 57] width 79 height 21
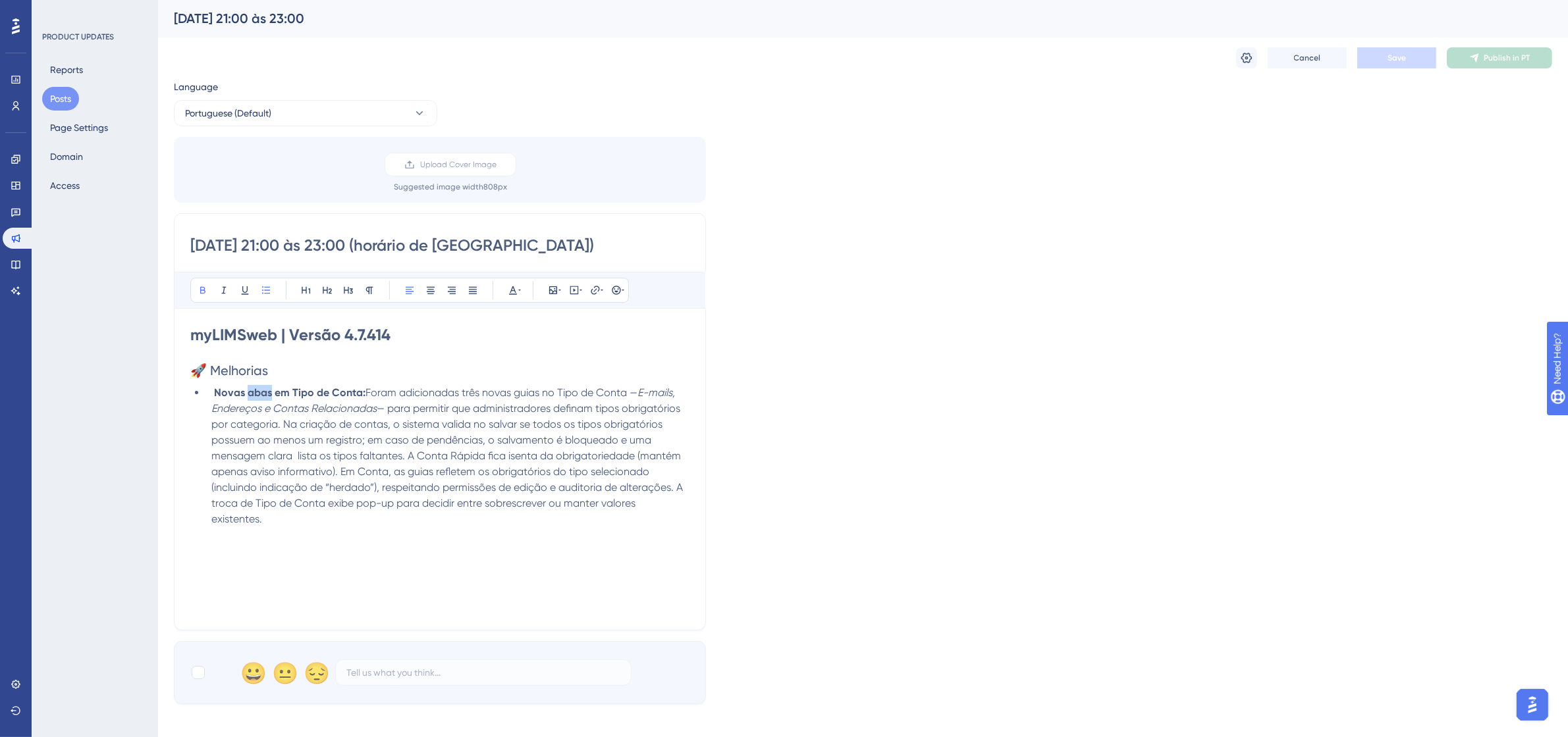
drag, startPoint x: 271, startPoint y: 393, endPoint x: 246, endPoint y: 392, distance: 25.0
click at [246, 392] on strong "Novas abas em Tipo de Conta:" at bounding box center [289, 392] width 151 height 12
click at [1380, 52] on button "Save" at bounding box center [1397, 57] width 79 height 21
click at [1484, 60] on button "Publish in PT" at bounding box center [1500, 57] width 105 height 21
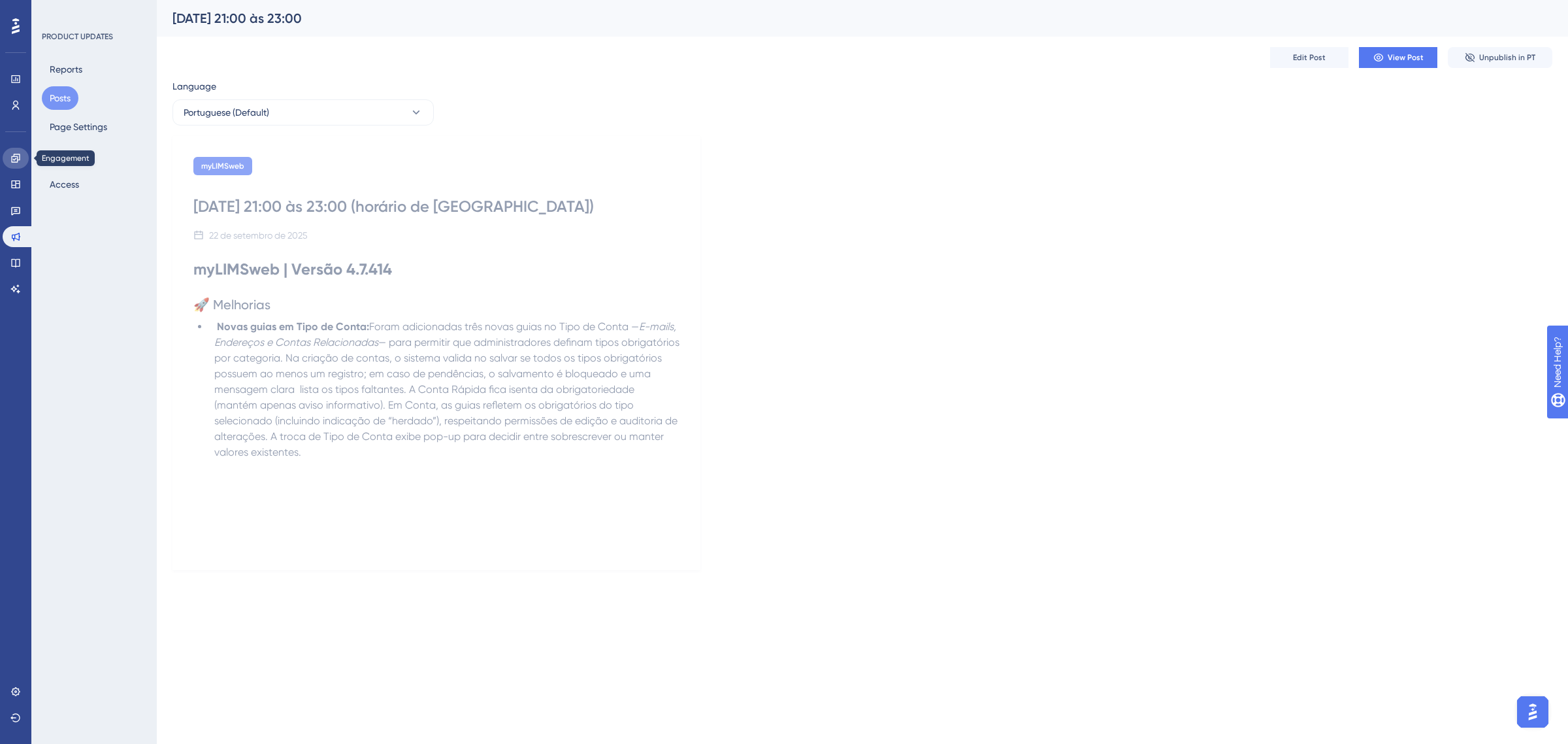
click at [10, 162] on icon at bounding box center [15, 158] width 10 height 10
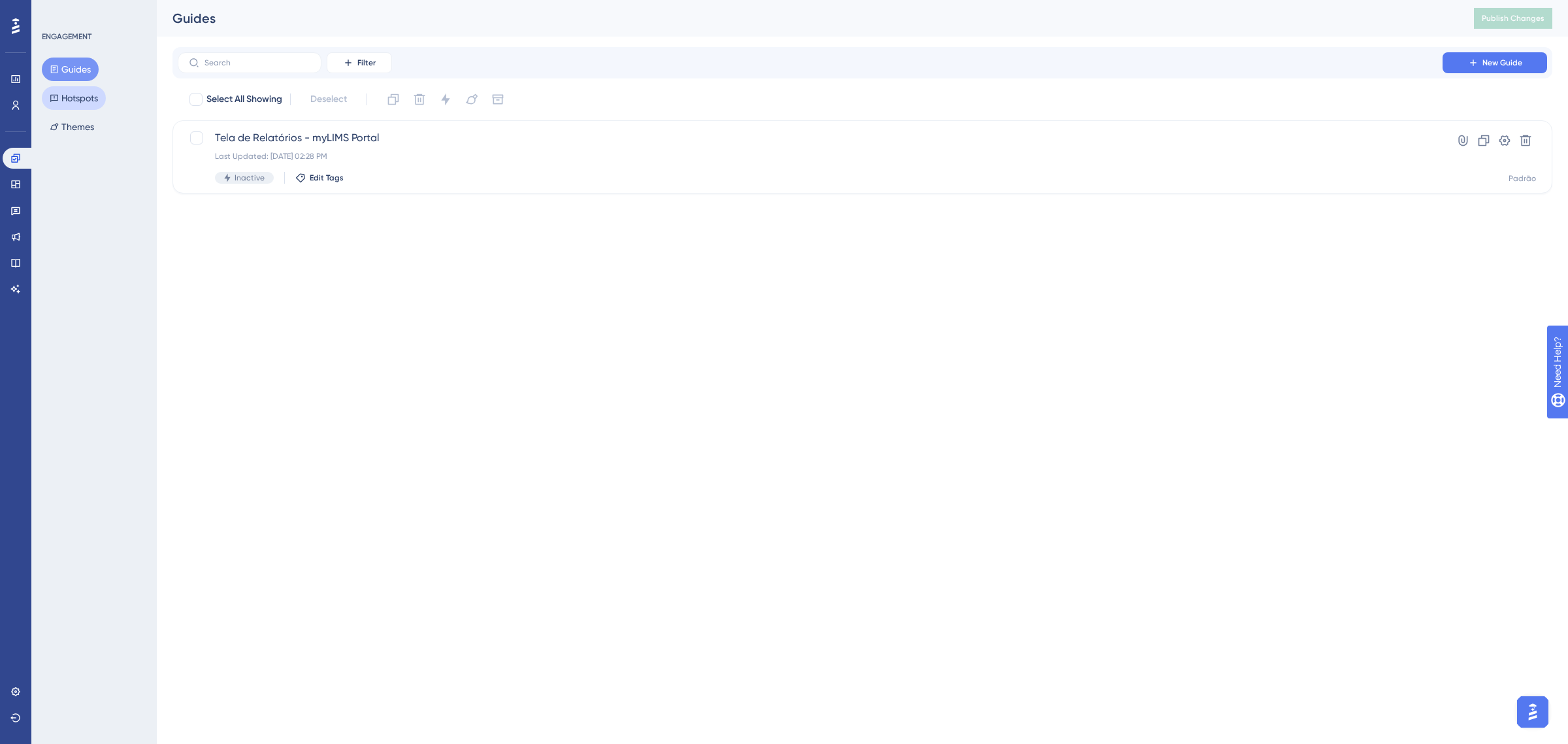
click at [66, 101] on button "Hotspots" at bounding box center [74, 98] width 64 height 24
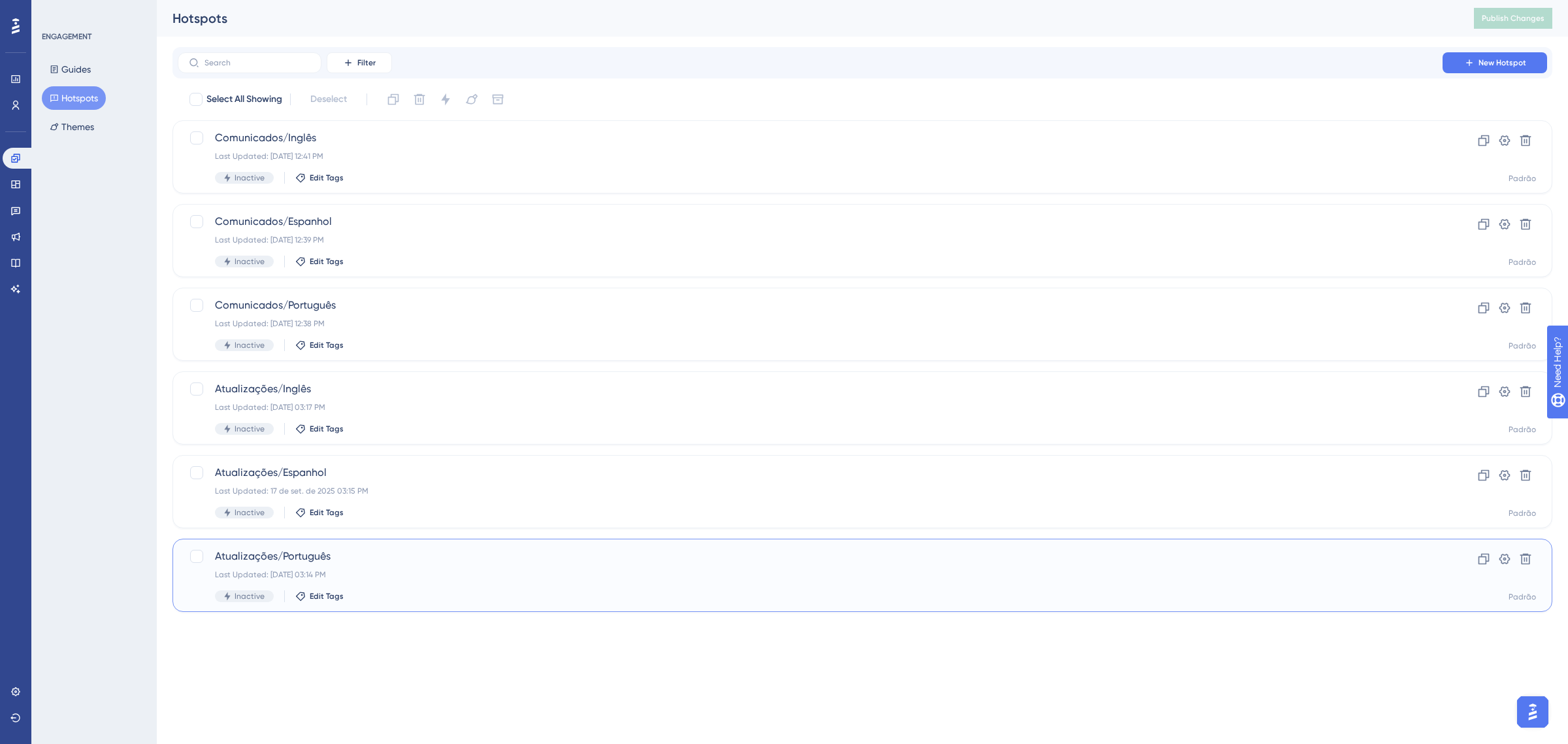
click at [325, 565] on div "Atualizações/Português Last Updated: 17 de set. de 2025 03:14 PM Inactive Edit …" at bounding box center [810, 575] width 1190 height 53
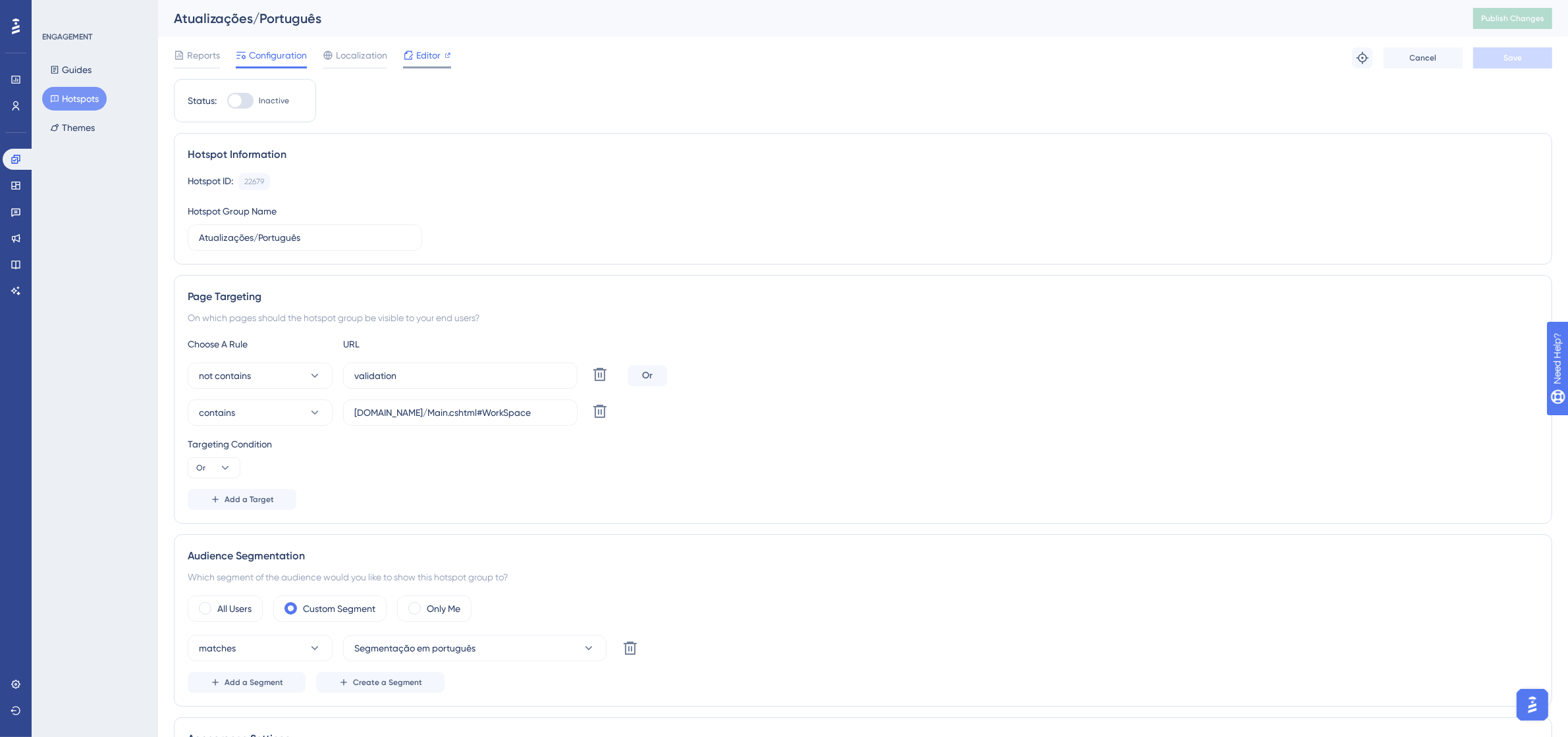
click at [409, 57] on icon at bounding box center [408, 55] width 10 height 10
click at [1512, 17] on span "Publish Changes" at bounding box center [1513, 18] width 63 height 10
click at [94, 100] on button "Hotspots" at bounding box center [74, 99] width 65 height 24
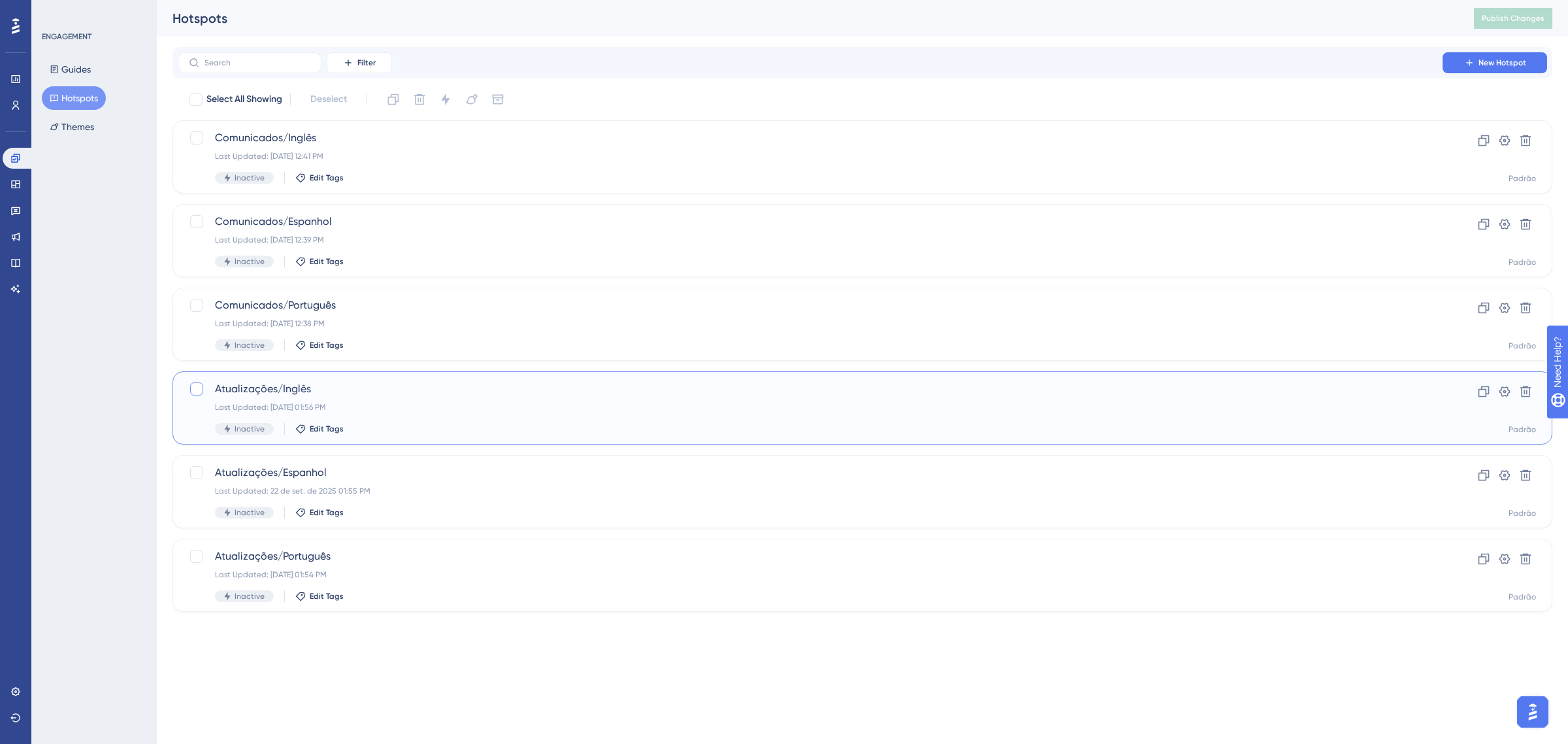
click at [198, 385] on div at bounding box center [197, 389] width 13 height 13
checkbox input "true"
click at [198, 472] on div at bounding box center [197, 473] width 13 height 13
checkbox input "true"
click at [195, 559] on div at bounding box center [197, 556] width 13 height 13
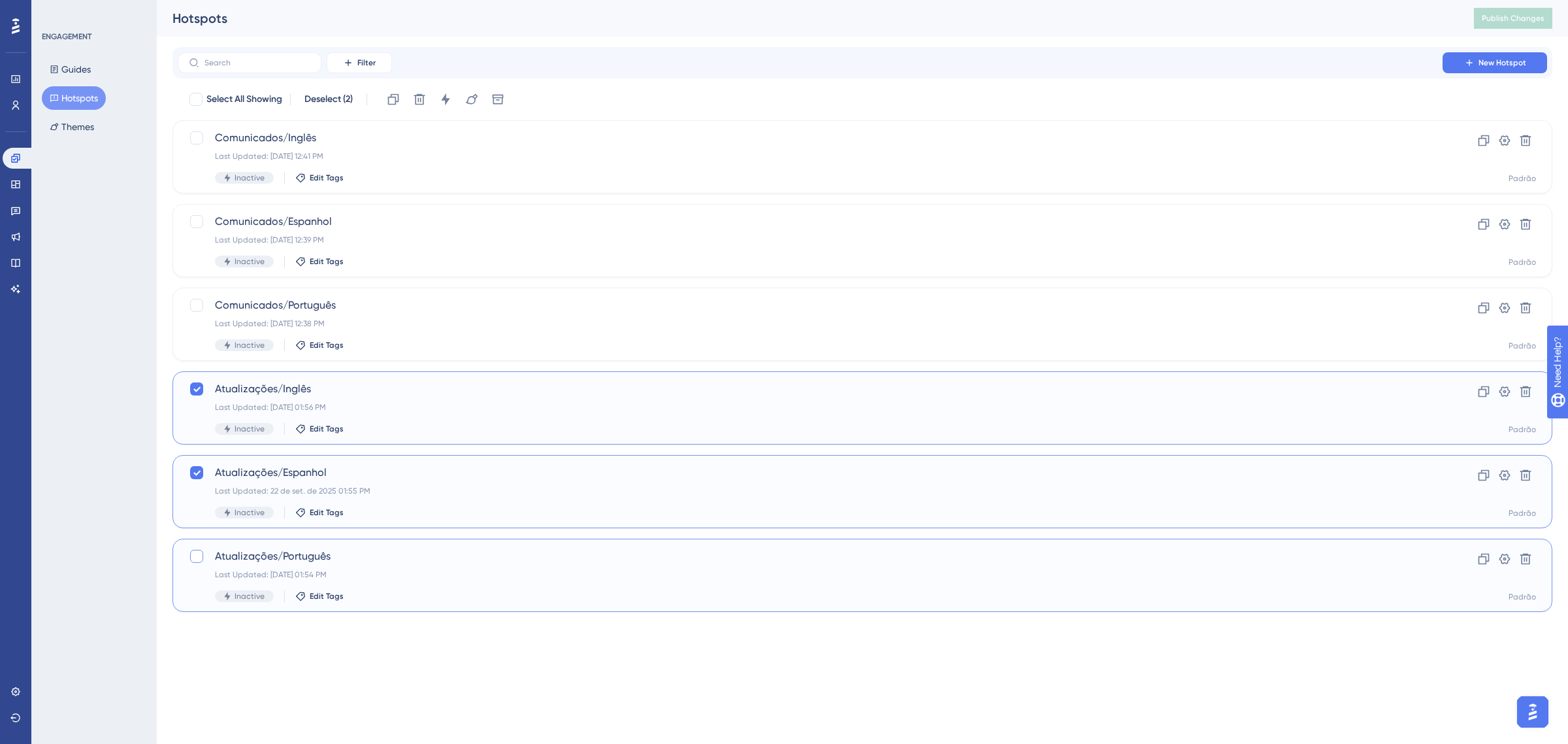
checkbox input "true"
click at [449, 105] on icon at bounding box center [446, 100] width 13 height 13
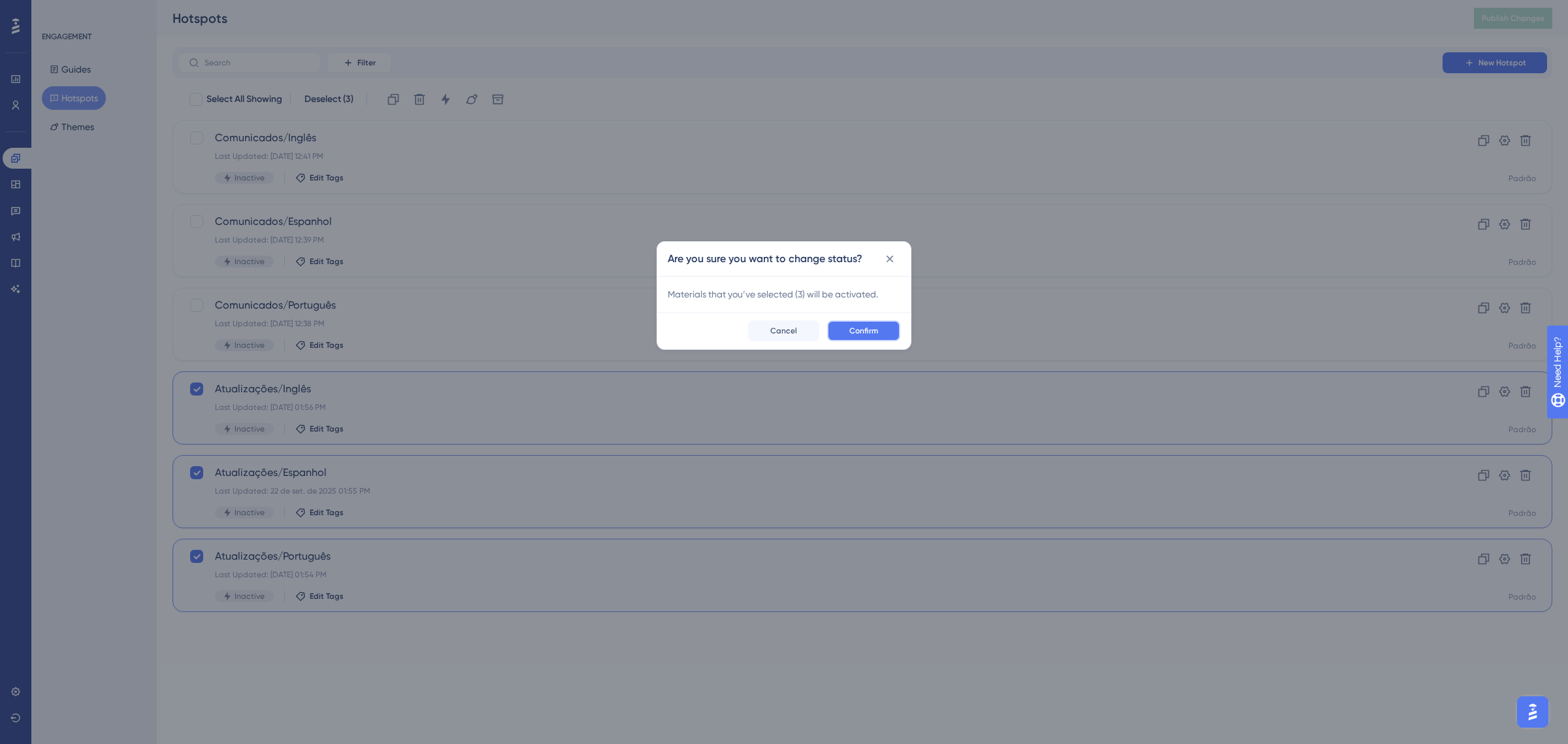
click at [869, 332] on span "Confirm" at bounding box center [863, 331] width 29 height 10
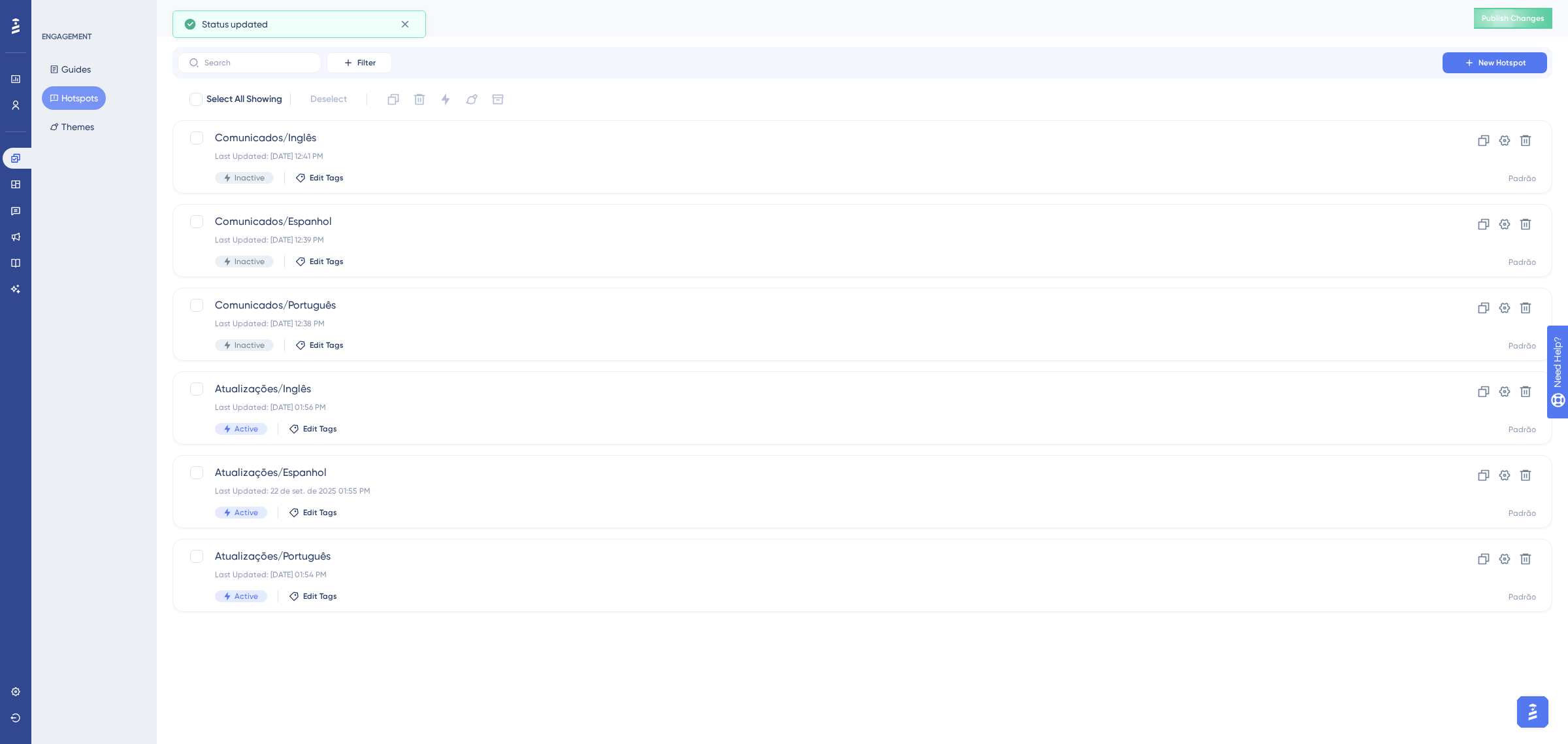
click at [82, 435] on div "ENGAGEMENT Guides Hotspots Themes" at bounding box center [94, 372] width 125 height 744
click at [1494, 12] on button "Publish Changes" at bounding box center [1512, 18] width 79 height 21
click at [12, 240] on icon at bounding box center [15, 237] width 10 height 10
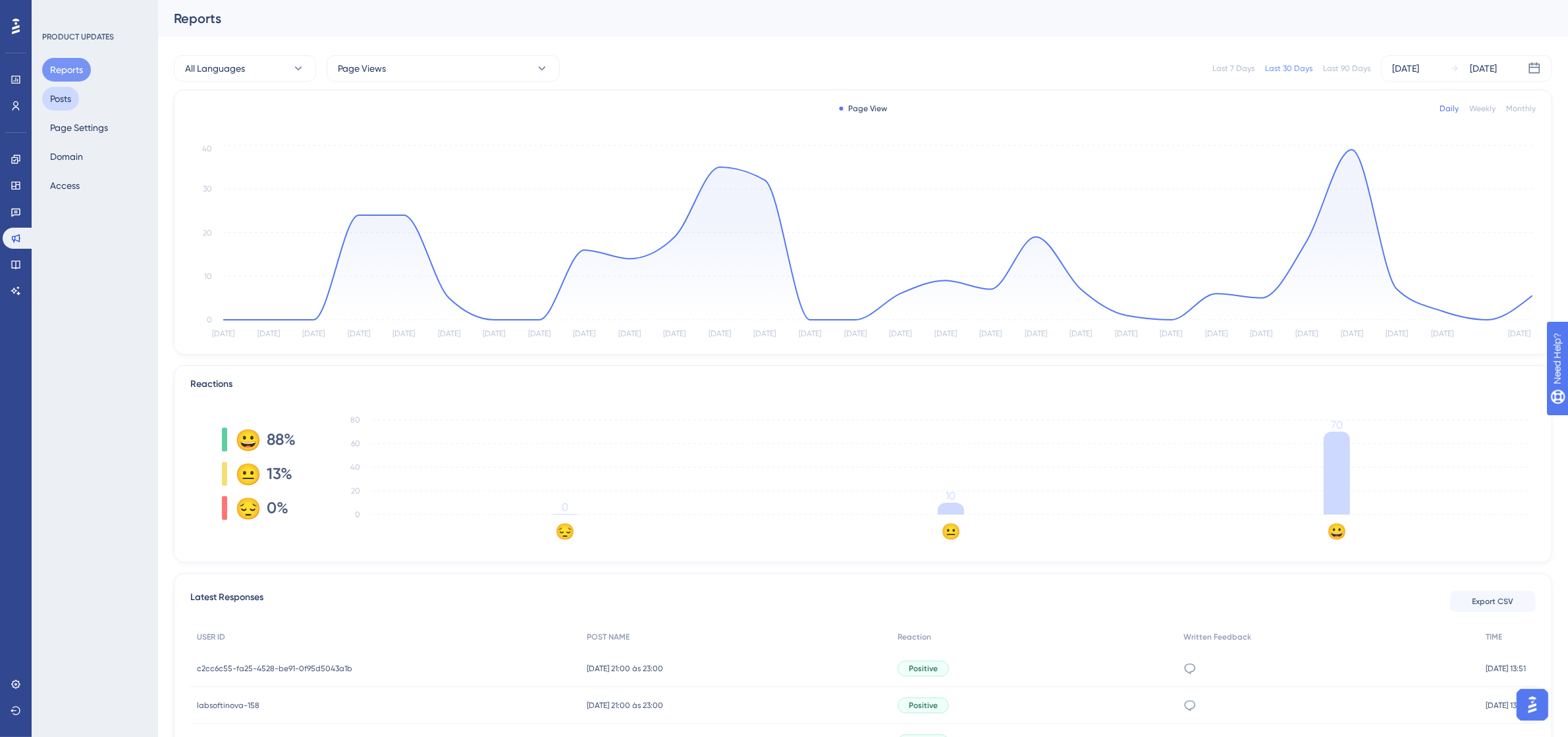
click at [56, 102] on button "Posts" at bounding box center [60, 99] width 37 height 24
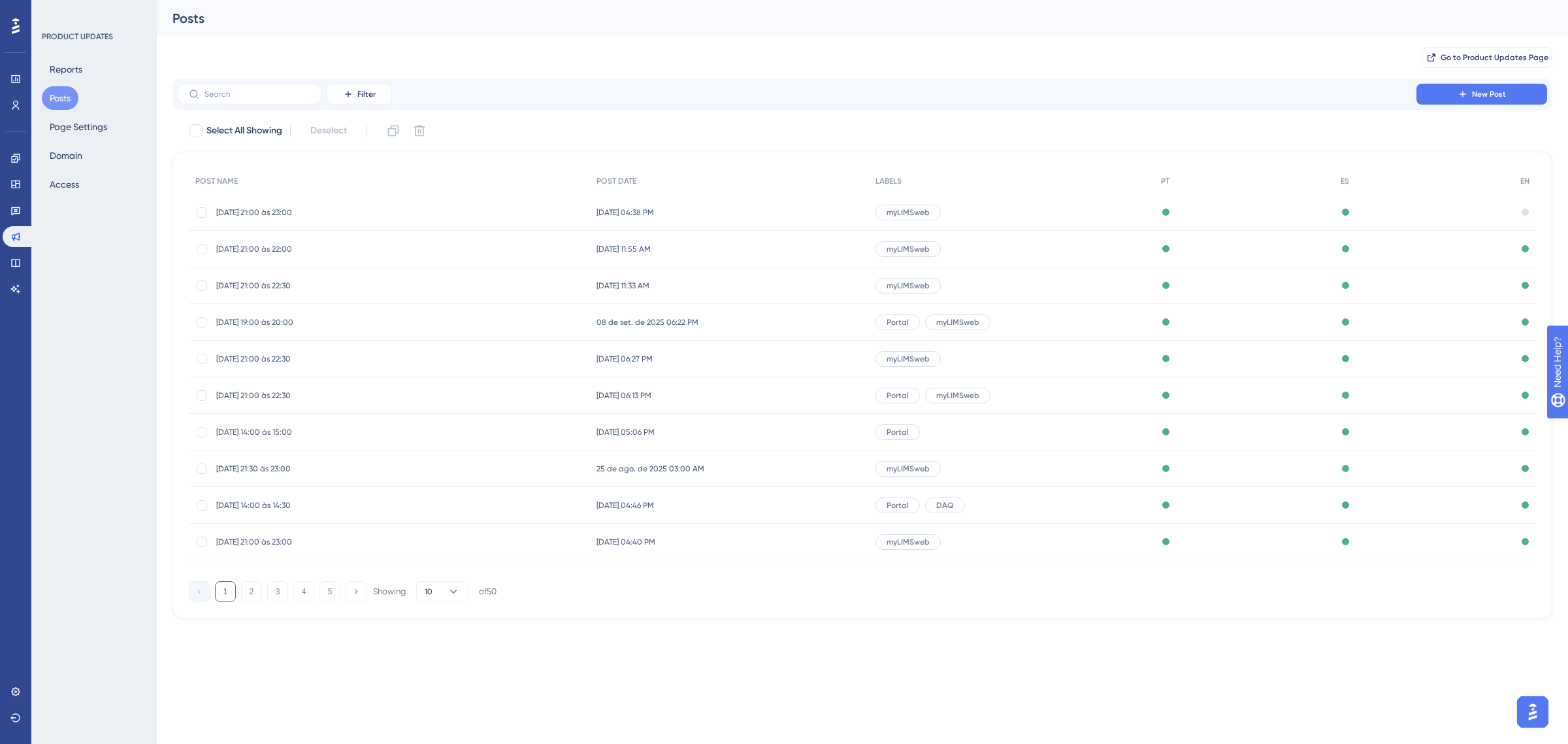
click at [223, 208] on span "22/09/25 - 21:00 às 23:00" at bounding box center [321, 212] width 209 height 10
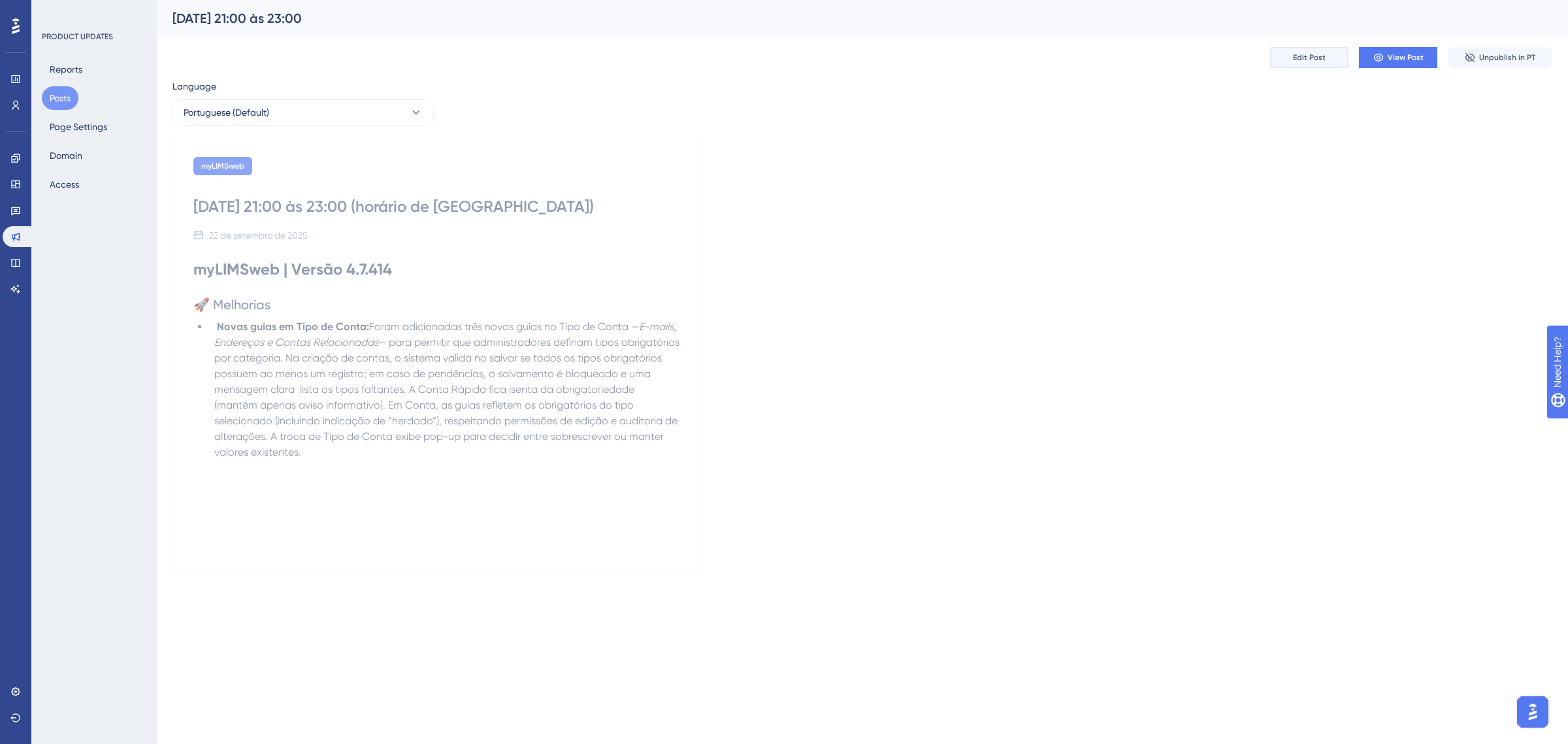
click at [1319, 59] on span "Edit Post" at bounding box center [1308, 57] width 32 height 10
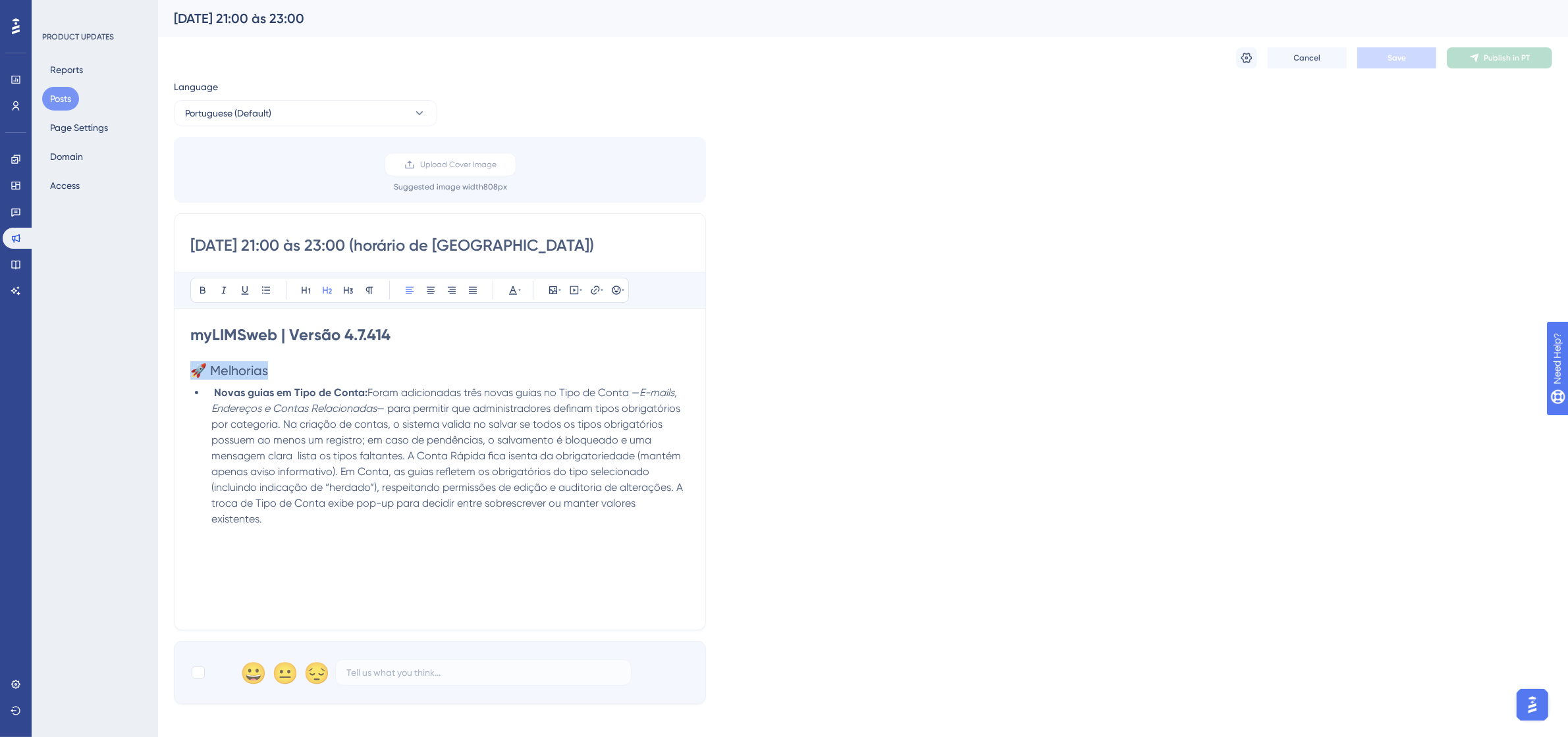
drag, startPoint x: 289, startPoint y: 369, endPoint x: 199, endPoint y: 377, distance: 90.4
click at [199, 377] on h2 "🚀 Melhorias" at bounding box center [440, 370] width 499 height 18
click at [199, 286] on icon at bounding box center [203, 290] width 10 height 10
click at [1394, 57] on span "Save" at bounding box center [1396, 57] width 18 height 10
click at [1490, 58] on span "Publish in PT" at bounding box center [1506, 57] width 46 height 10
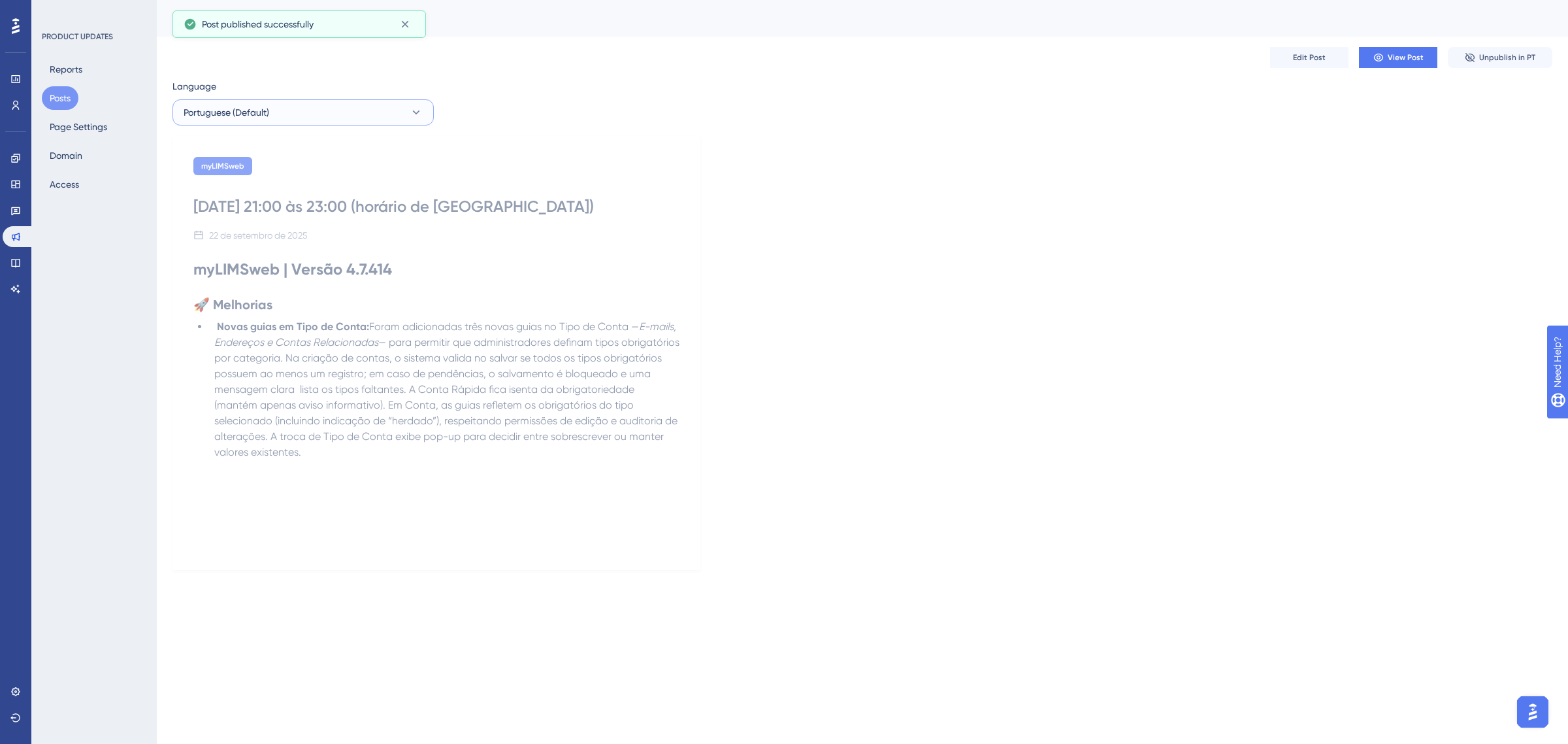
click at [286, 111] on button "Portuguese (Default)" at bounding box center [303, 113] width 261 height 26
click at [273, 165] on button "Spanish Spanish Published" at bounding box center [303, 178] width 245 height 26
click at [307, 112] on button "Spanish" at bounding box center [303, 113] width 261 height 26
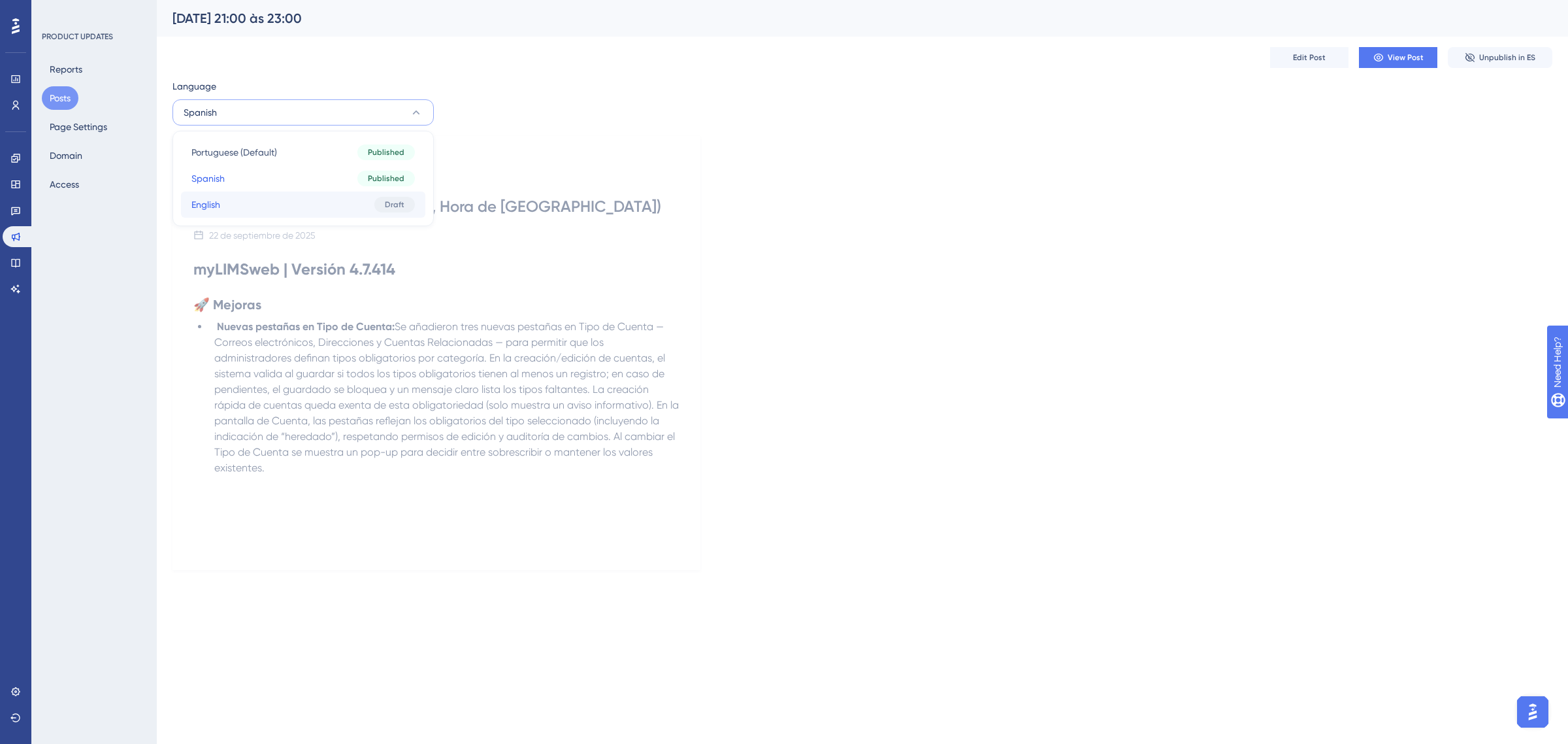
click at [265, 191] on button "English English Draft" at bounding box center [303, 204] width 245 height 26
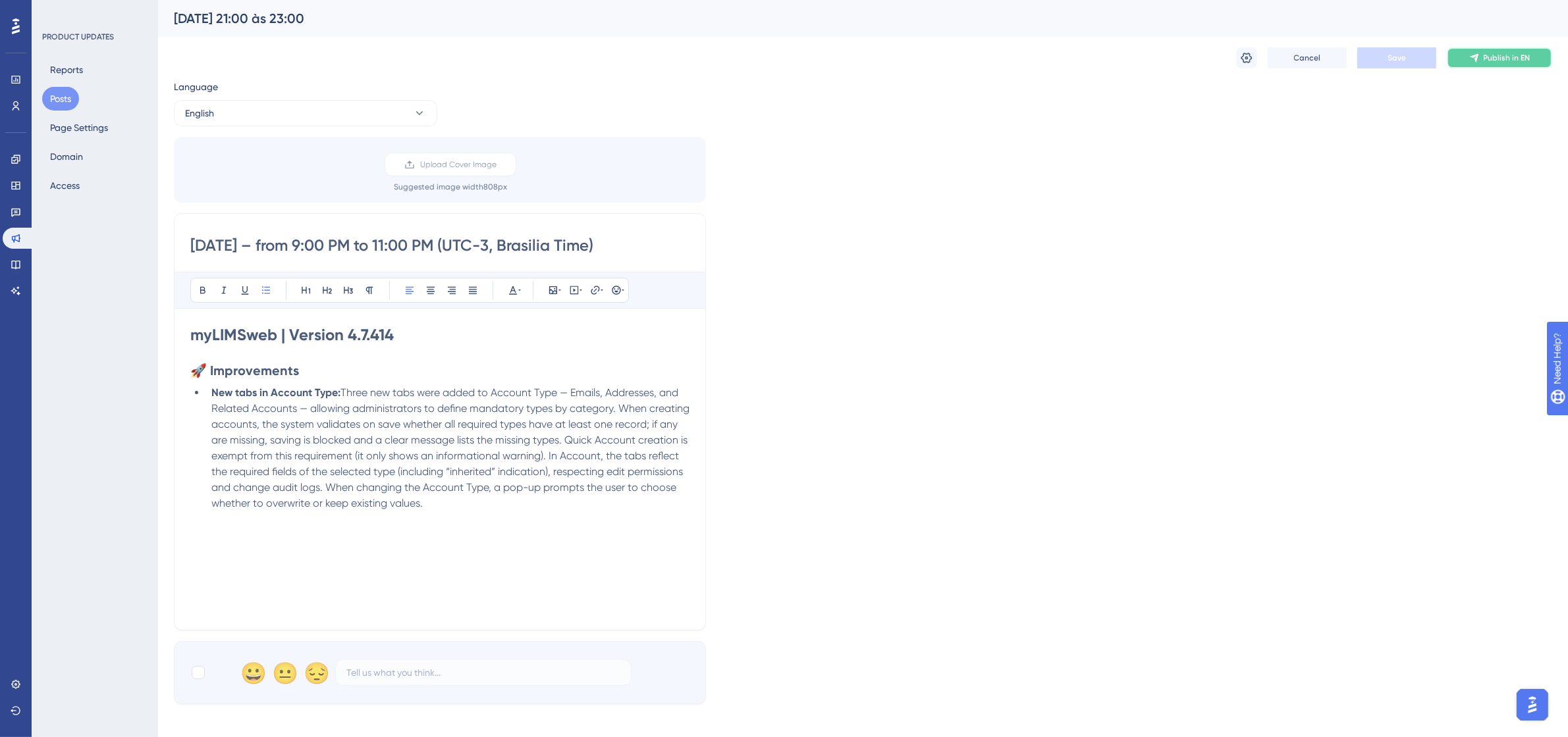
click at [1526, 66] on button "Publish in EN" at bounding box center [1500, 57] width 105 height 21
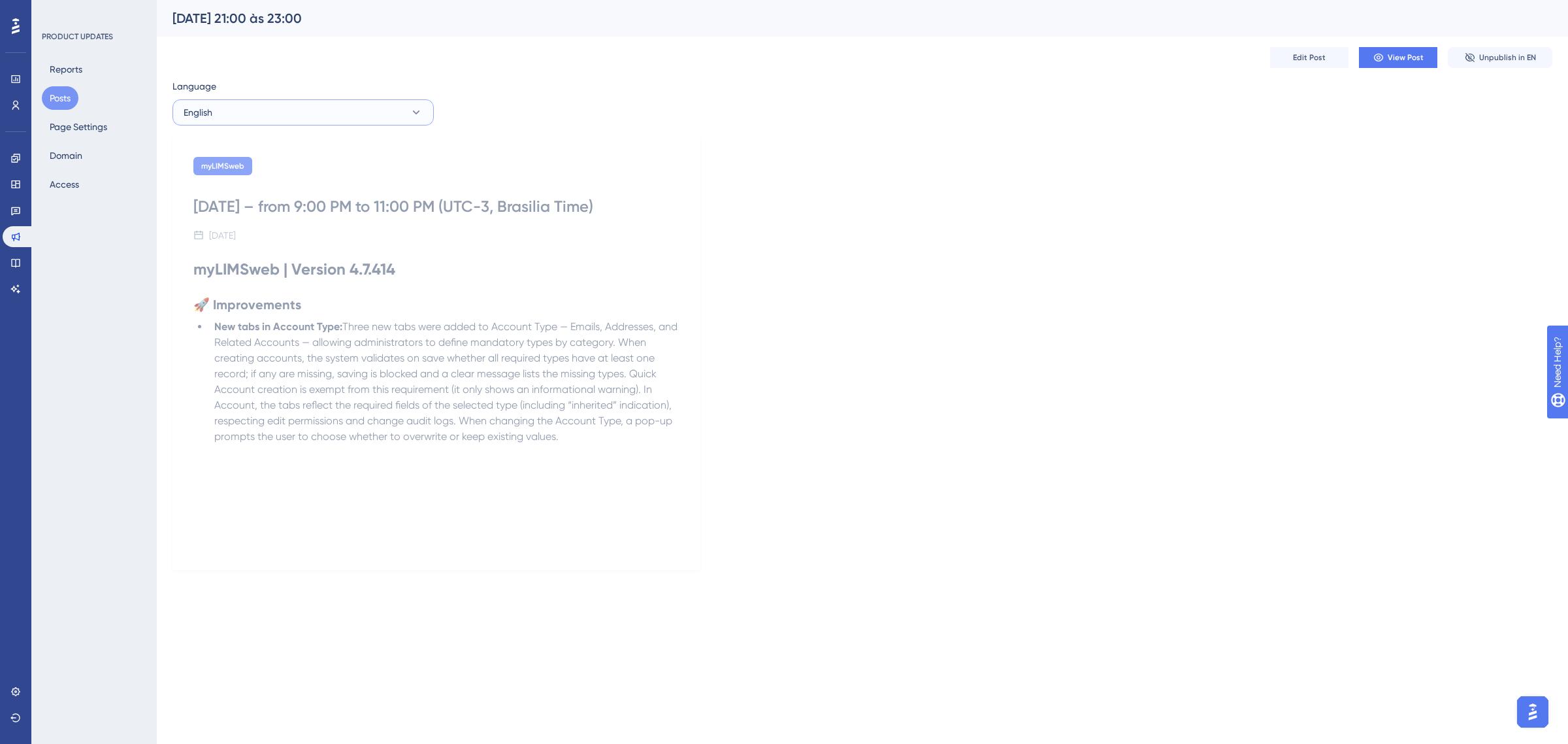
click at [419, 115] on icon at bounding box center [416, 113] width 13 height 13
